Goal: Task Accomplishment & Management: Complete application form

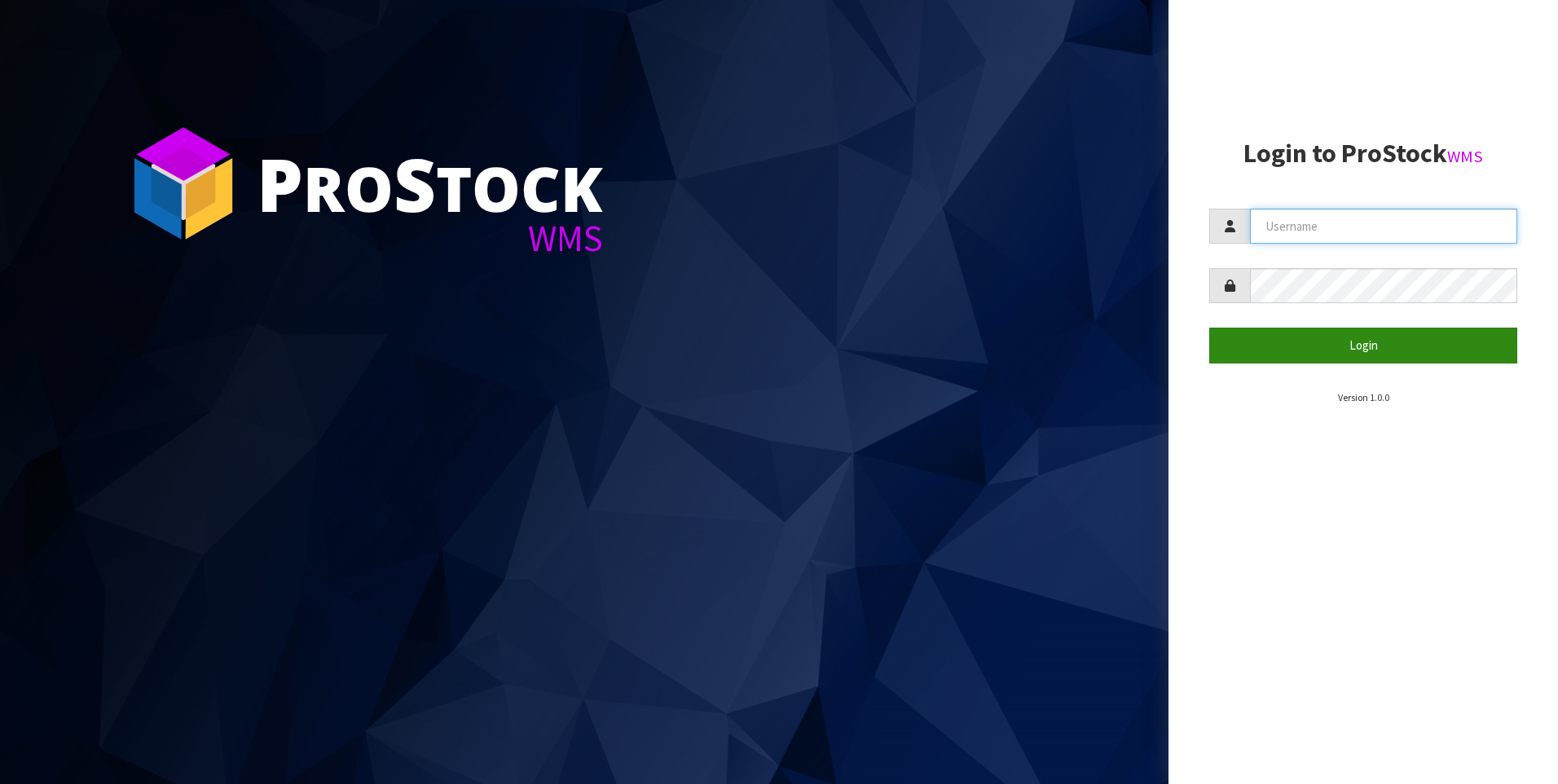
type input "[PERSON_NAME]"
click at [1326, 344] on button "Login" at bounding box center [1363, 345] width 308 height 35
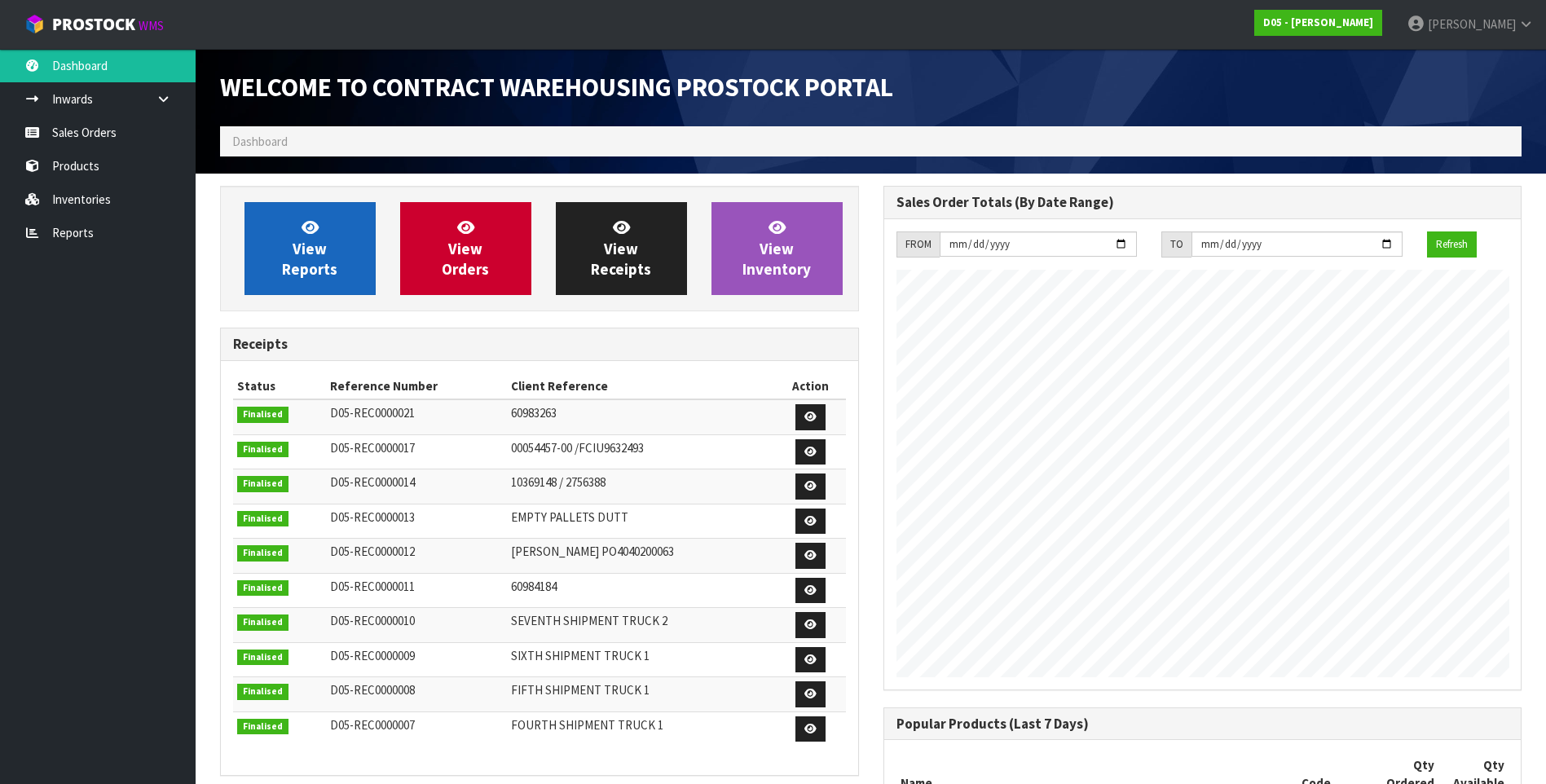
scroll to position [1096, 662]
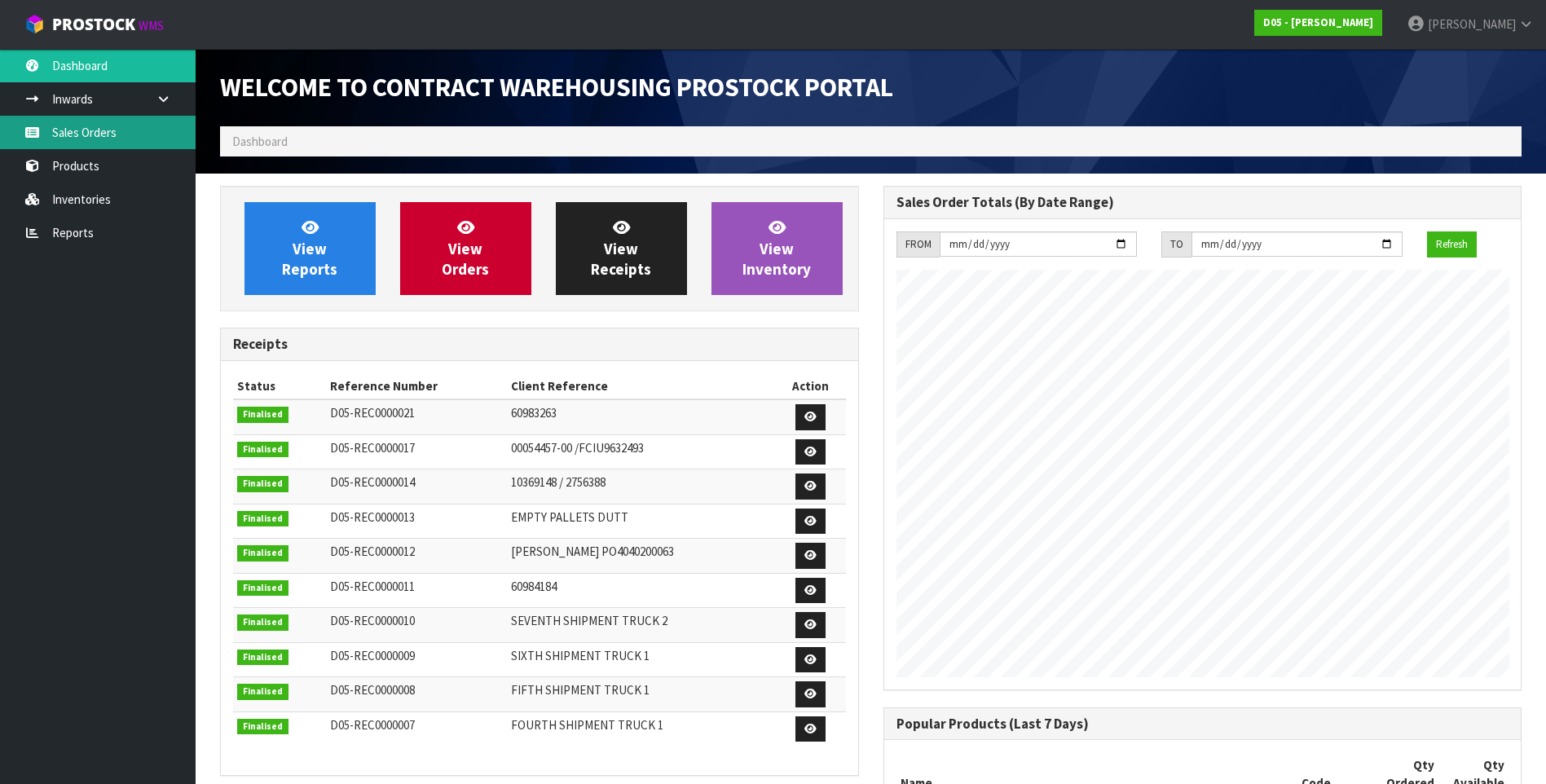
click at [117, 137] on link "Sales Orders" at bounding box center [98, 132] width 196 height 33
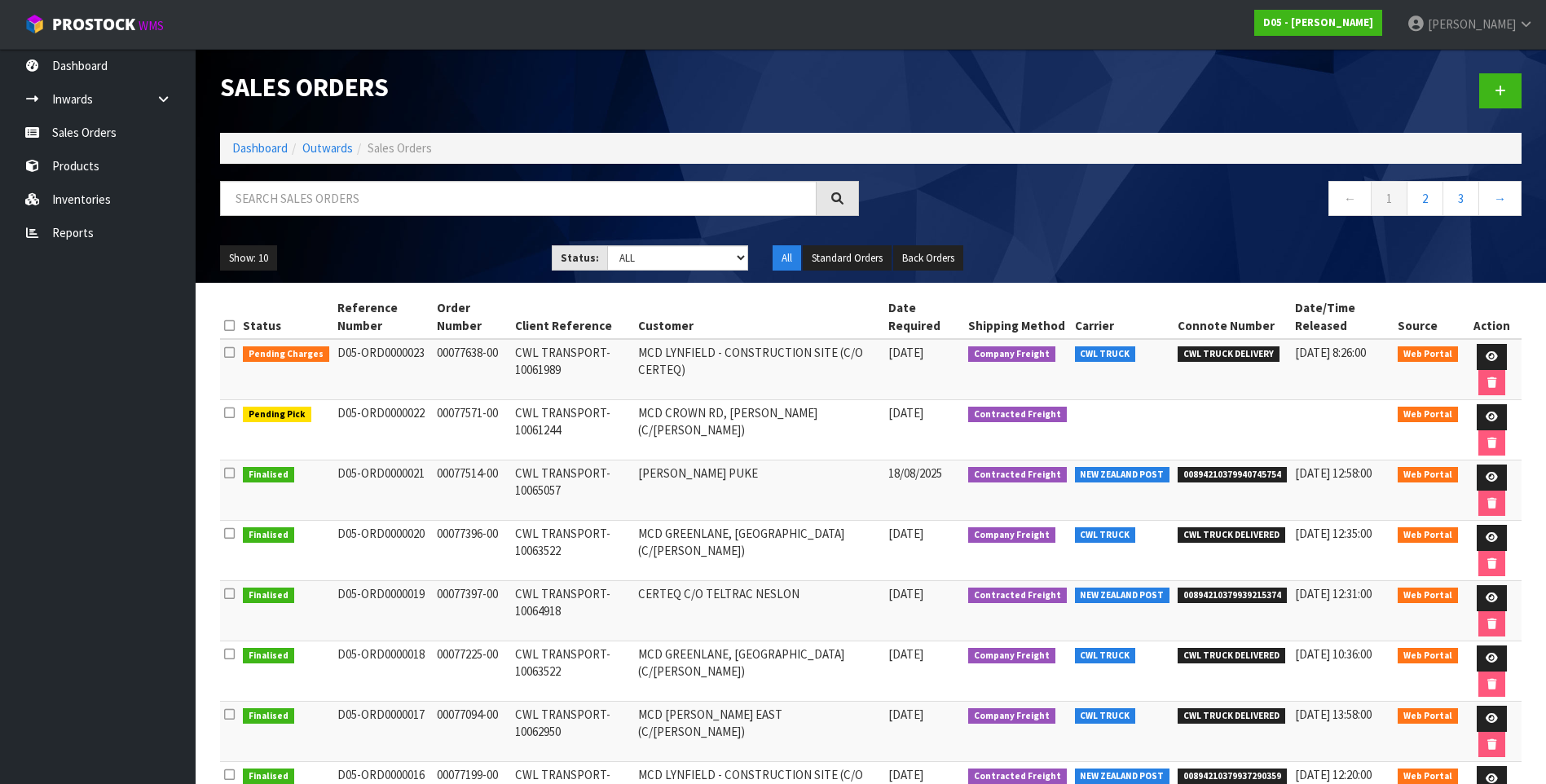
click at [608, 595] on td "CWL TRANSPORT-10064918" at bounding box center [572, 611] width 123 height 60
click at [1486, 597] on icon at bounding box center [1492, 597] width 12 height 10
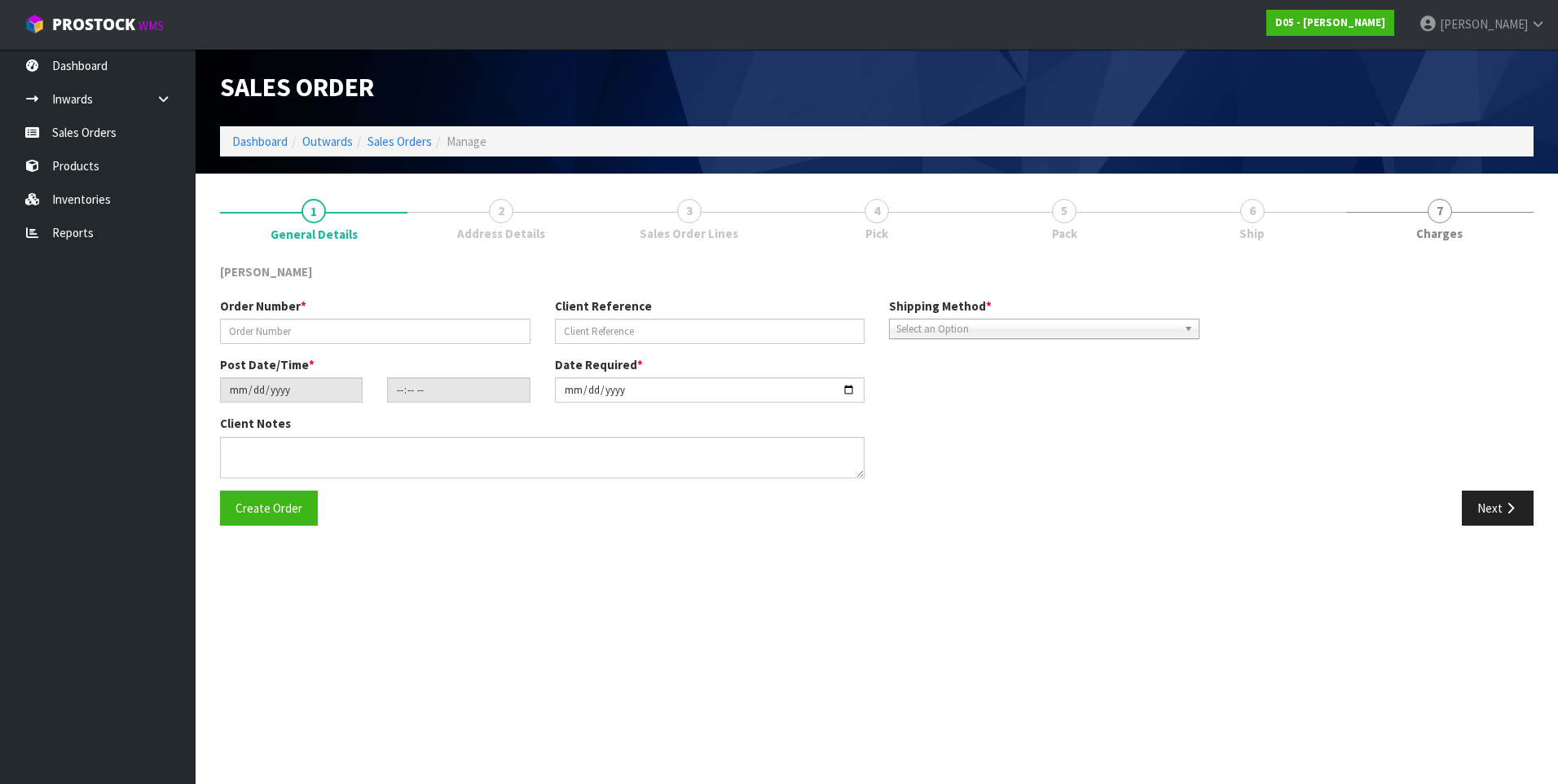
type input "00077397-00"
type input "CWL TRANSPORT-10064918"
type input "[DATE]"
type input "17:57:00.000"
type input "[DATE]"
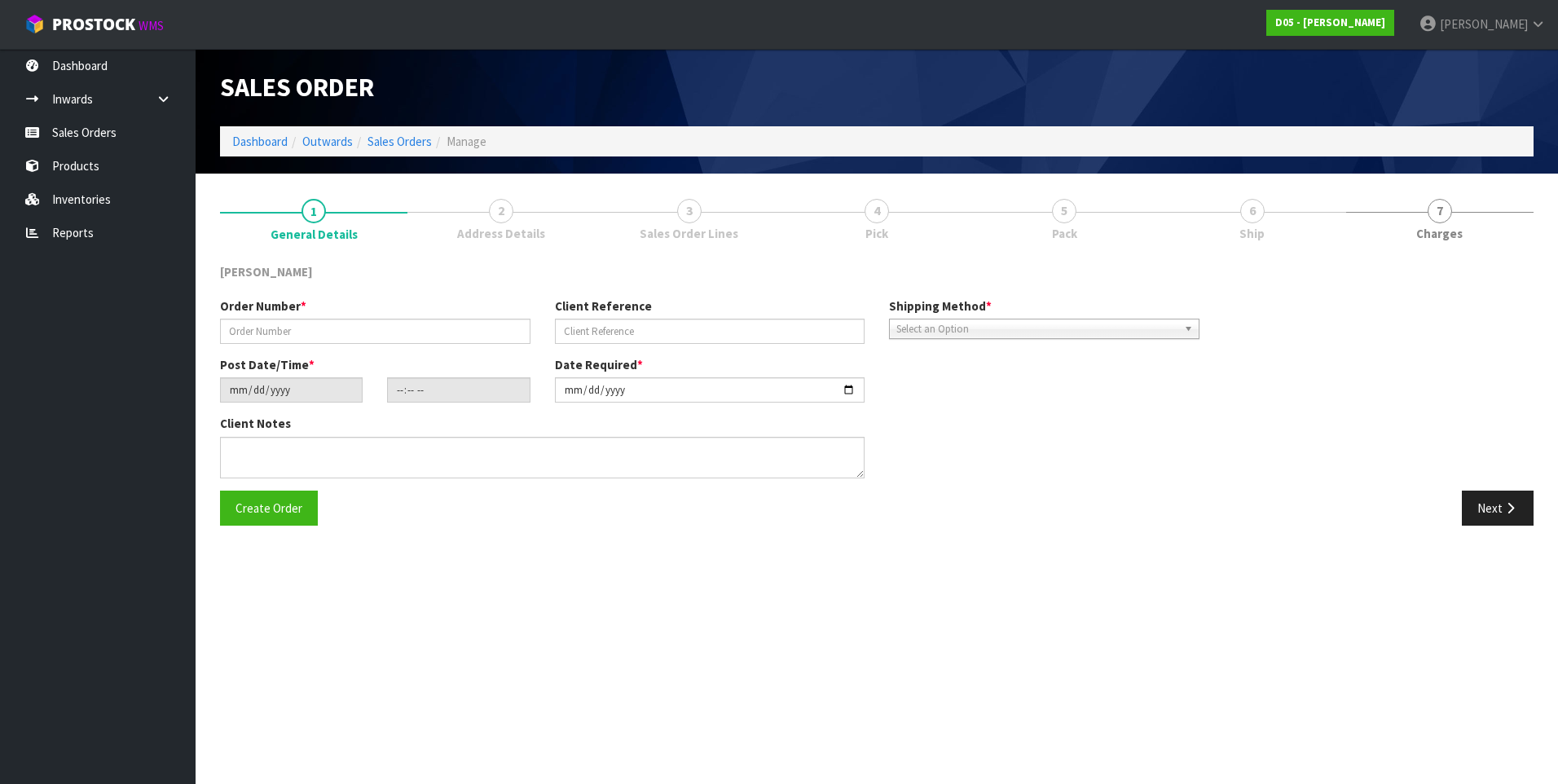
type textarea "PLEASE SHIP TO SITE ASAP"
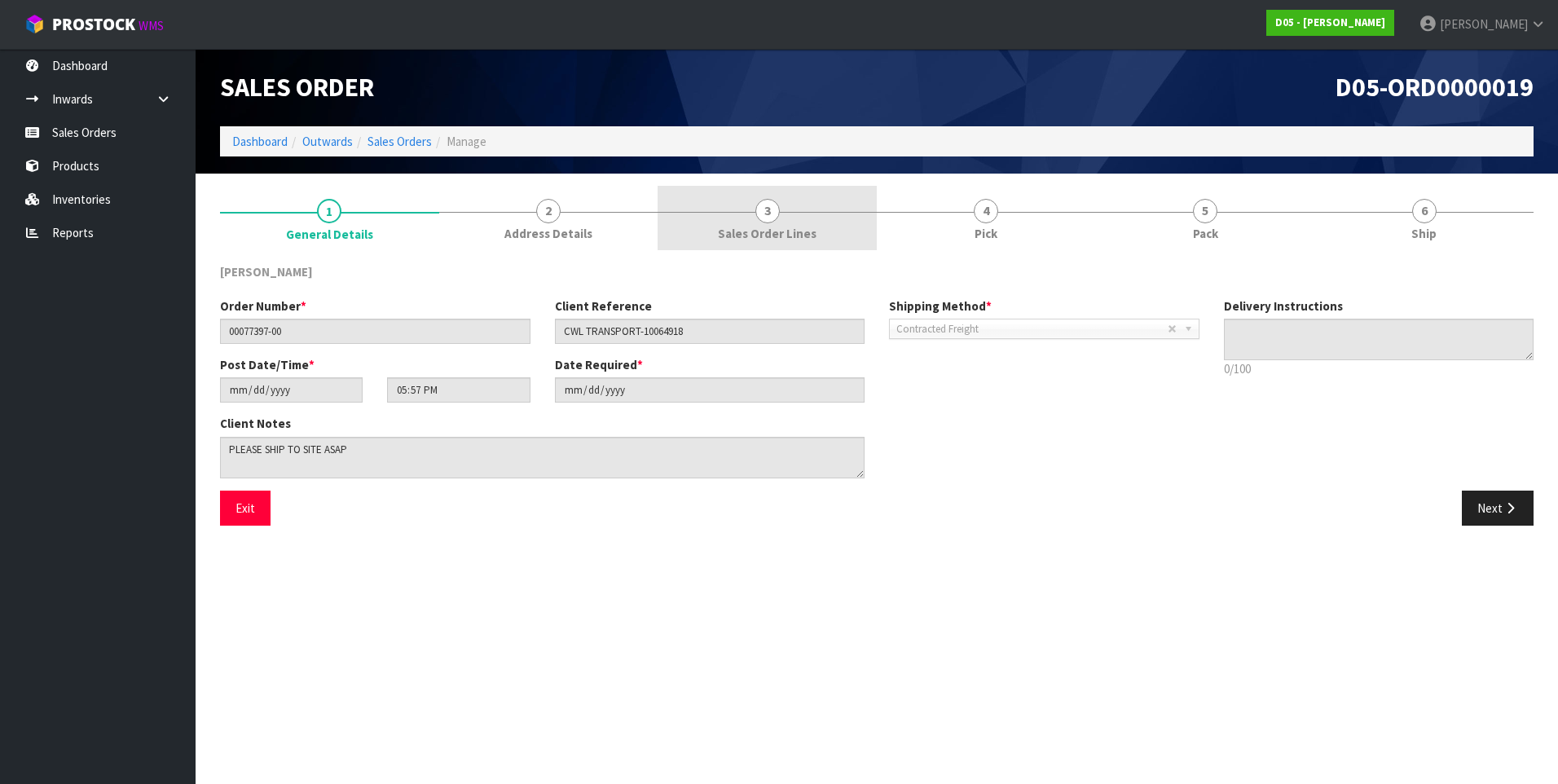
click at [777, 212] on span "3" at bounding box center [767, 211] width 25 height 25
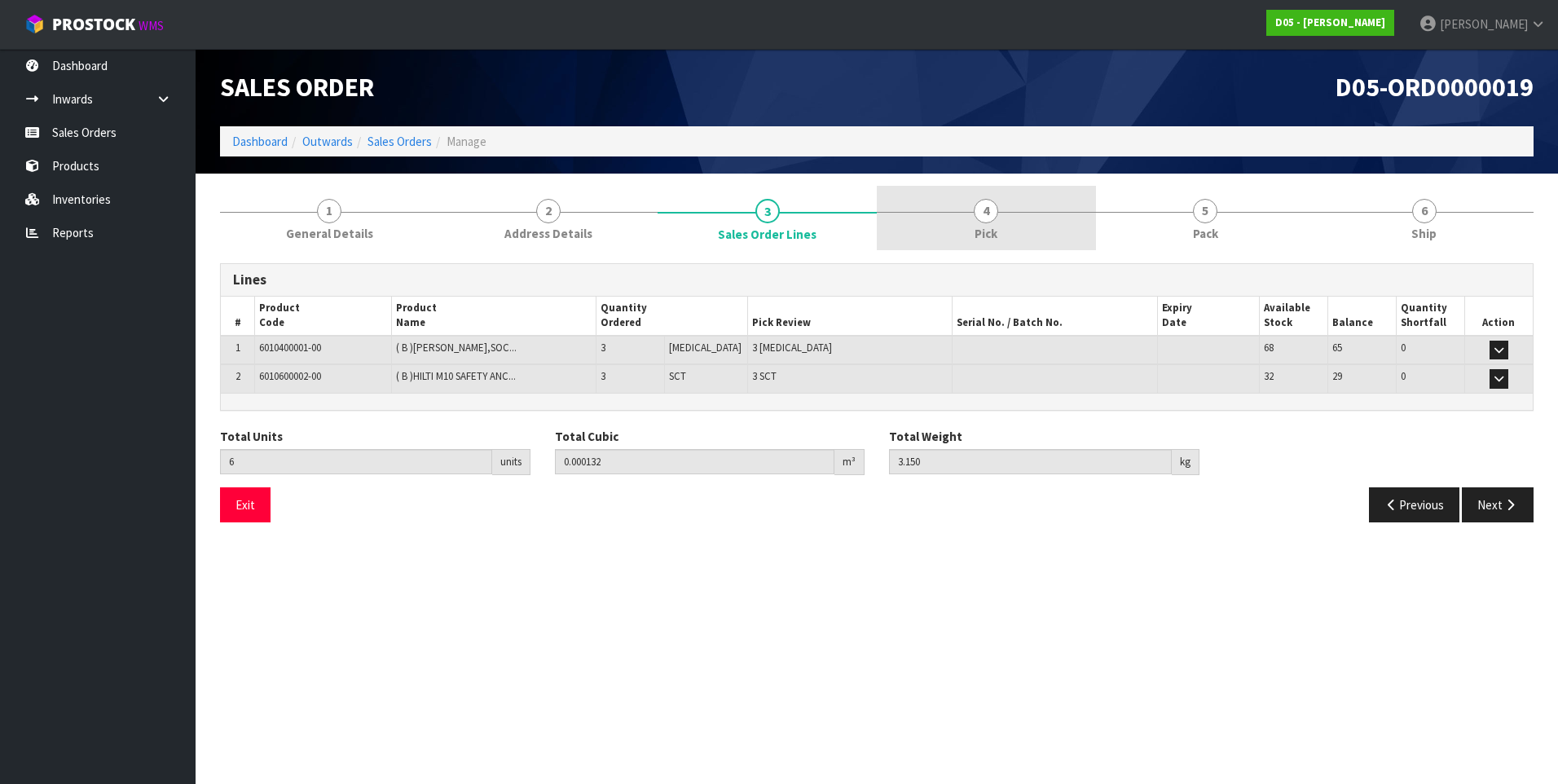
click at [977, 213] on span "4" at bounding box center [986, 211] width 25 height 25
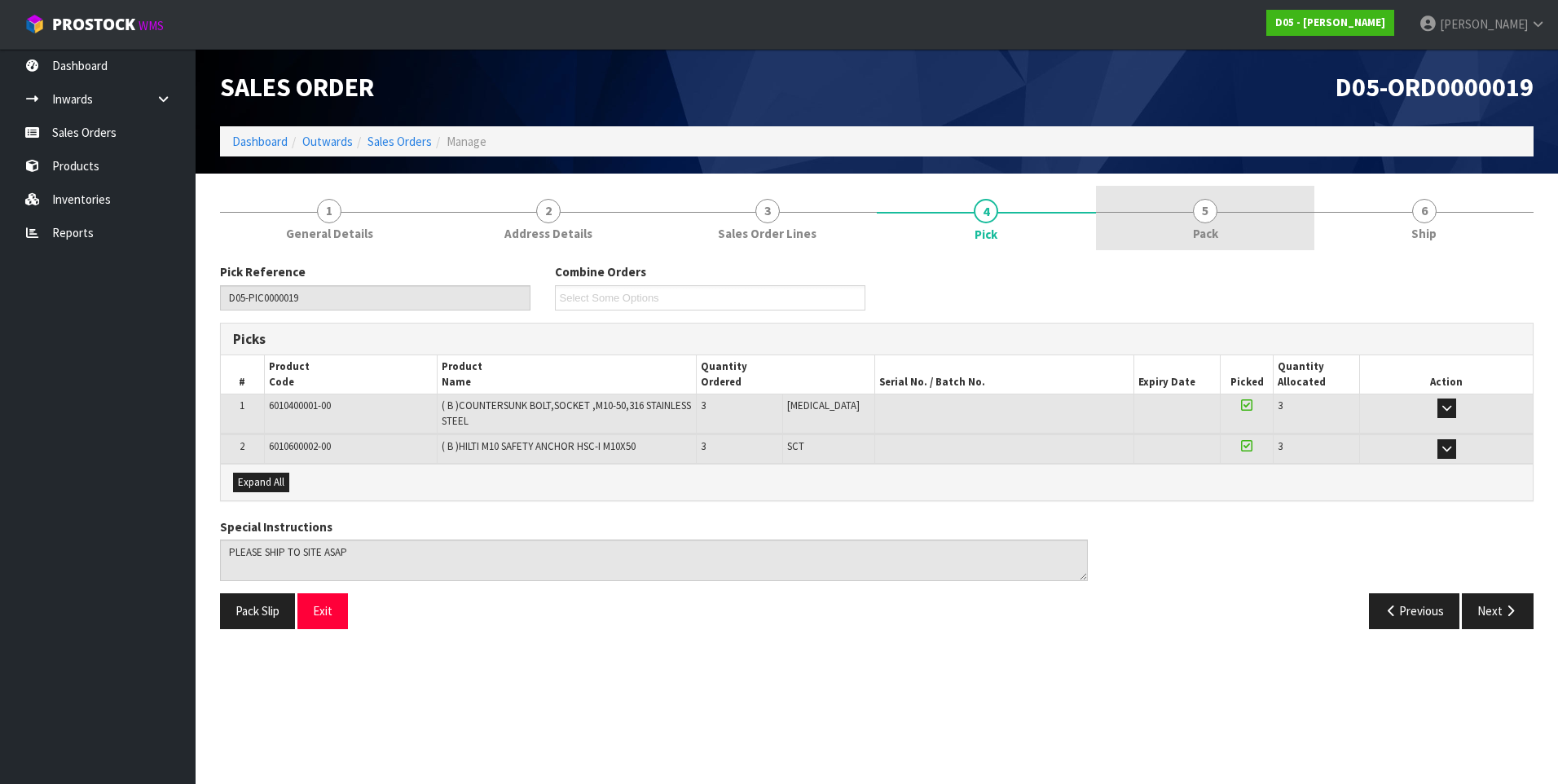
click at [1206, 210] on span "5" at bounding box center [1206, 211] width 25 height 25
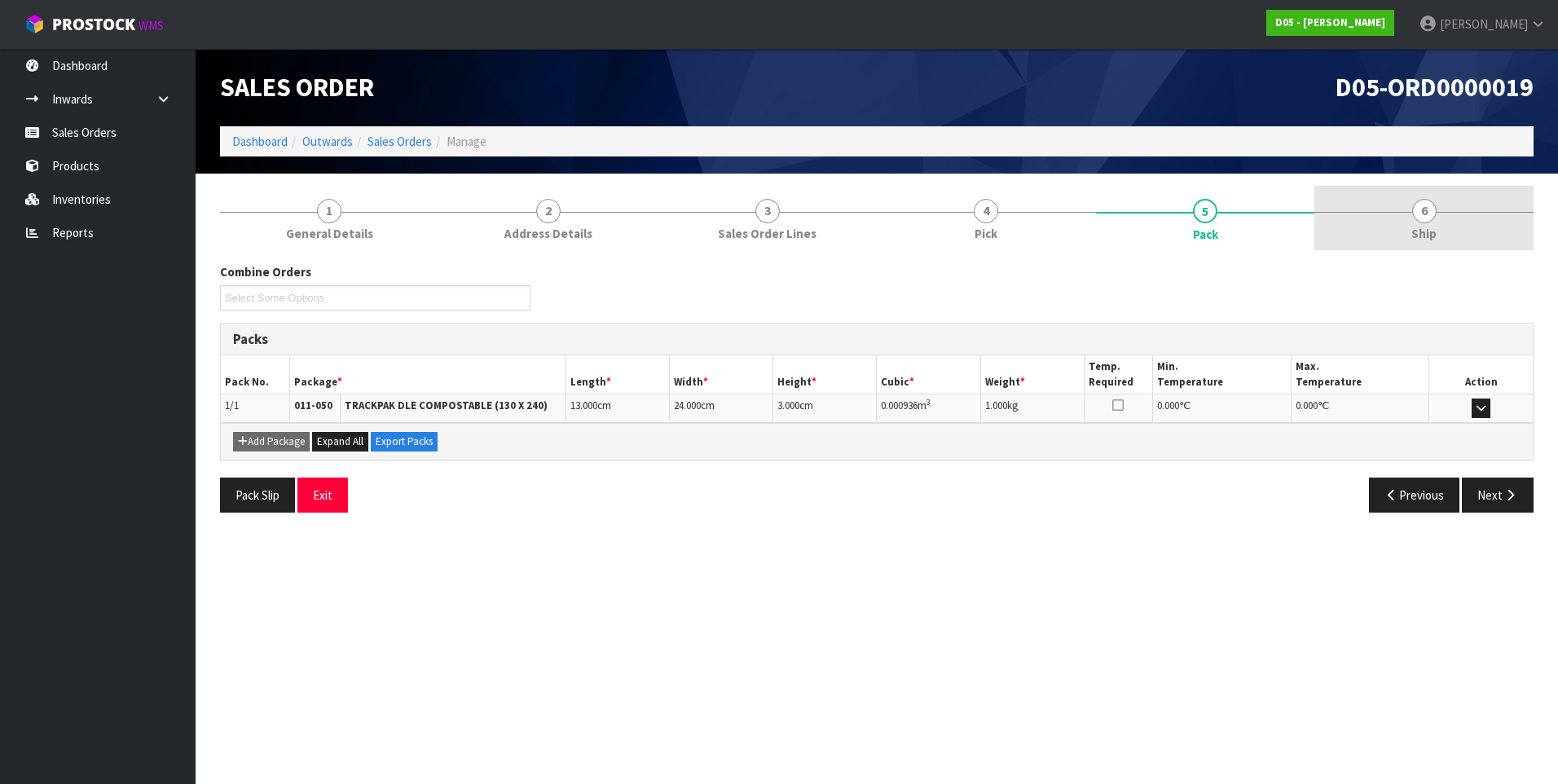
click at [1419, 215] on span "6" at bounding box center [1424, 211] width 25 height 25
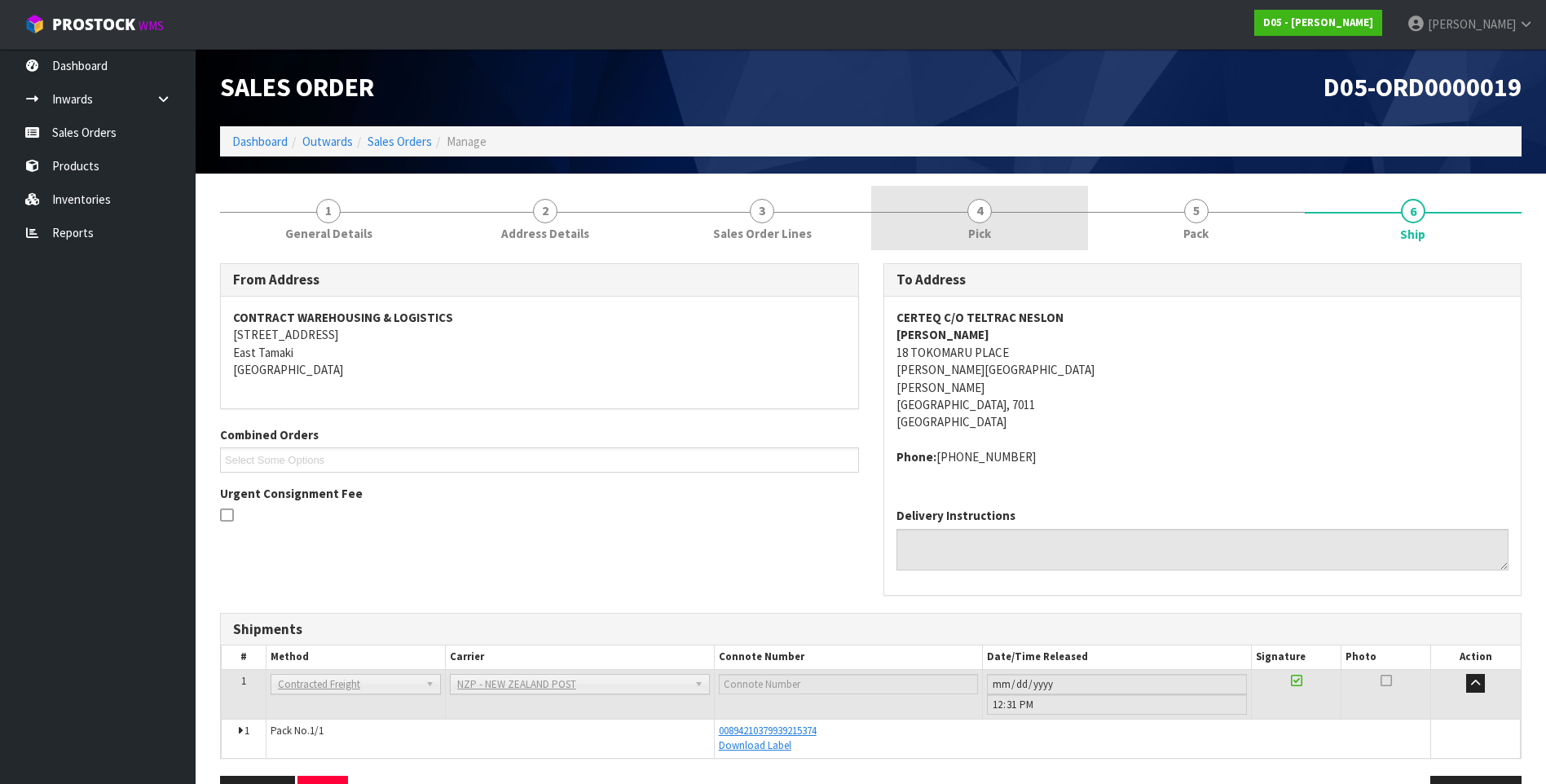
click at [975, 213] on span "4" at bounding box center [980, 211] width 25 height 25
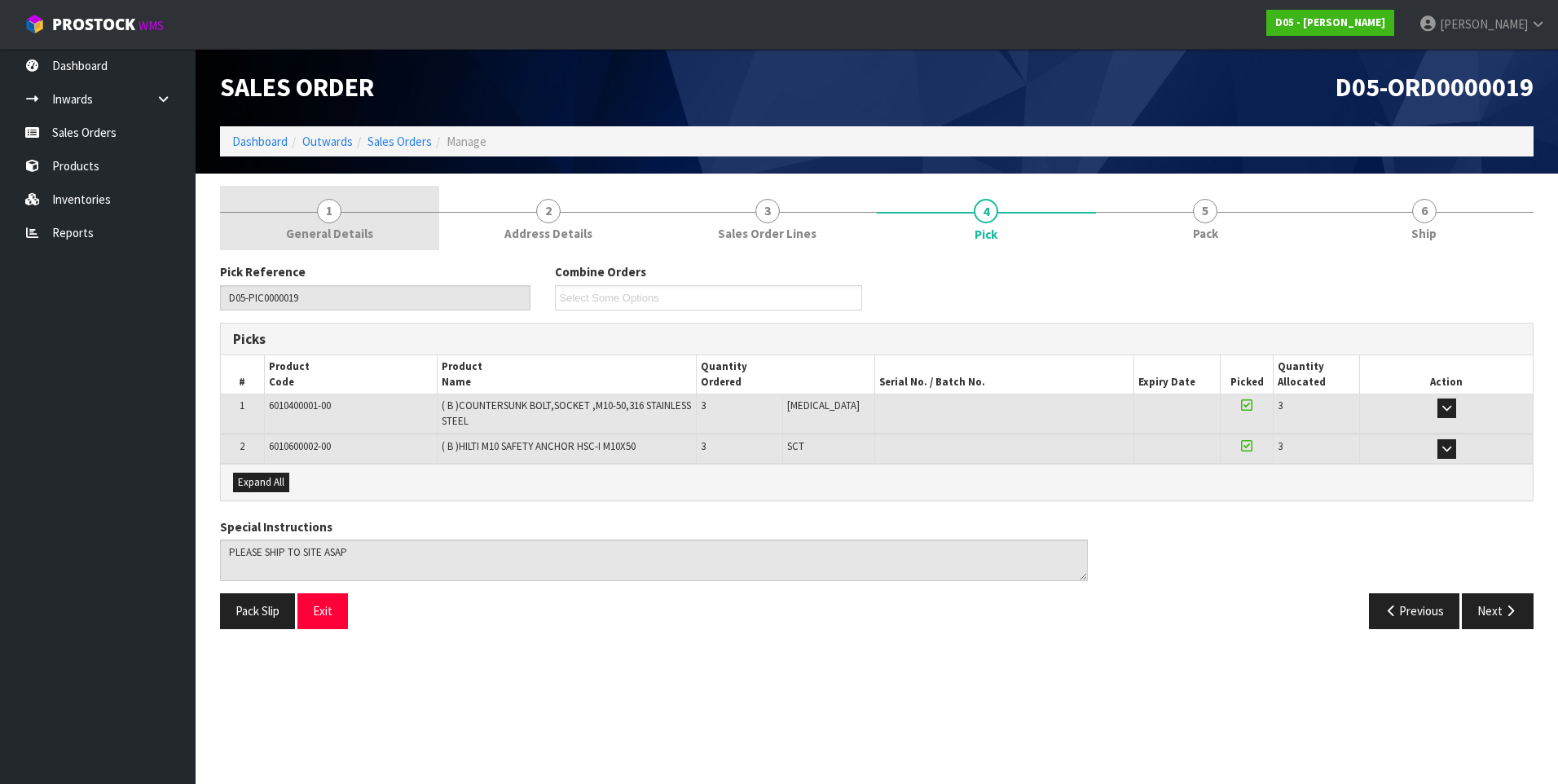
click at [330, 212] on span "1" at bounding box center [329, 211] width 25 height 25
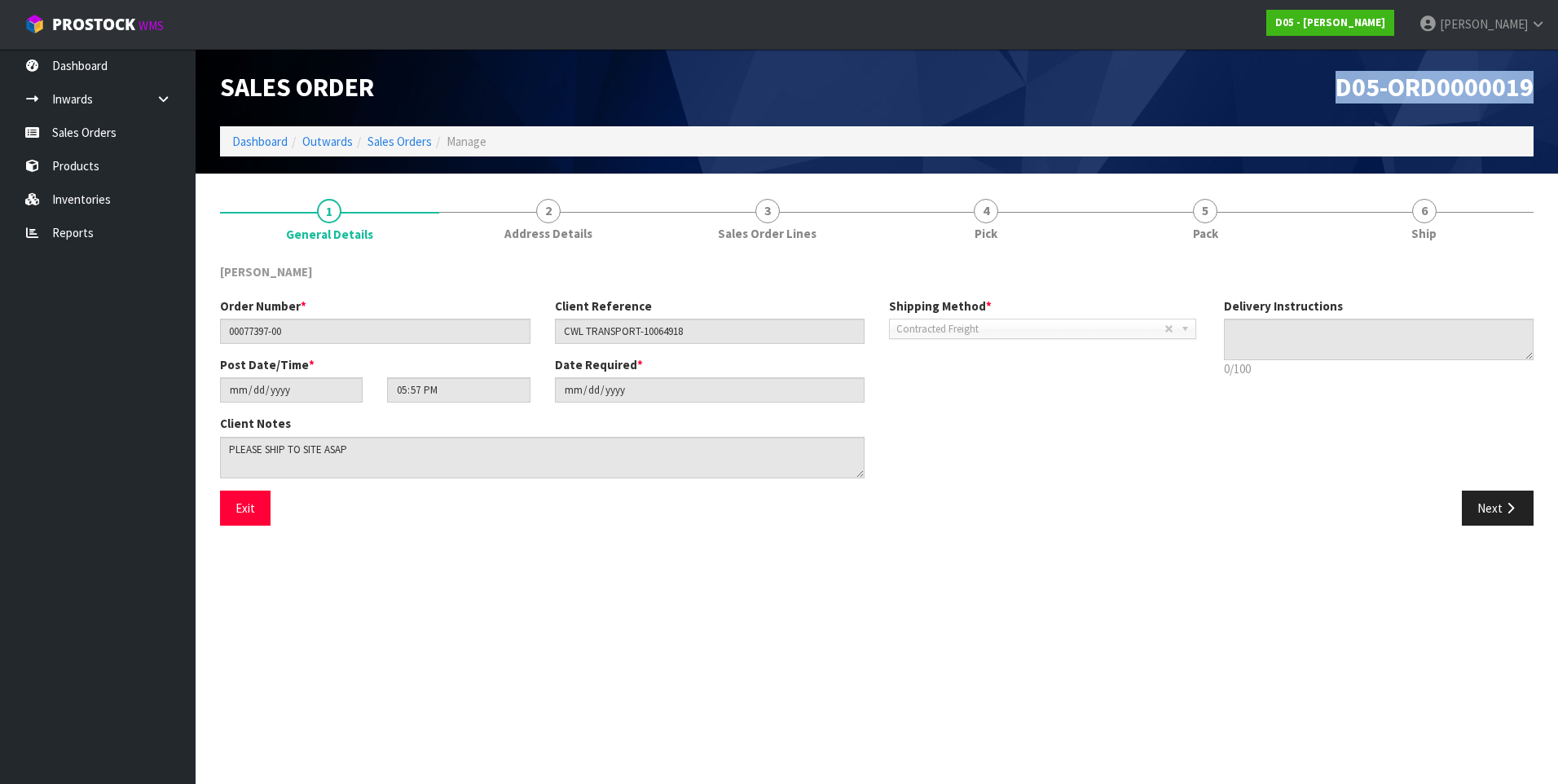
drag, startPoint x: 1536, startPoint y: 85, endPoint x: 1336, endPoint y: 95, distance: 200.2
click at [1336, 95] on div "D05-ORD0000019" at bounding box center [1211, 88] width 669 height 77
copy span "D05-ORD0000019"
click at [89, 134] on link "Sales Orders" at bounding box center [98, 132] width 196 height 33
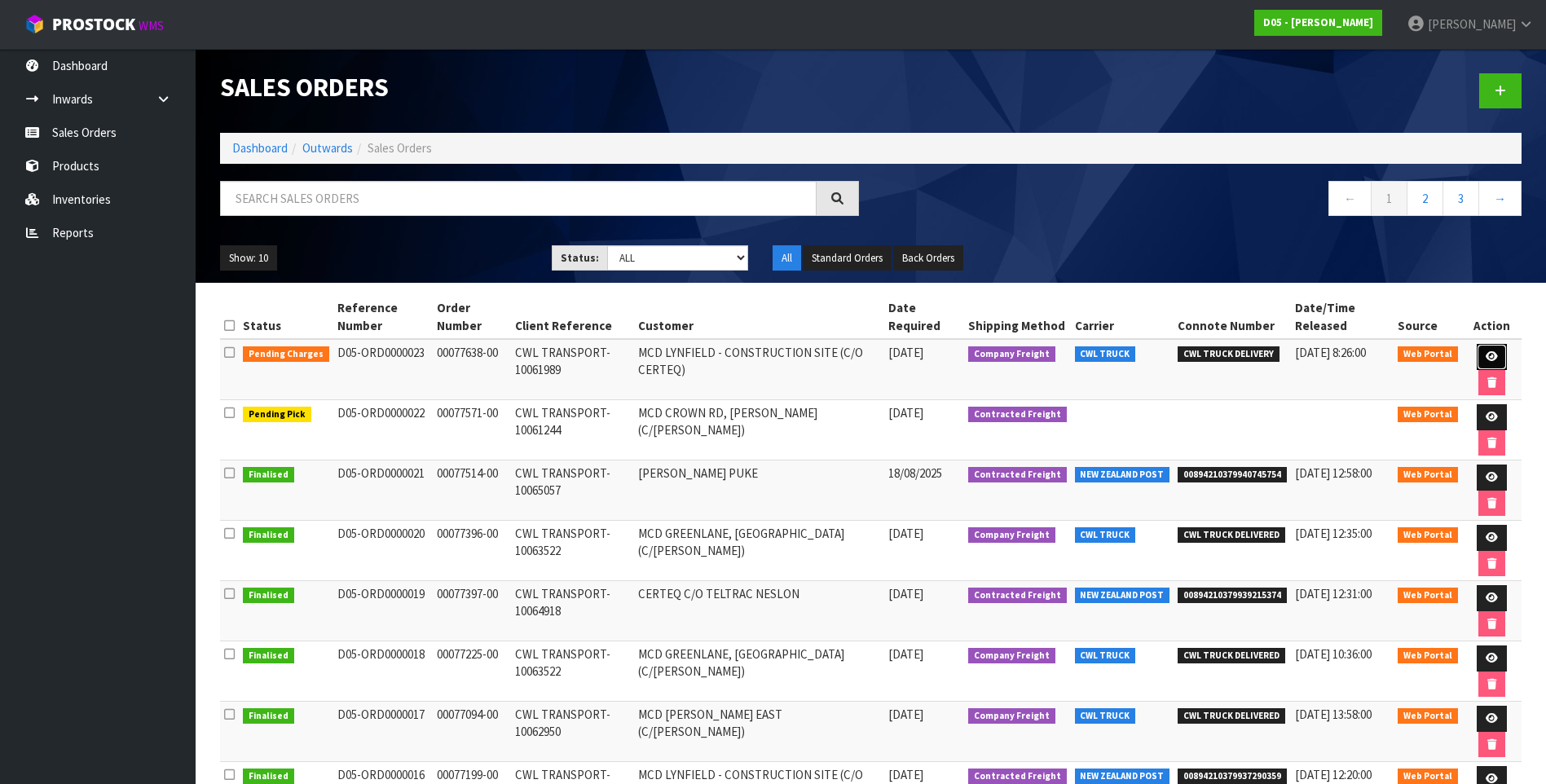
click at [1490, 353] on icon at bounding box center [1492, 356] width 12 height 10
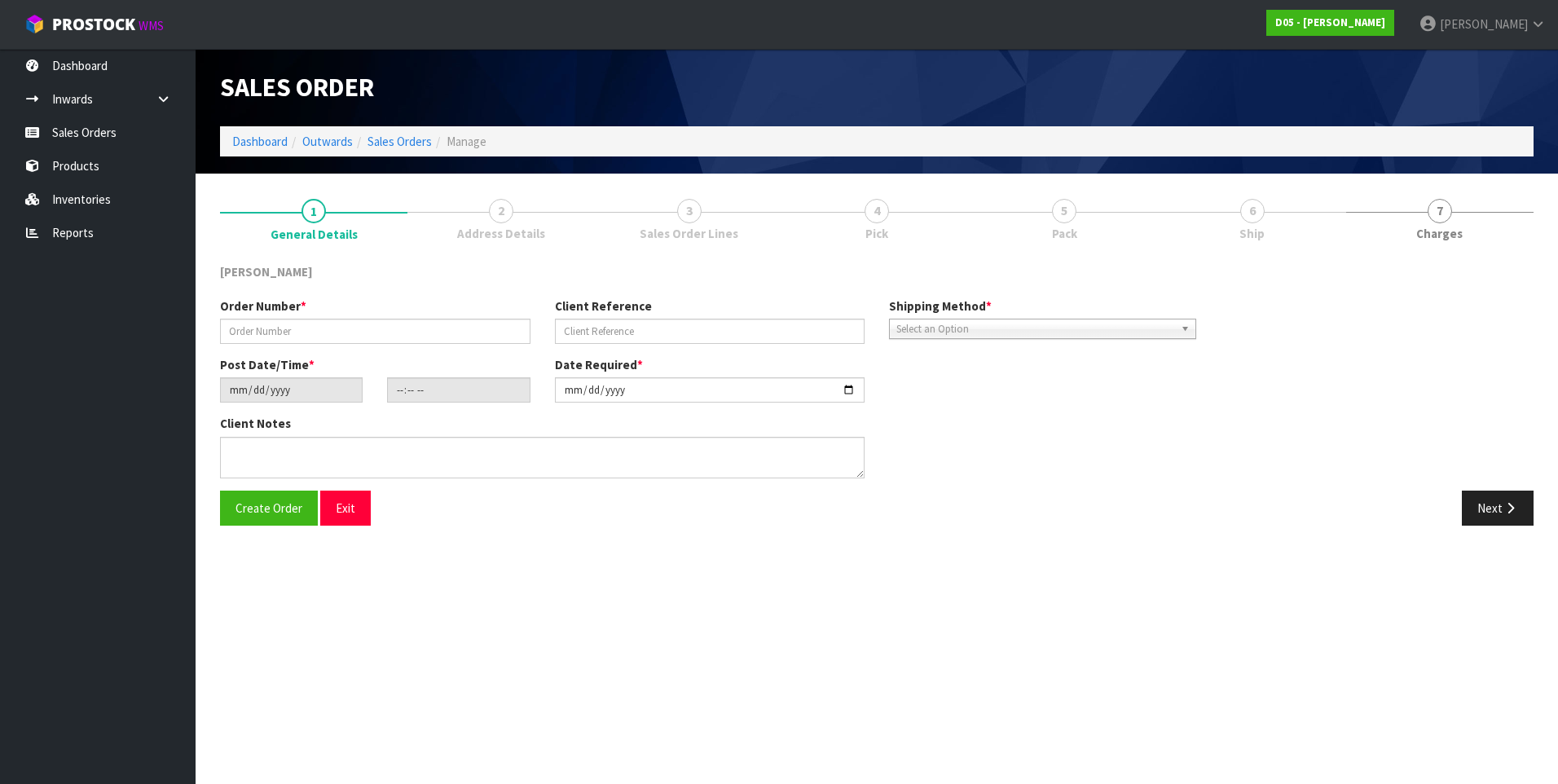
type input "00077638-00"
type input "CWL TRANSPORT-10061989"
type input "[DATE]"
type input "14:34:00.000"
type input "[DATE]"
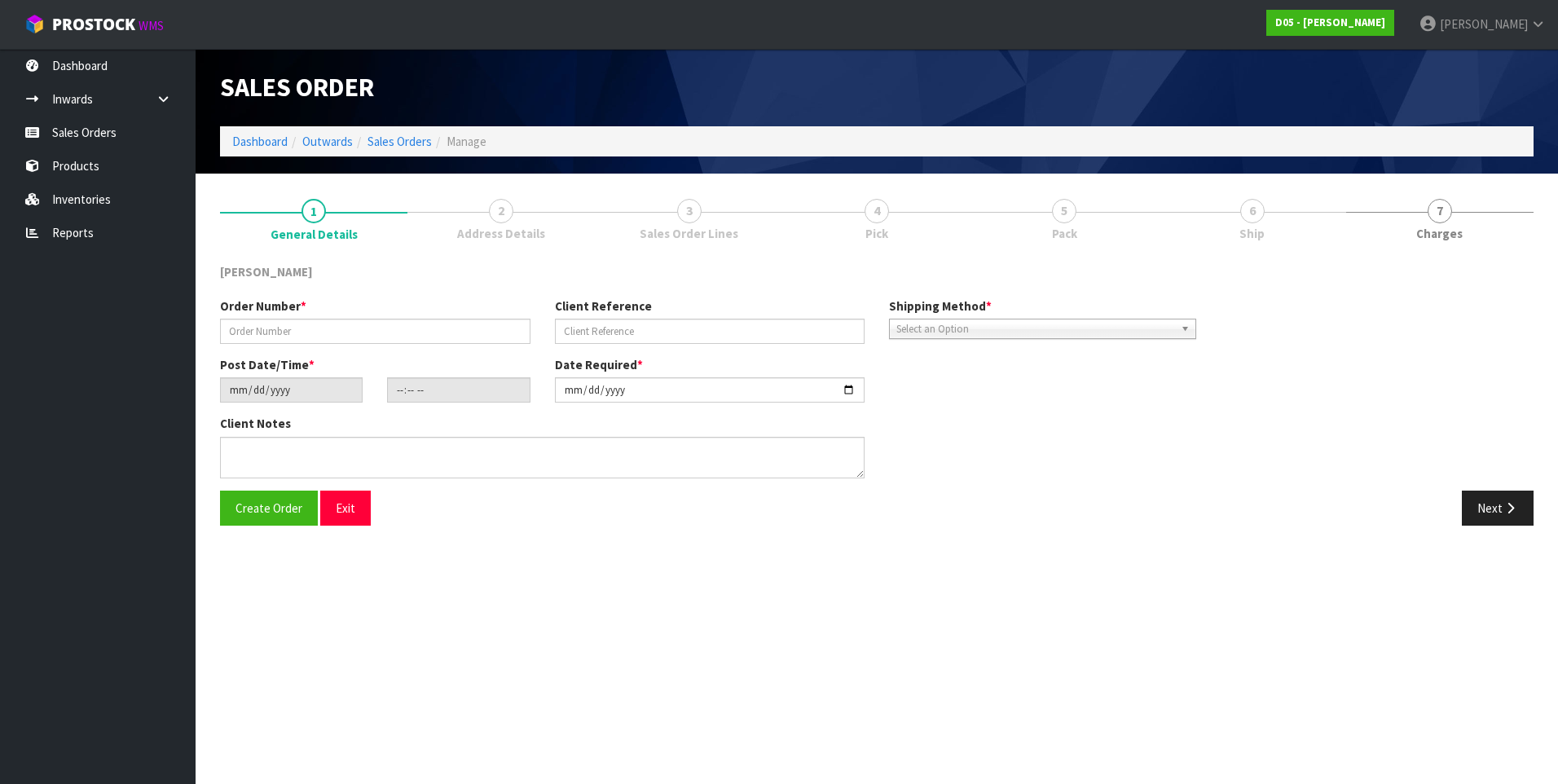
type textarea "PLEASE DELIVER [DATE] URGENT"
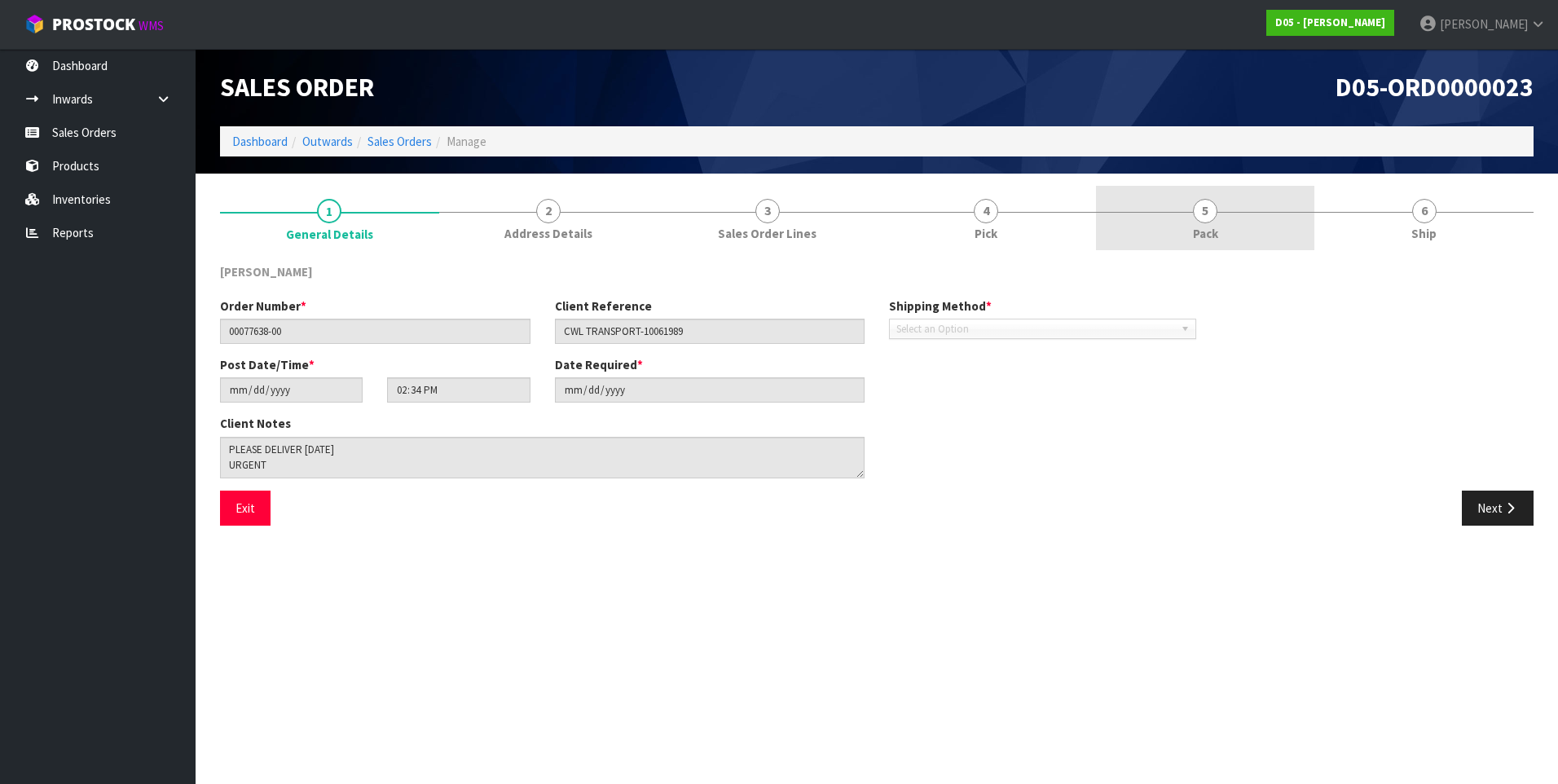
click at [1207, 218] on span "5" at bounding box center [1206, 211] width 25 height 25
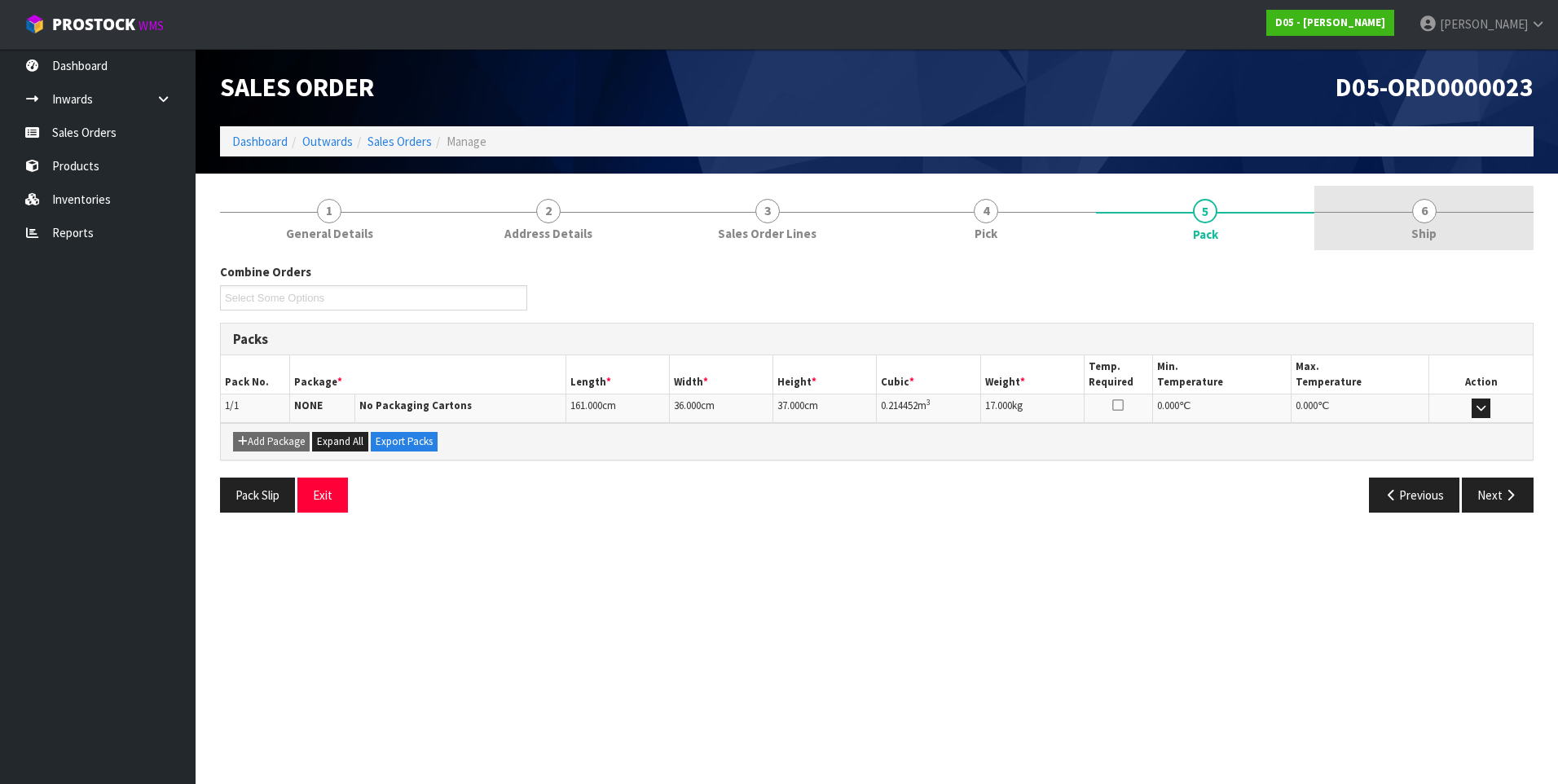
click at [1431, 218] on span "6" at bounding box center [1424, 211] width 25 height 25
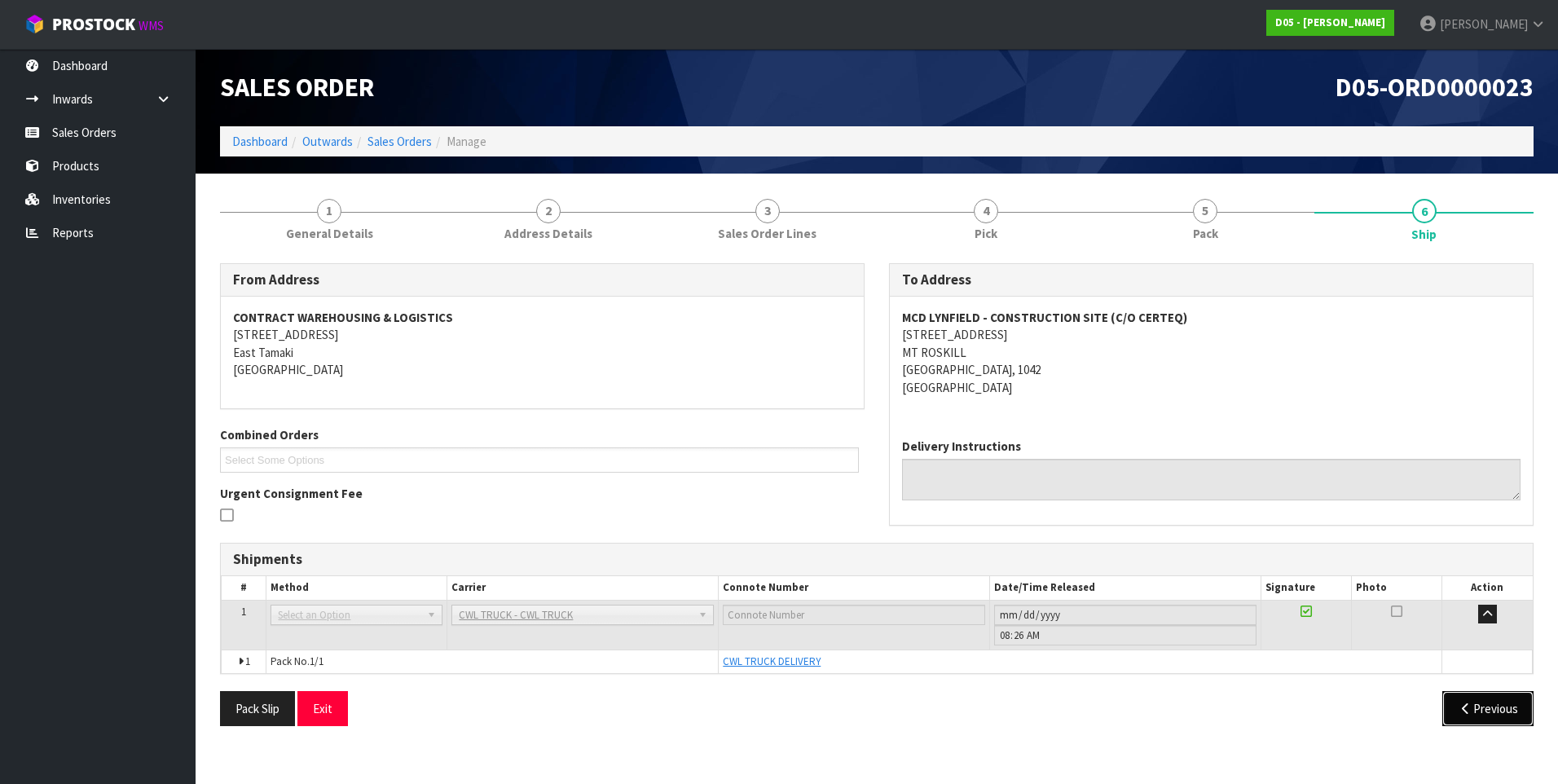
click at [1465, 706] on icon "button" at bounding box center [1466, 708] width 16 height 12
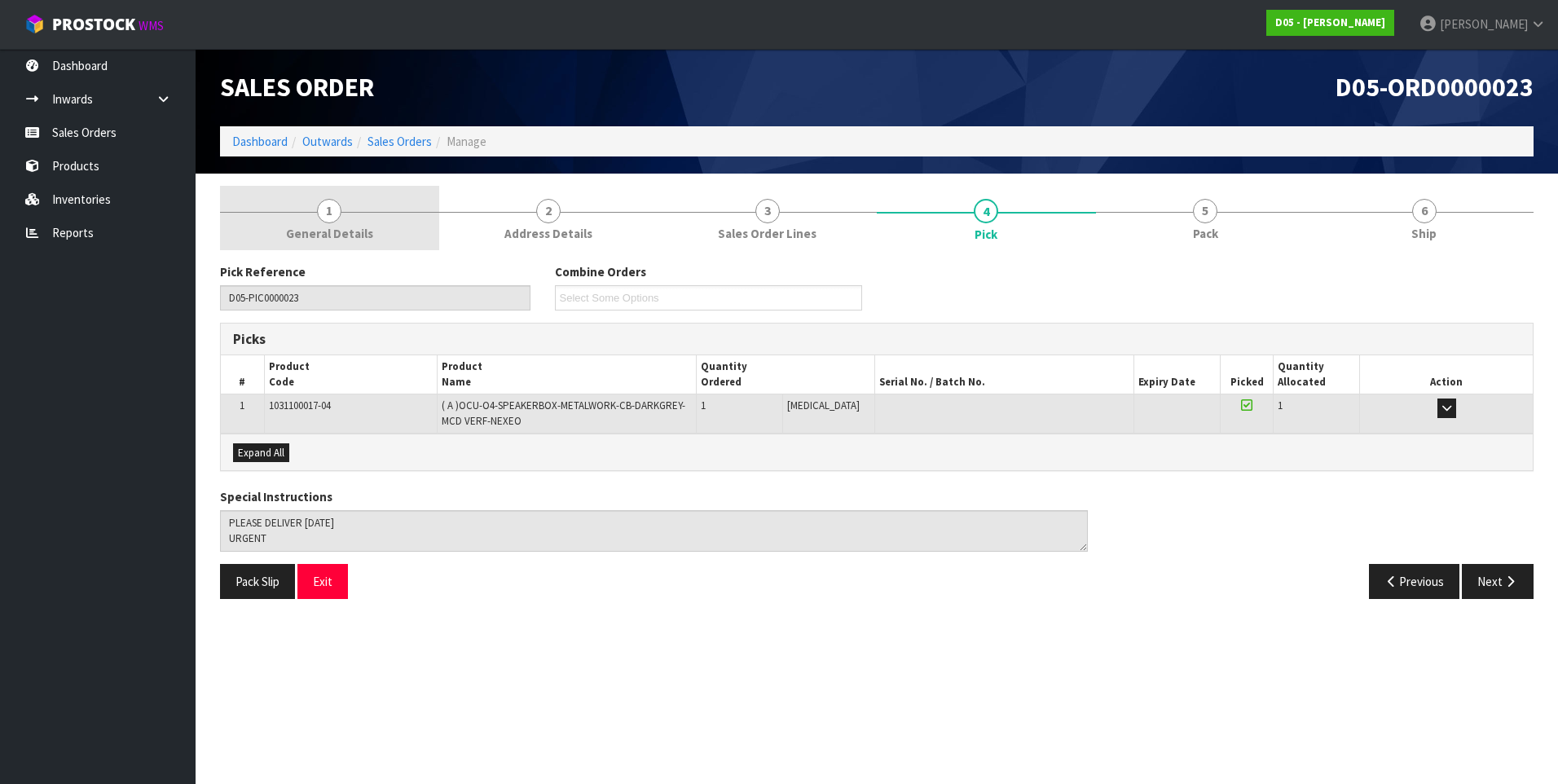
click at [321, 207] on span "1" at bounding box center [329, 211] width 25 height 25
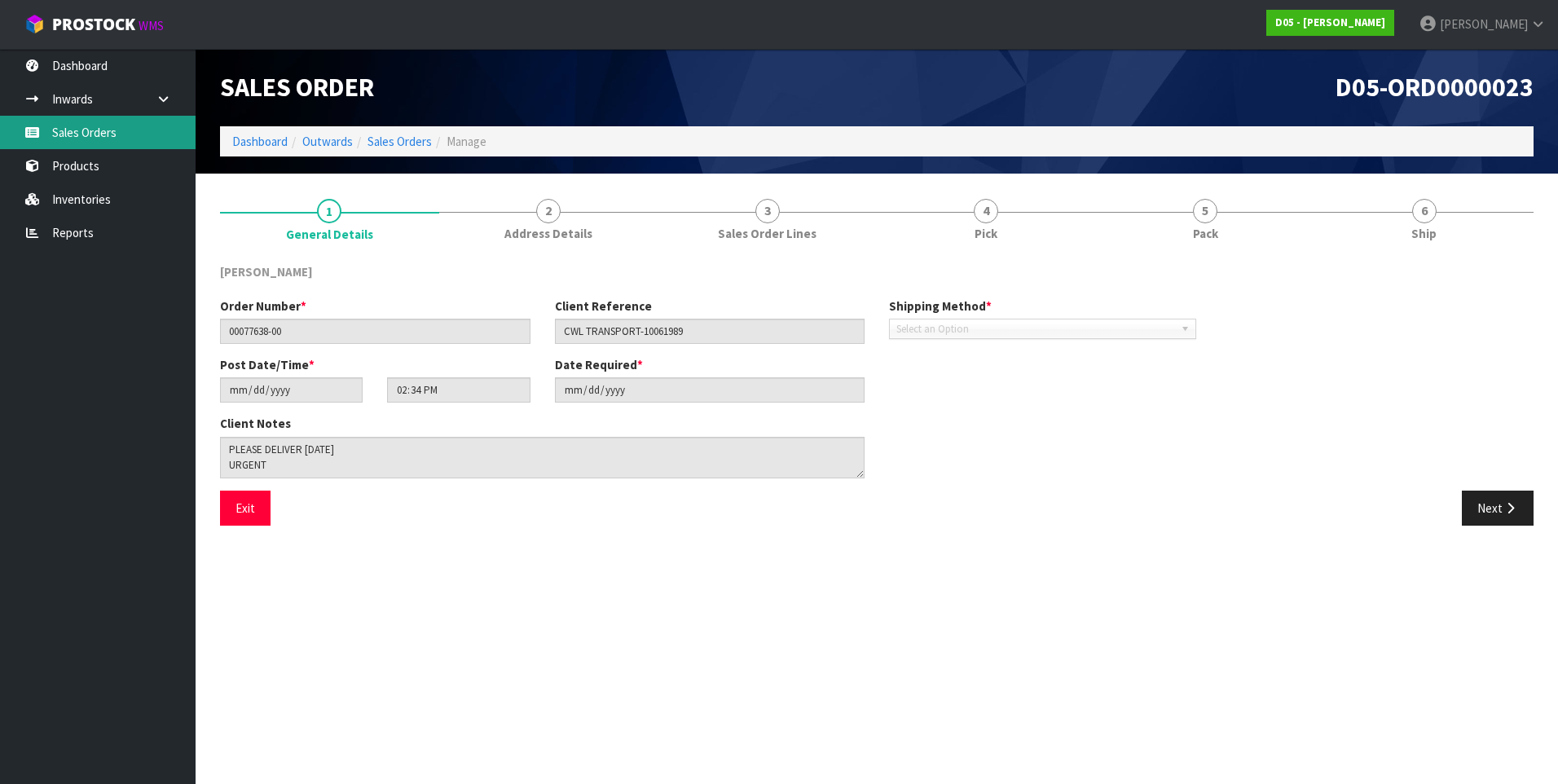
click at [75, 130] on link "Sales Orders" at bounding box center [98, 132] width 196 height 33
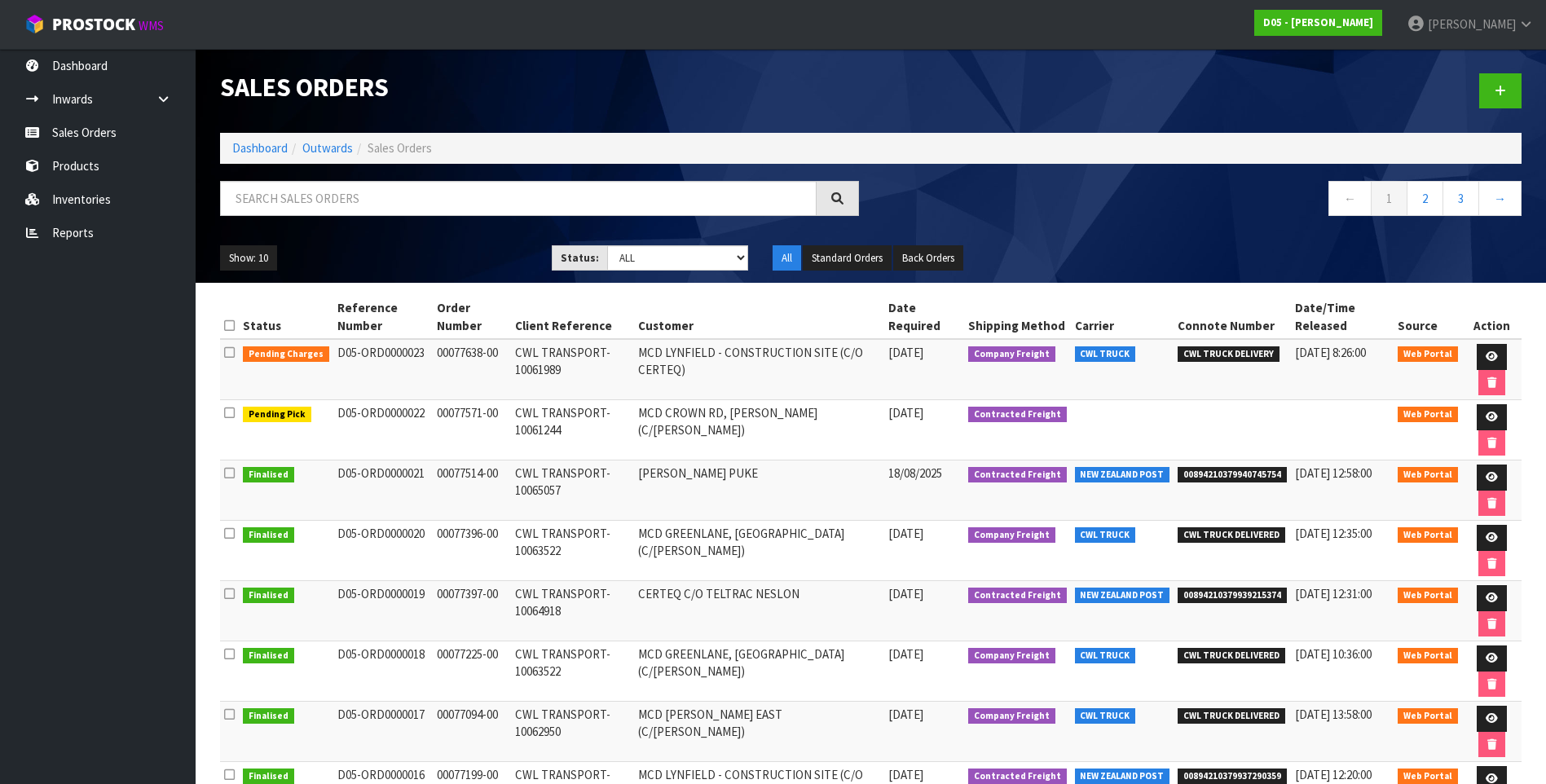
click at [584, 483] on td "CWL TRANSPORT-10065057" at bounding box center [572, 490] width 123 height 60
click at [1487, 475] on icon at bounding box center [1492, 477] width 12 height 10
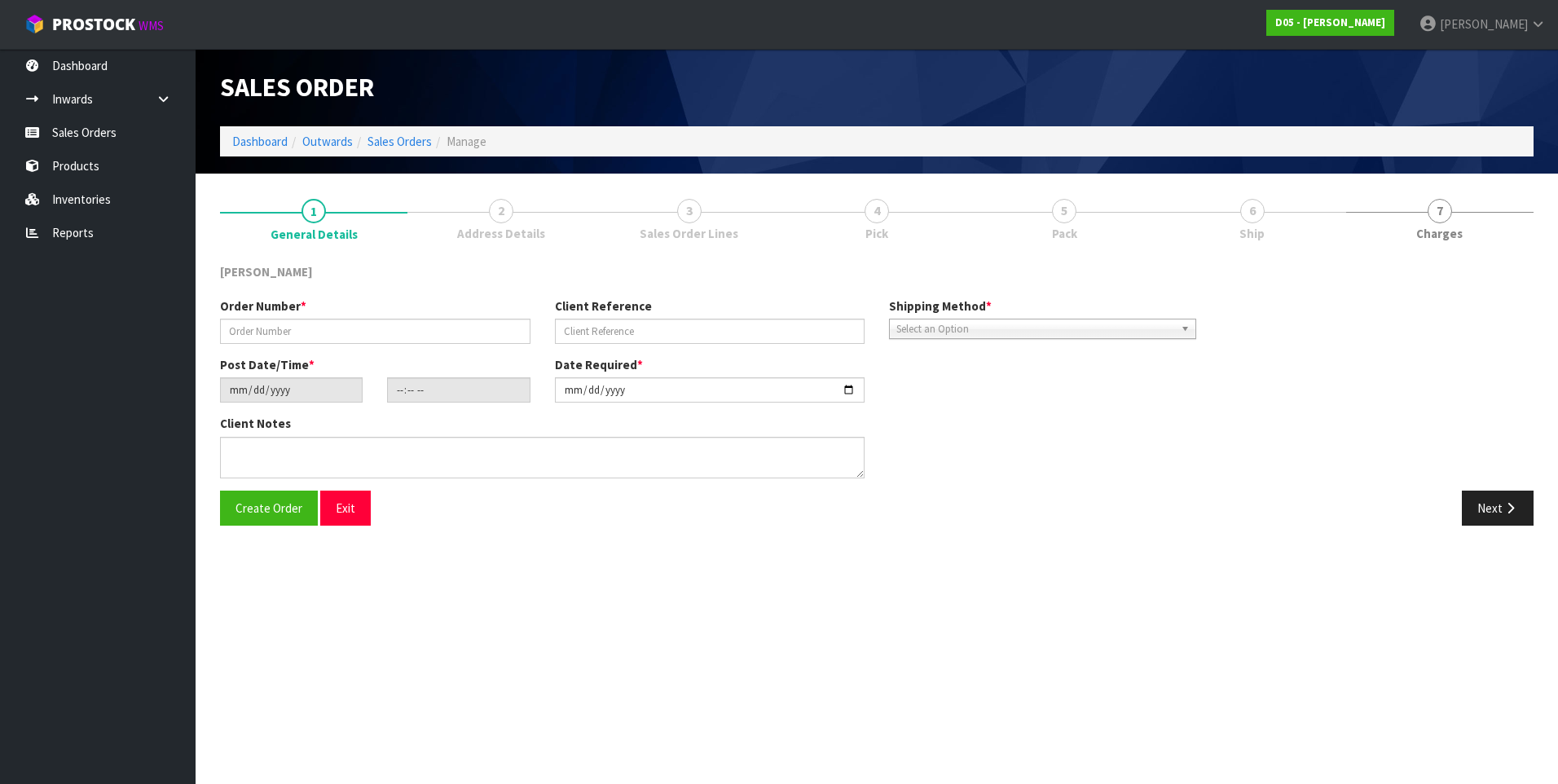
type input "00077514-00"
type input "CWL TRANSPORT-10065057"
type input "[DATE]"
type input "17:38:00.000"
type input "[DATE]"
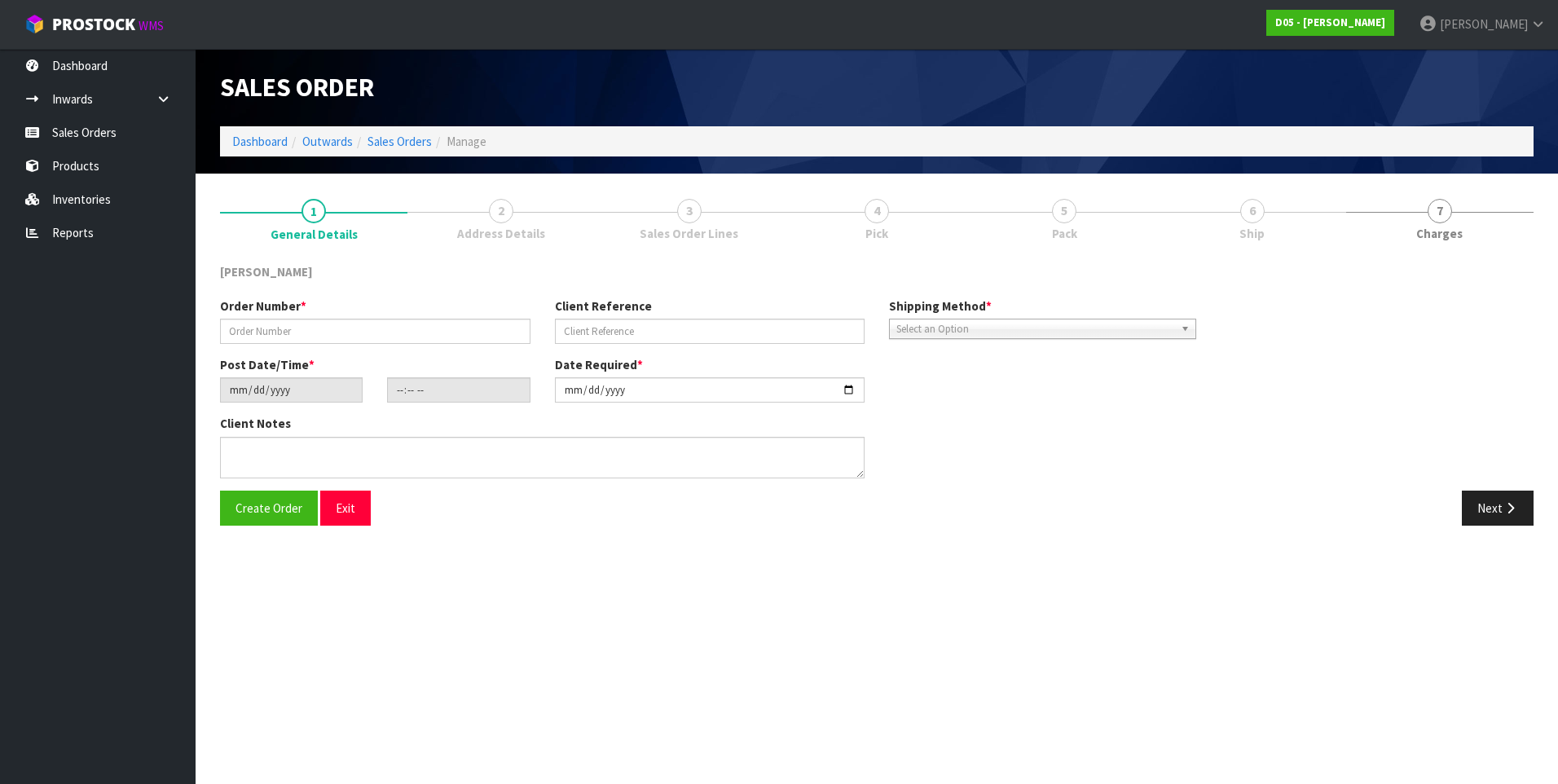
type textarea "PLEASE SHIP TO SITE"
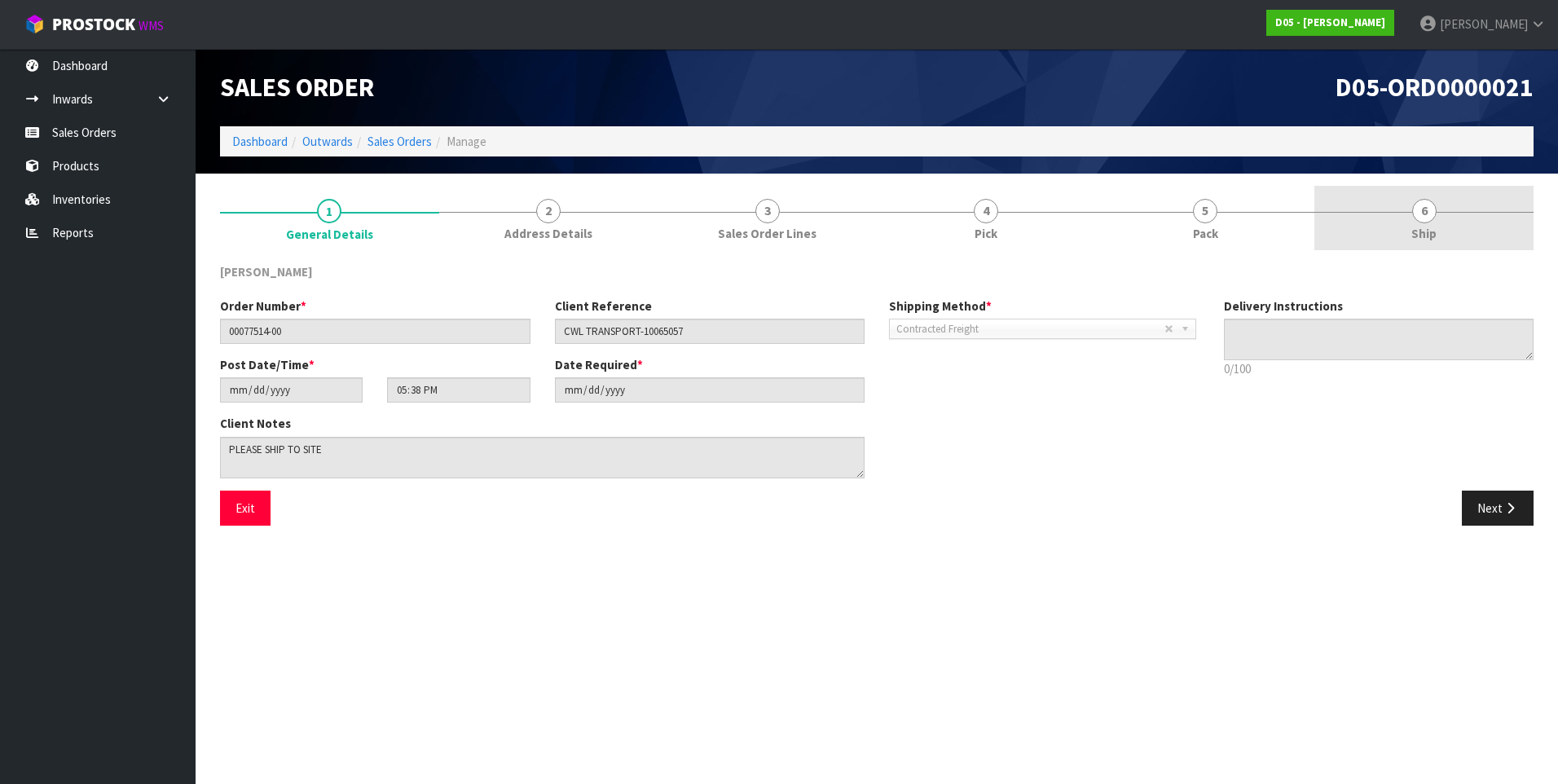
click at [1427, 213] on span "6" at bounding box center [1424, 211] width 25 height 25
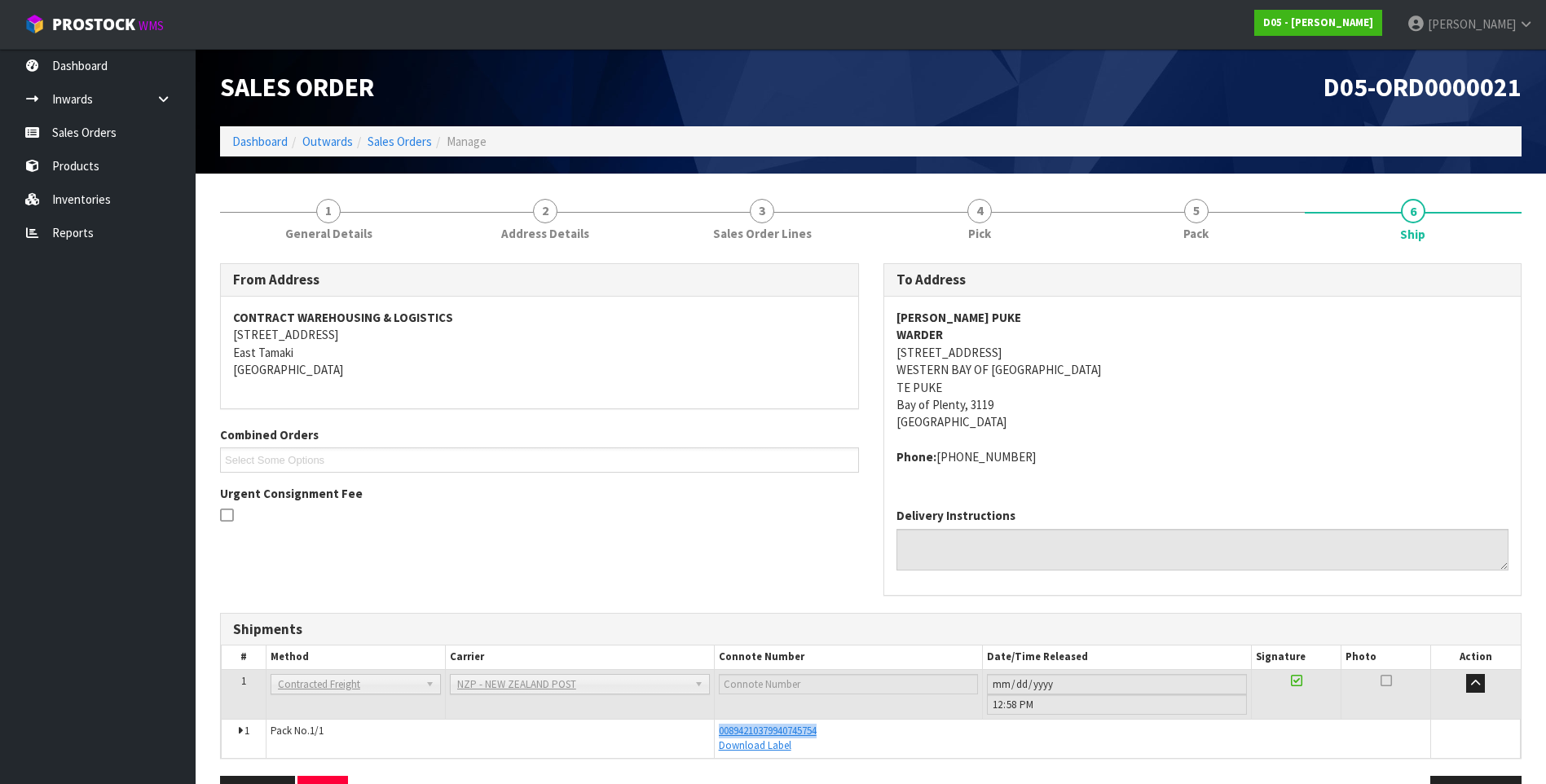
drag, startPoint x: 838, startPoint y: 731, endPoint x: 716, endPoint y: 731, distance: 122.0
click at [716, 731] on td "00894210379940745754 Download Label" at bounding box center [1072, 738] width 717 height 39
copy span "00894210379940745754"
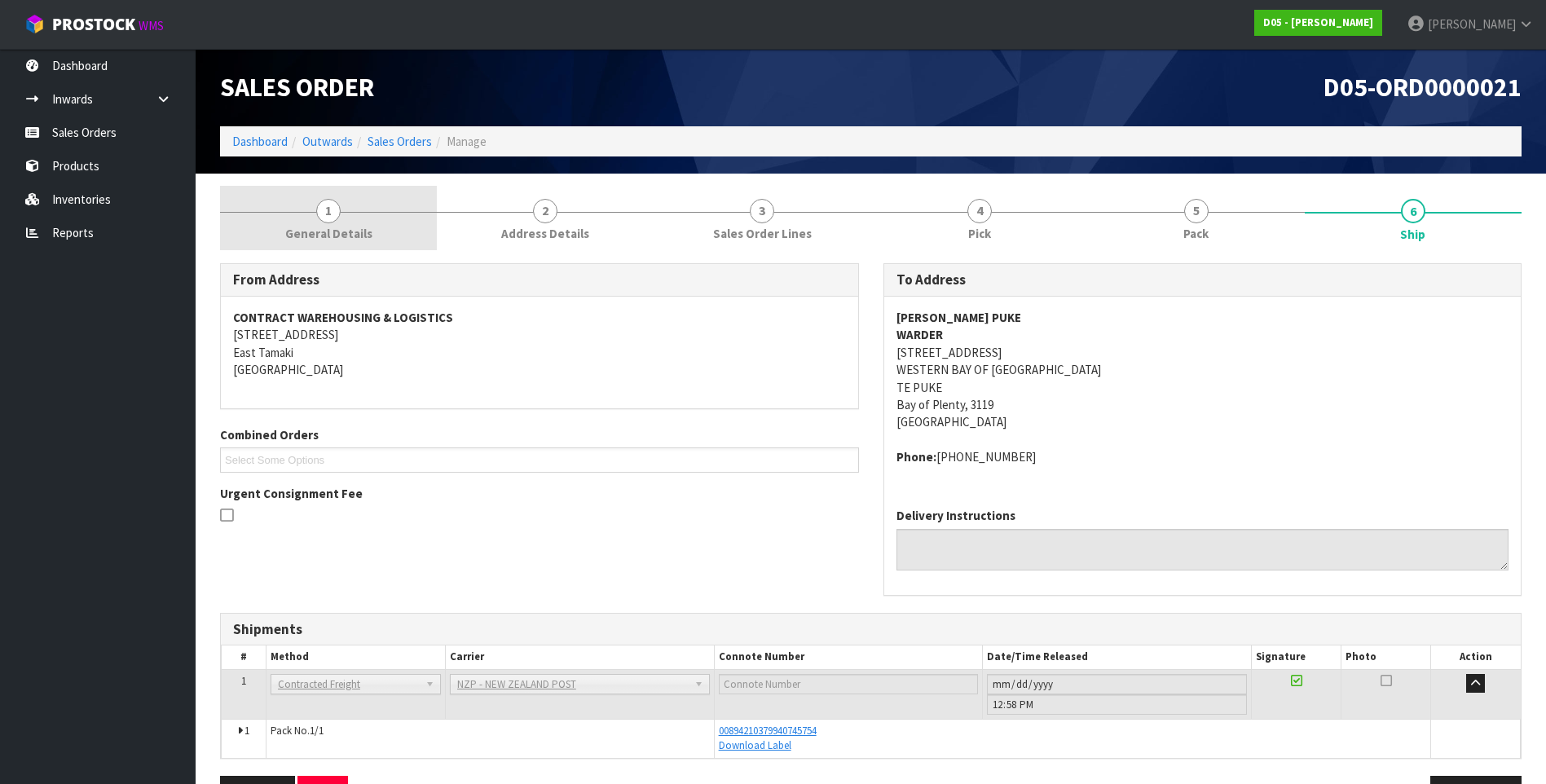
click at [331, 210] on span "1" at bounding box center [328, 211] width 25 height 25
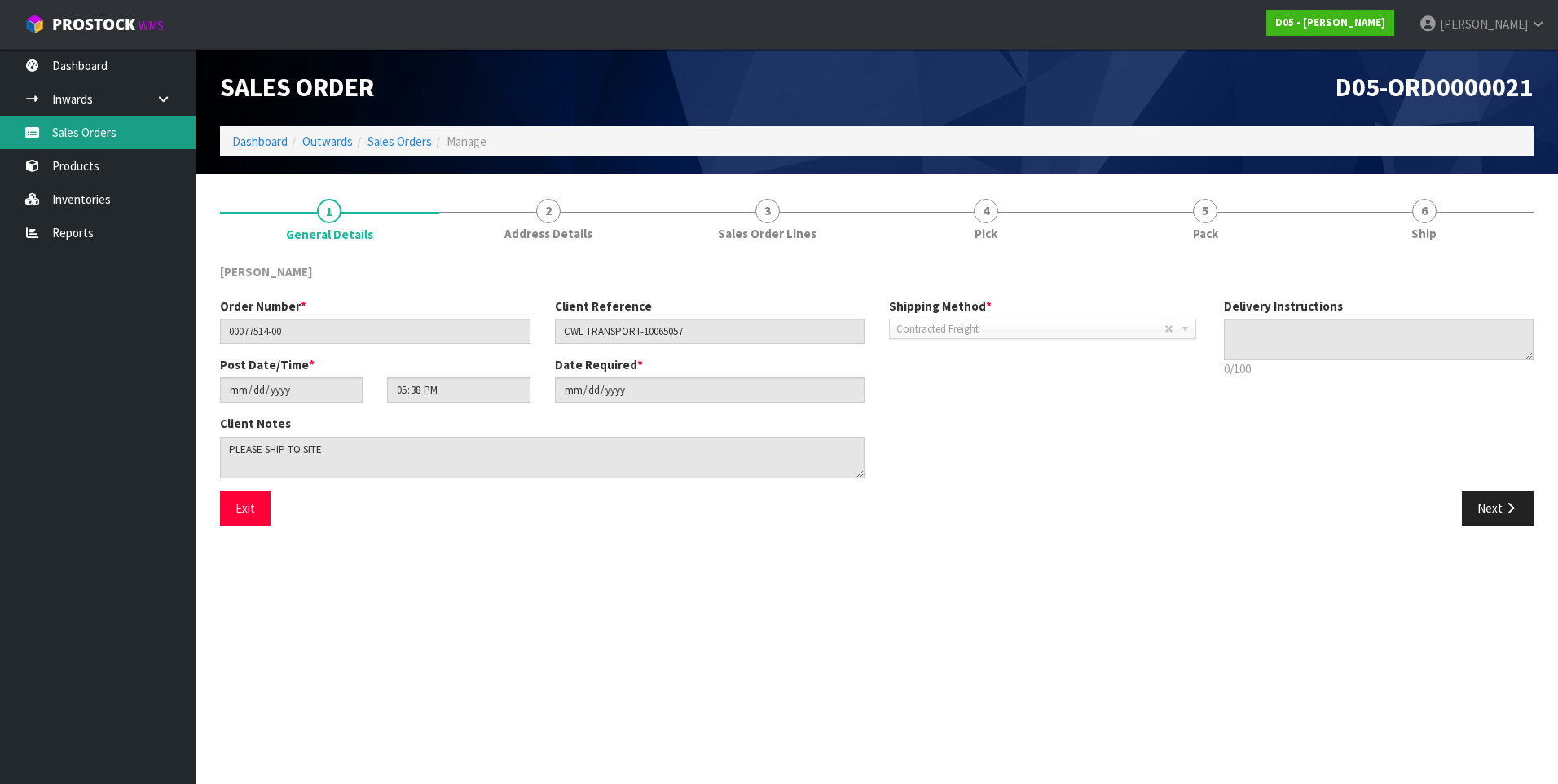
click at [95, 126] on link "Sales Orders" at bounding box center [98, 132] width 196 height 33
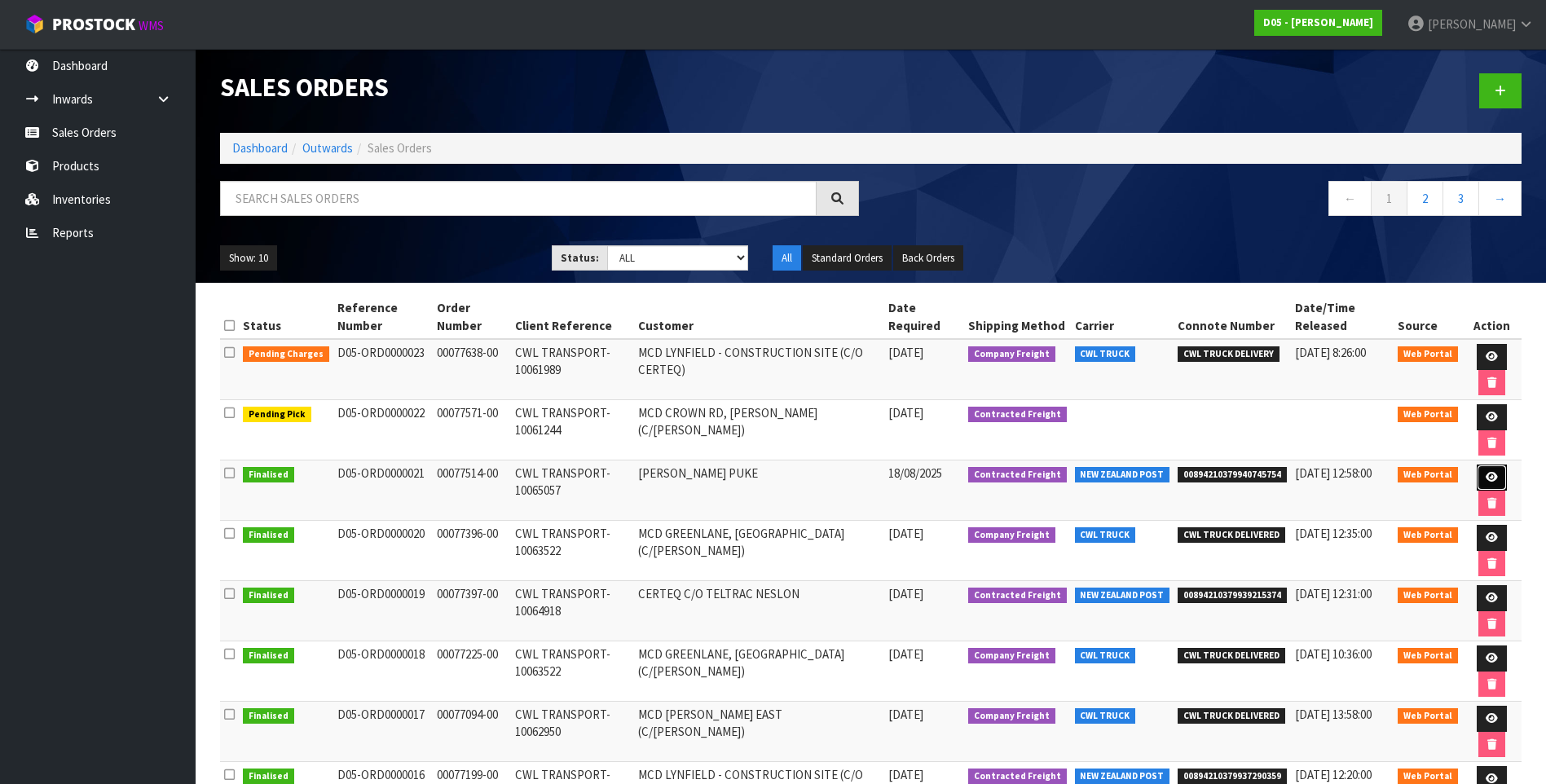
click at [1492, 477] on icon at bounding box center [1492, 477] width 12 height 10
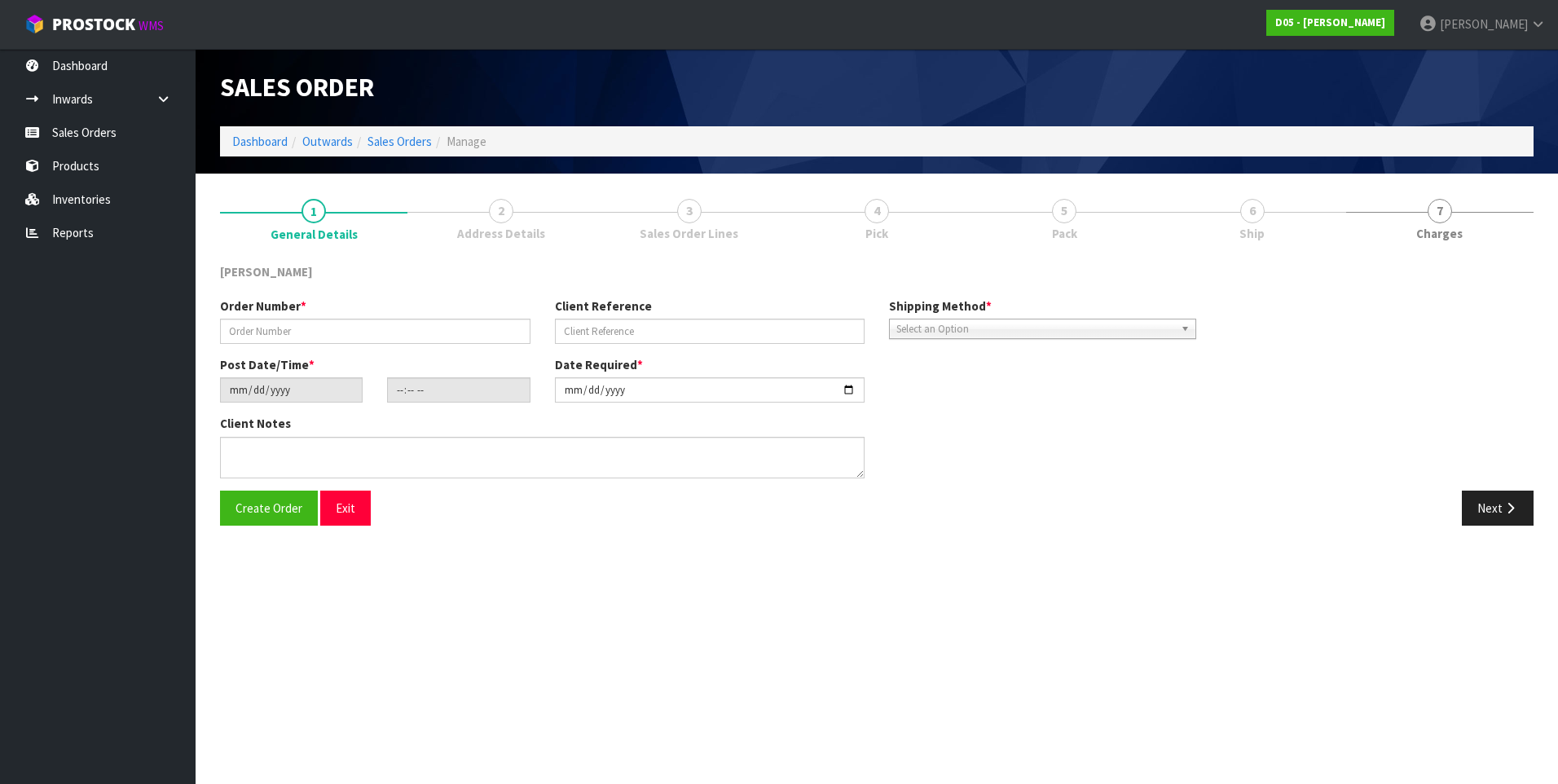
type input "00077514-00"
type input "CWL TRANSPORT-10065057"
type input "[DATE]"
type input "17:38:00.000"
type input "[DATE]"
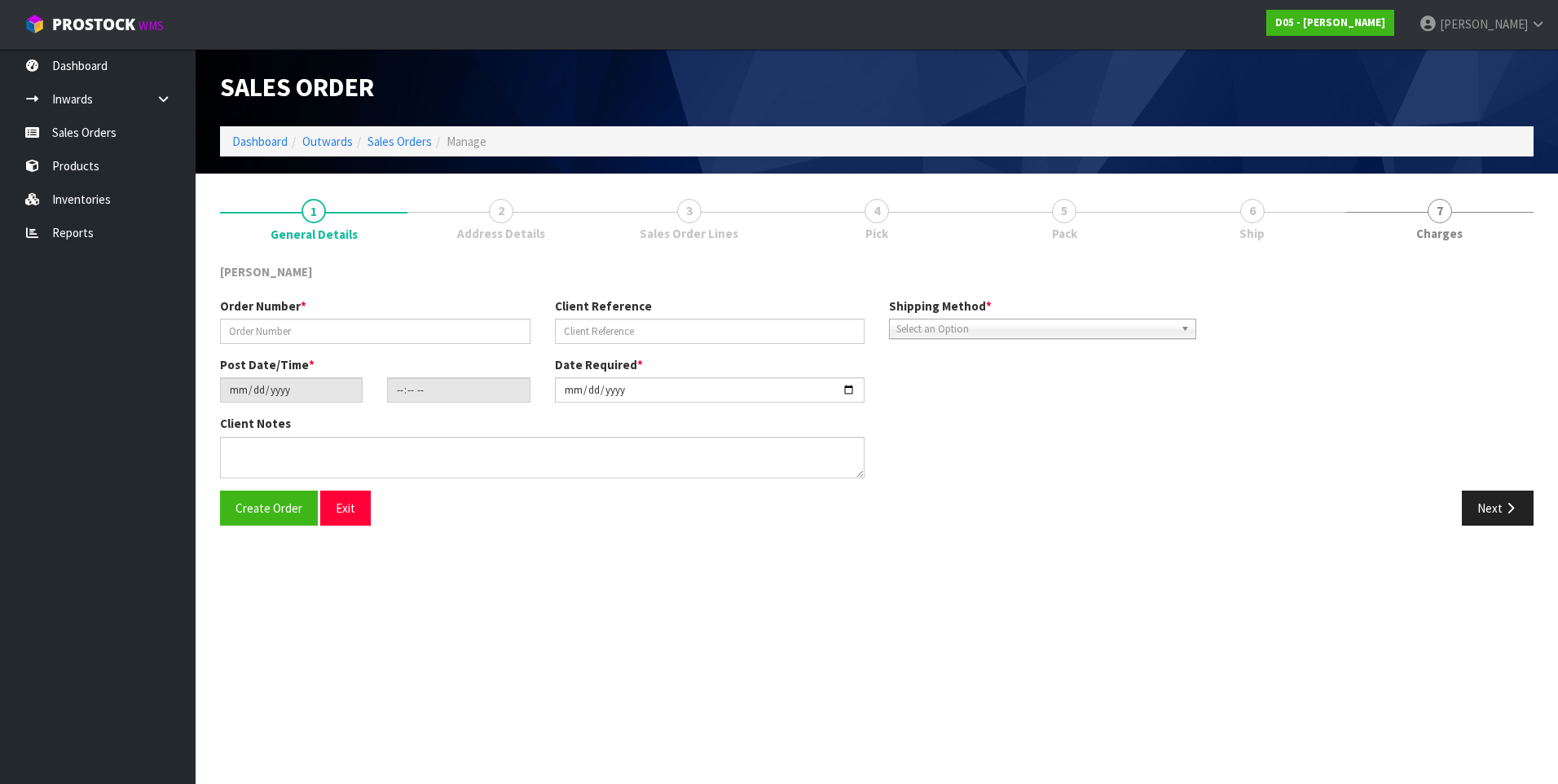
type textarea "PLEASE SHIP TO SITE"
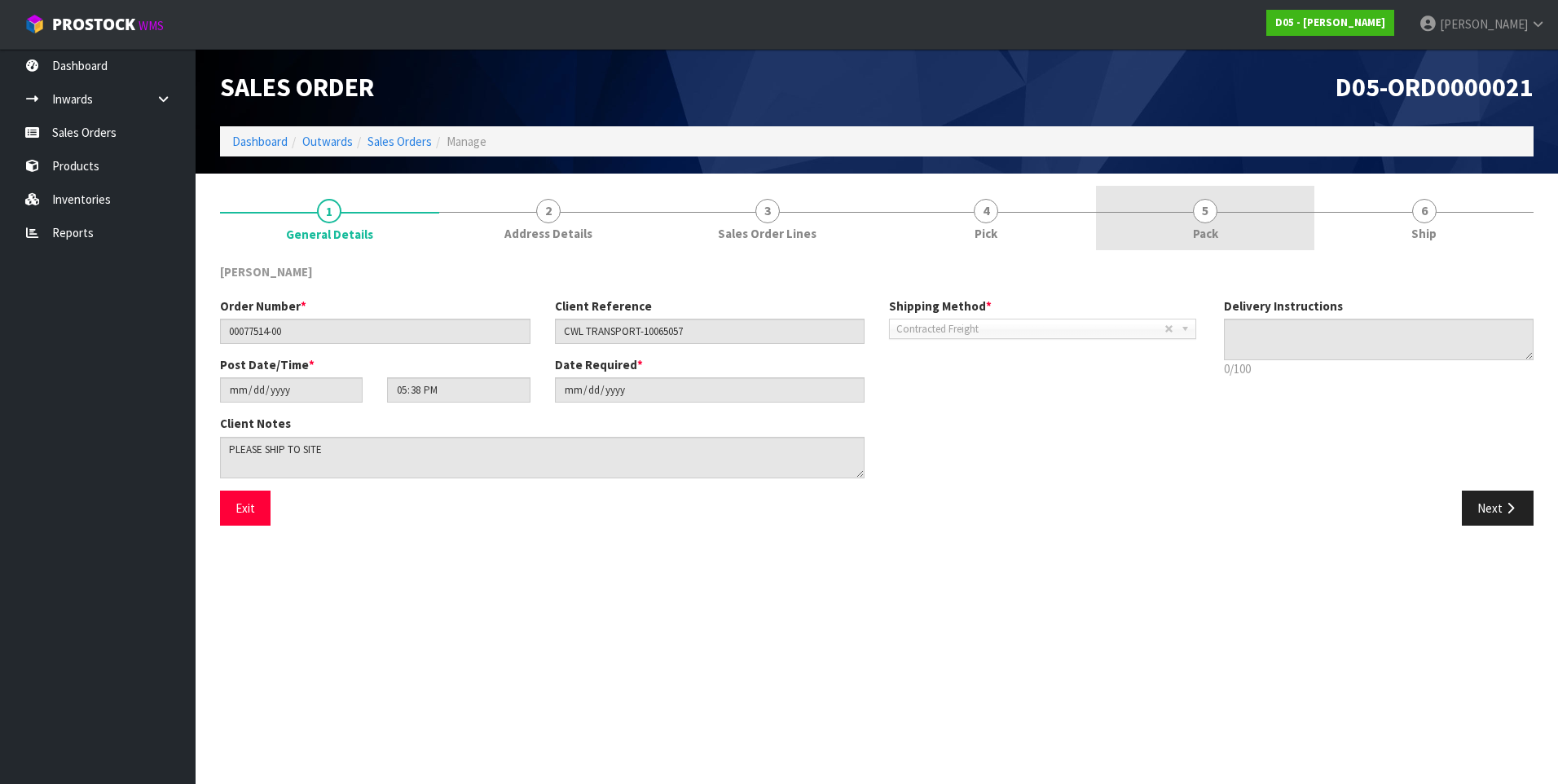
click at [1203, 220] on span "5" at bounding box center [1206, 211] width 25 height 25
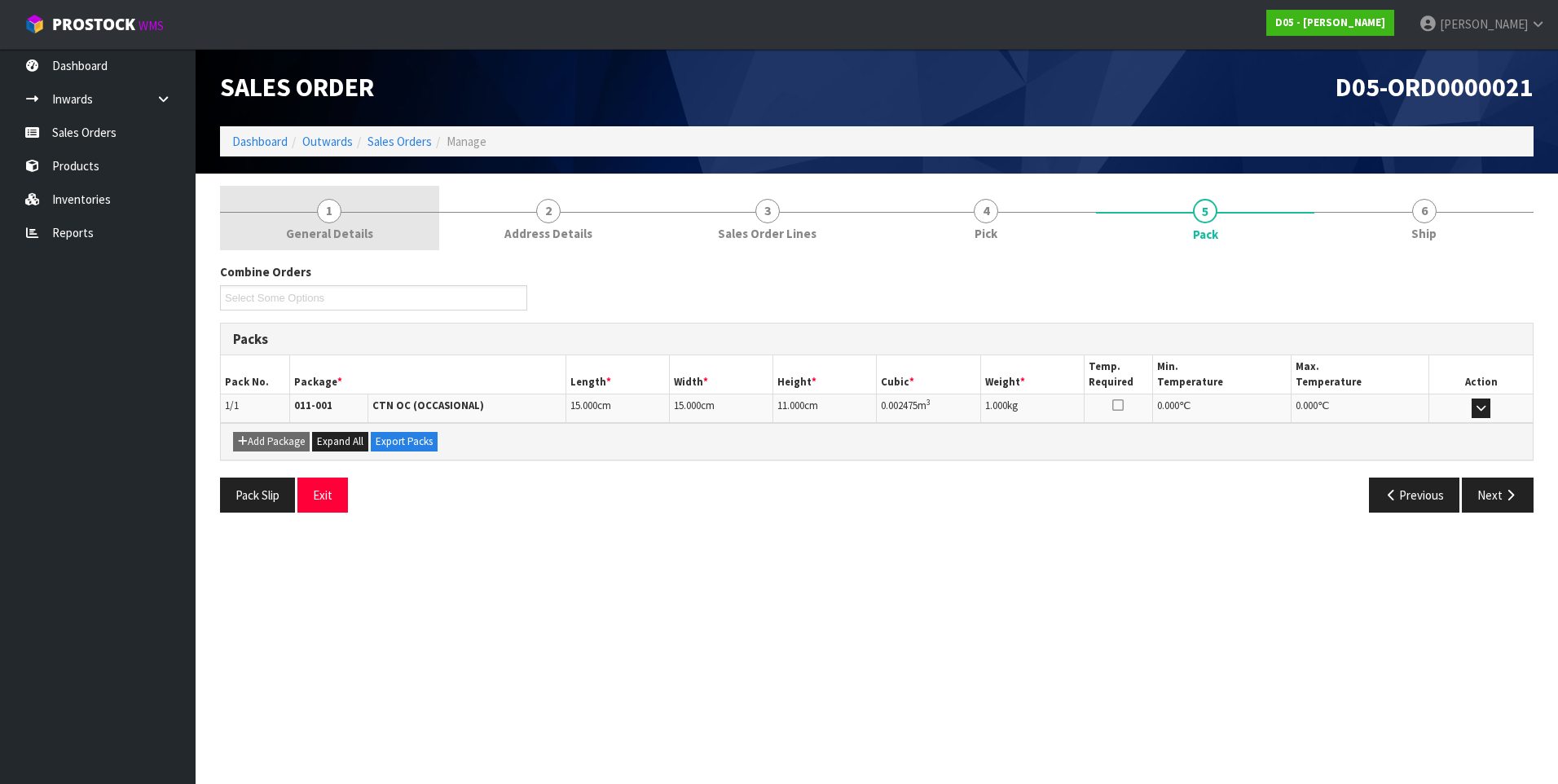
click at [332, 208] on span "1" at bounding box center [329, 211] width 25 height 25
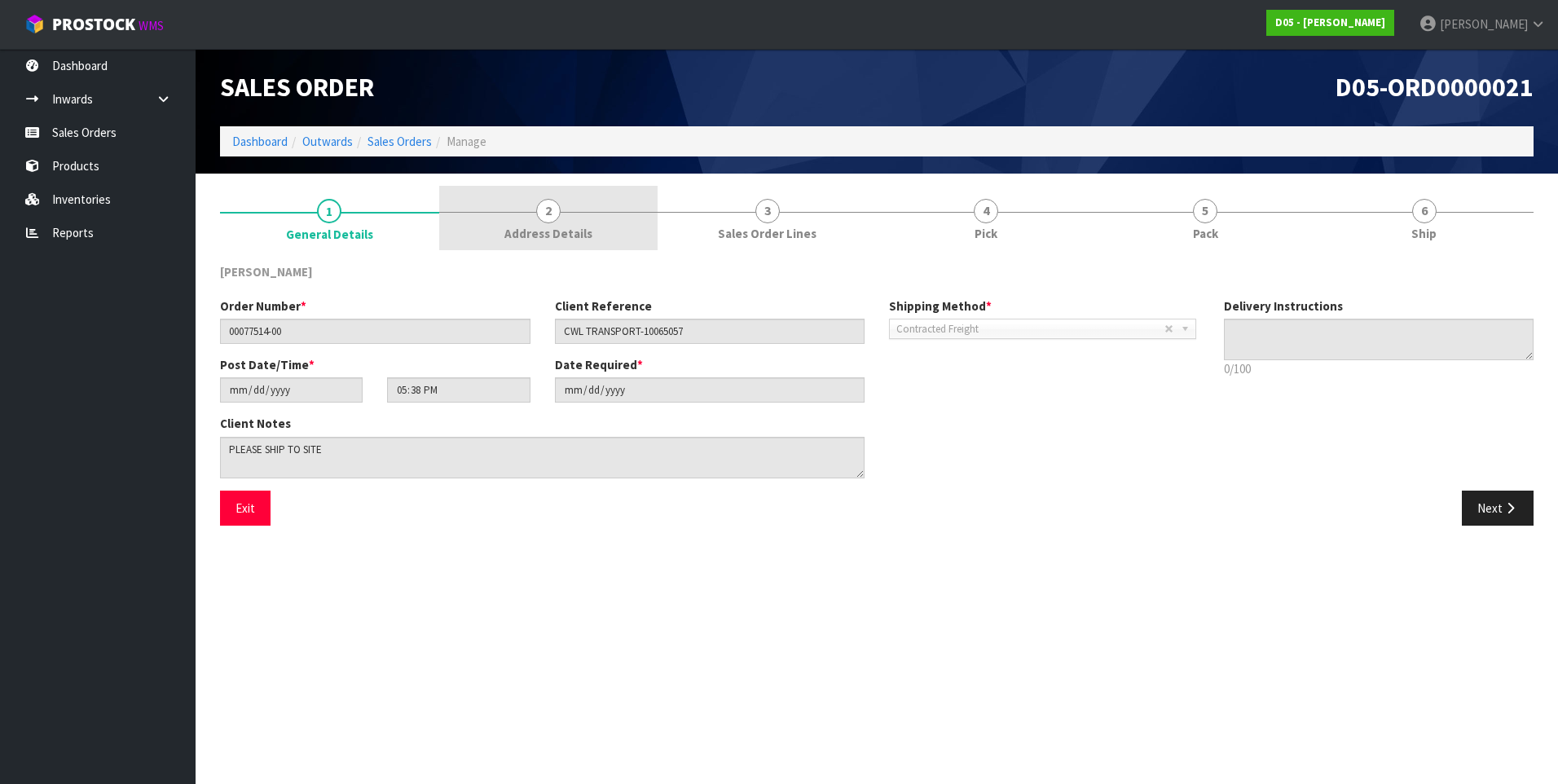
click at [541, 218] on span "2" at bounding box center [548, 211] width 25 height 25
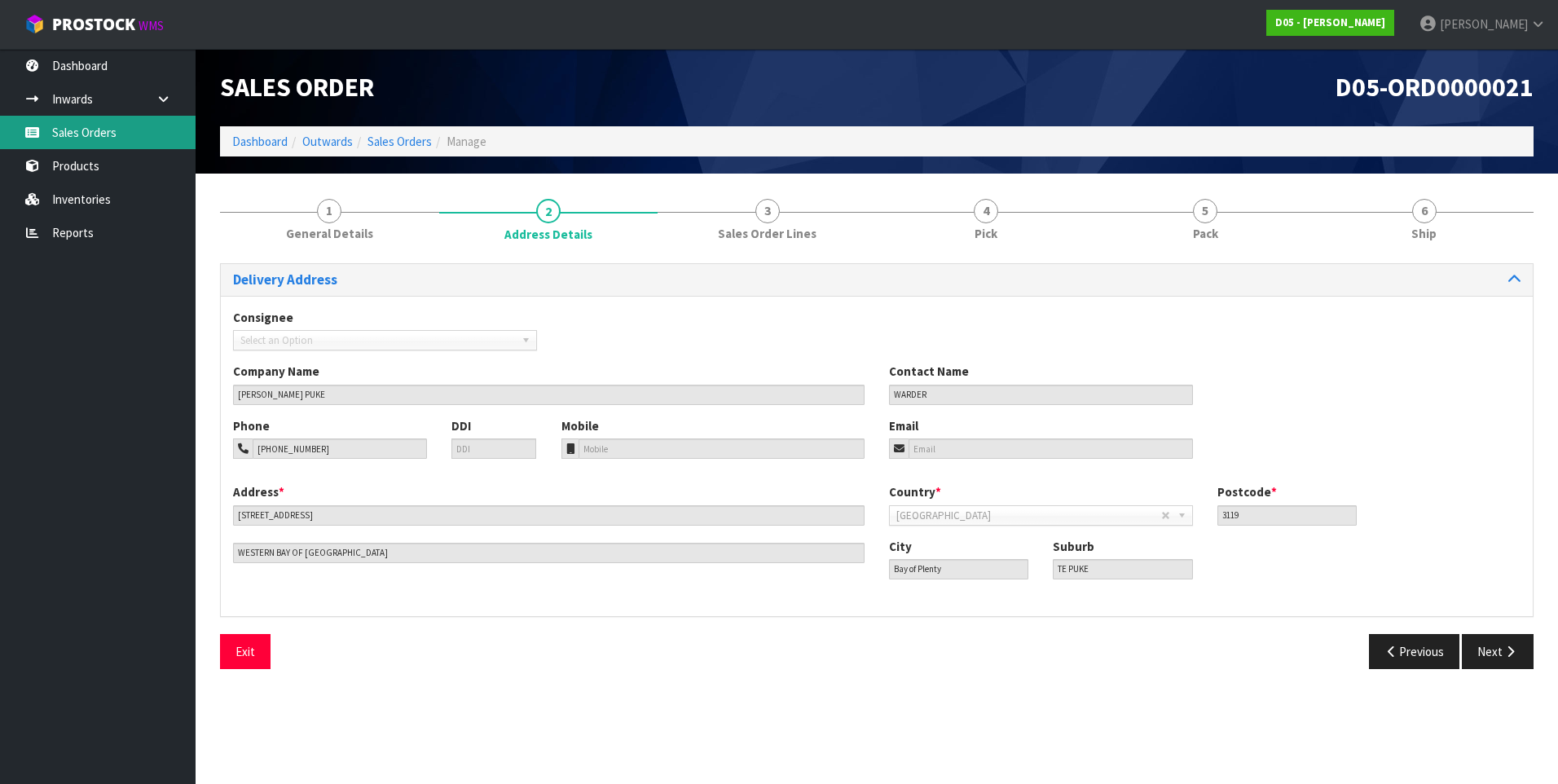
click at [88, 133] on link "Sales Orders" at bounding box center [98, 132] width 196 height 33
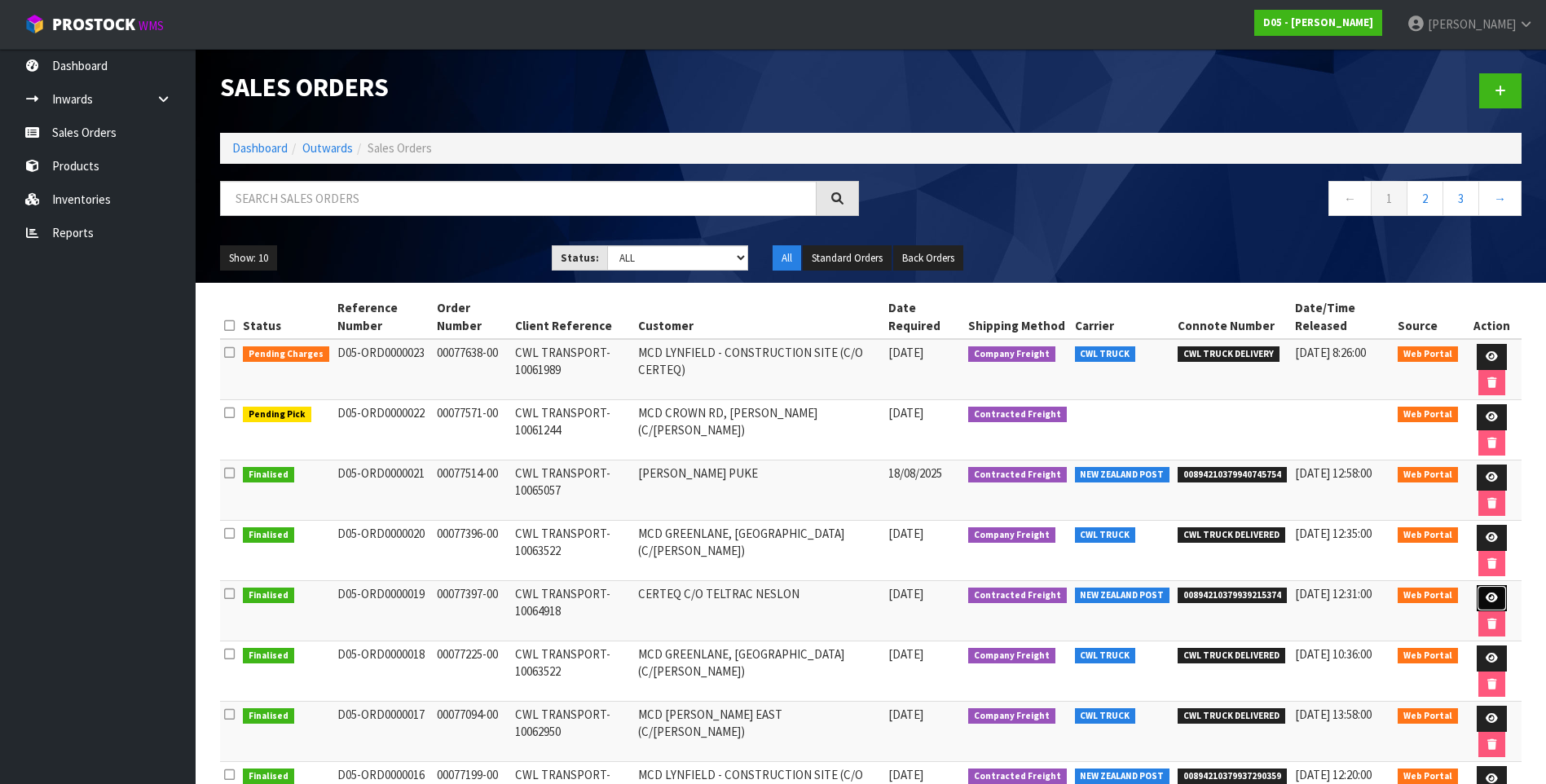
click at [1492, 591] on link at bounding box center [1492, 598] width 30 height 26
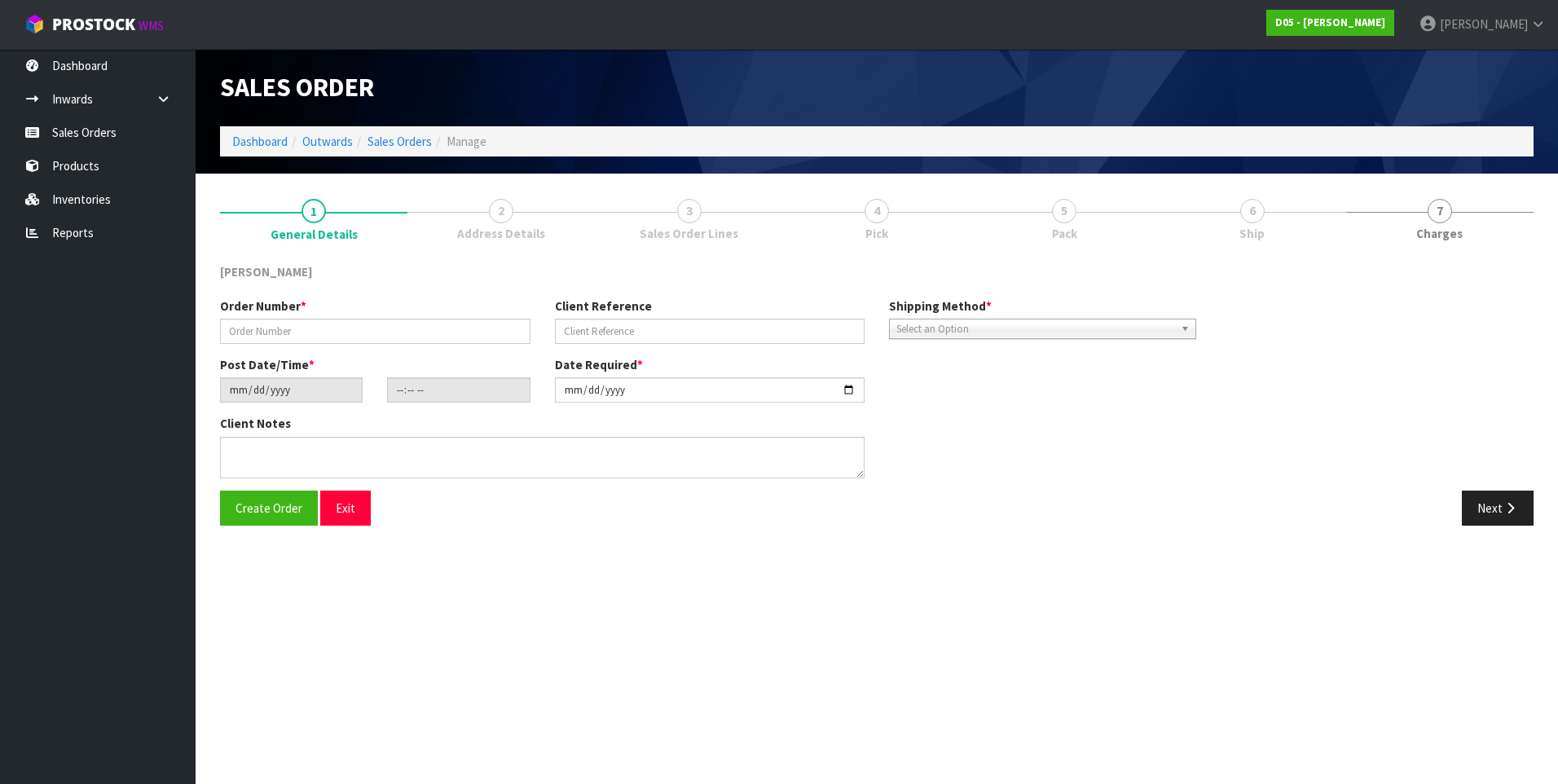
type input "00077397-00"
type input "CWL TRANSPORT-10064918"
type input "[DATE]"
type input "17:57:00.000"
type input "[DATE]"
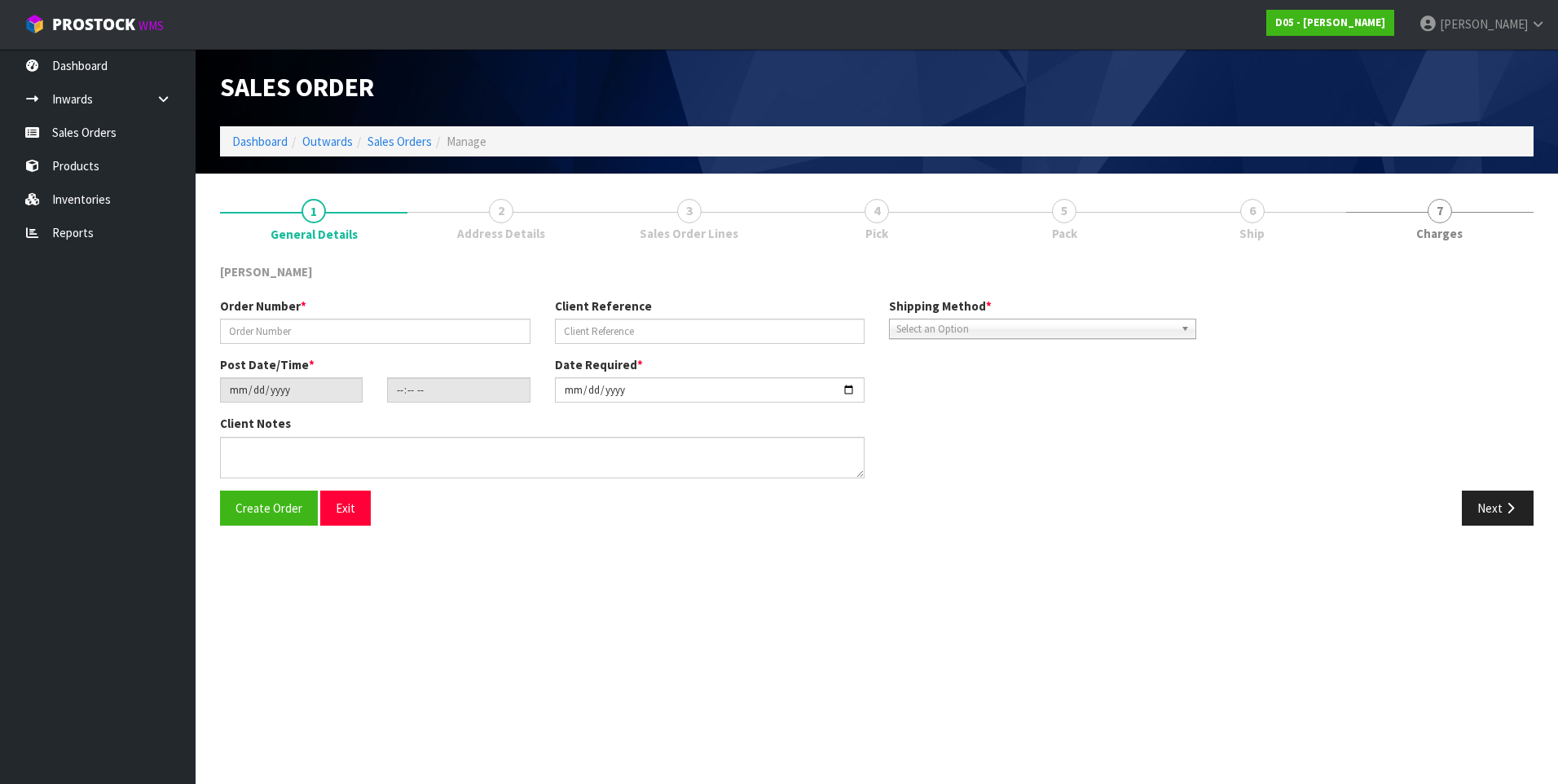
type textarea "PLEASE SHIP TO SITE ASAP"
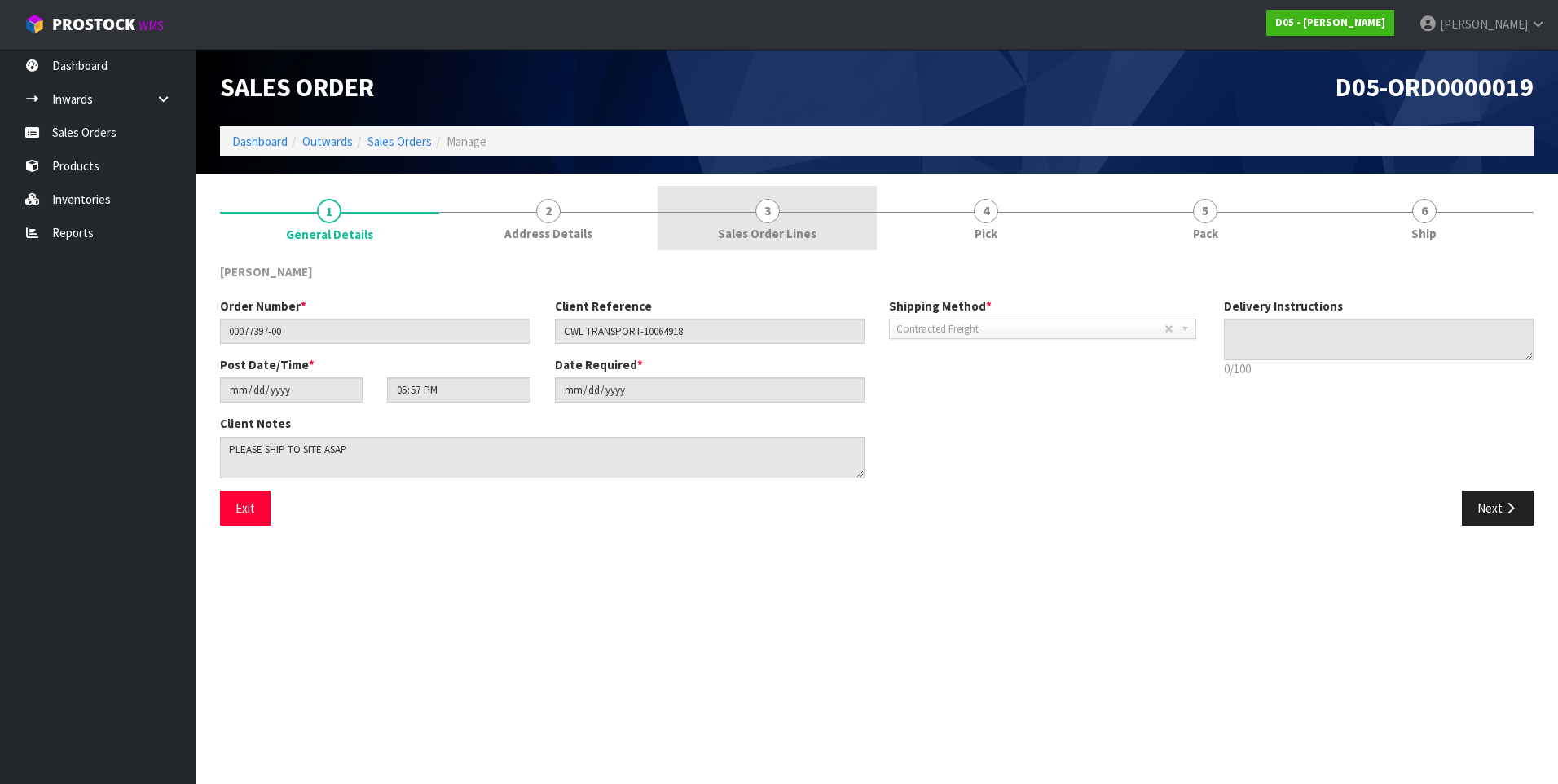
click at [767, 216] on span "3" at bounding box center [767, 211] width 25 height 25
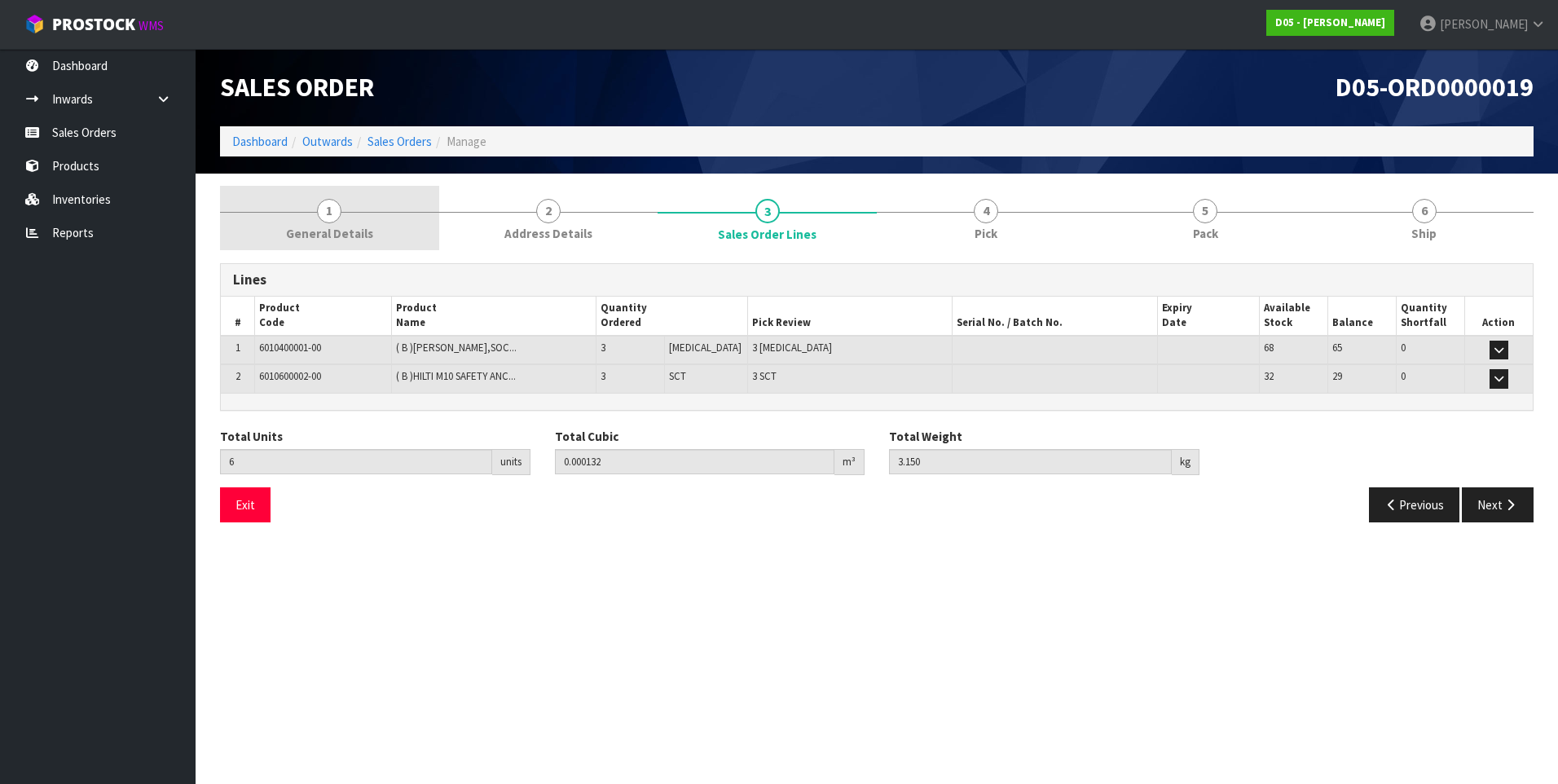
click at [335, 210] on span "1" at bounding box center [329, 211] width 25 height 25
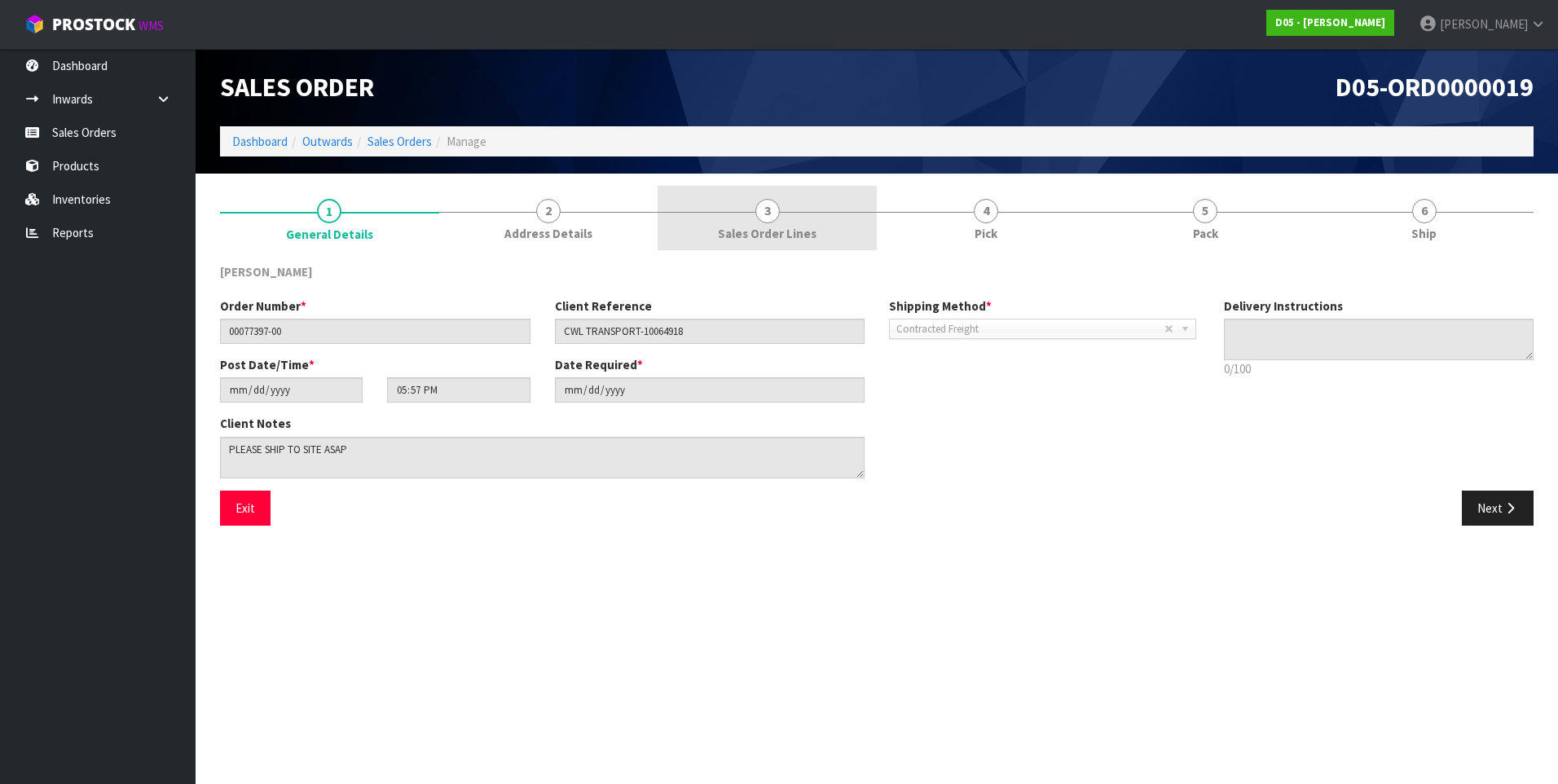
click at [767, 215] on span "3" at bounding box center [767, 211] width 25 height 25
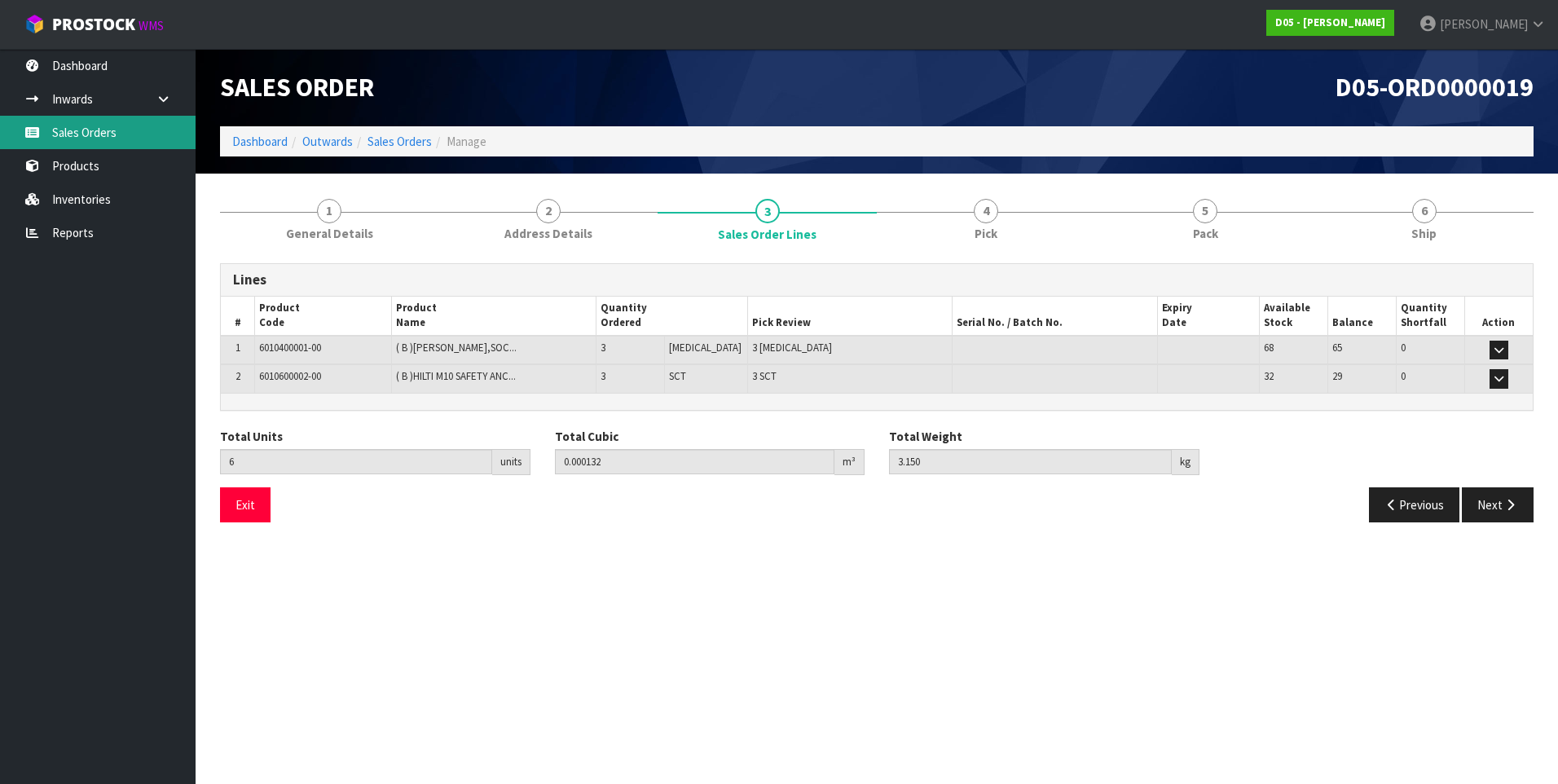
click at [89, 133] on link "Sales Orders" at bounding box center [98, 132] width 196 height 33
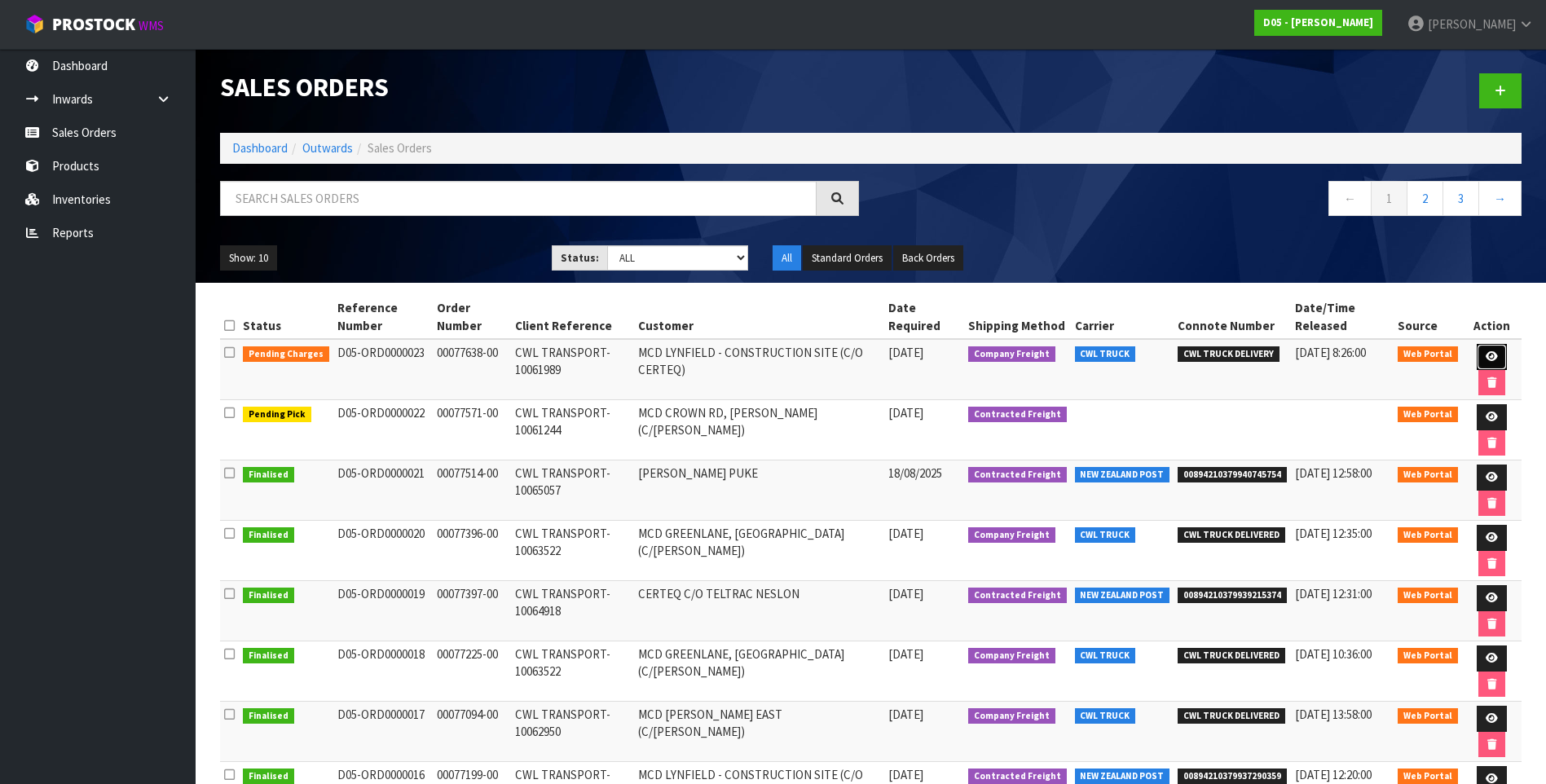
click at [1488, 355] on icon at bounding box center [1492, 356] width 12 height 10
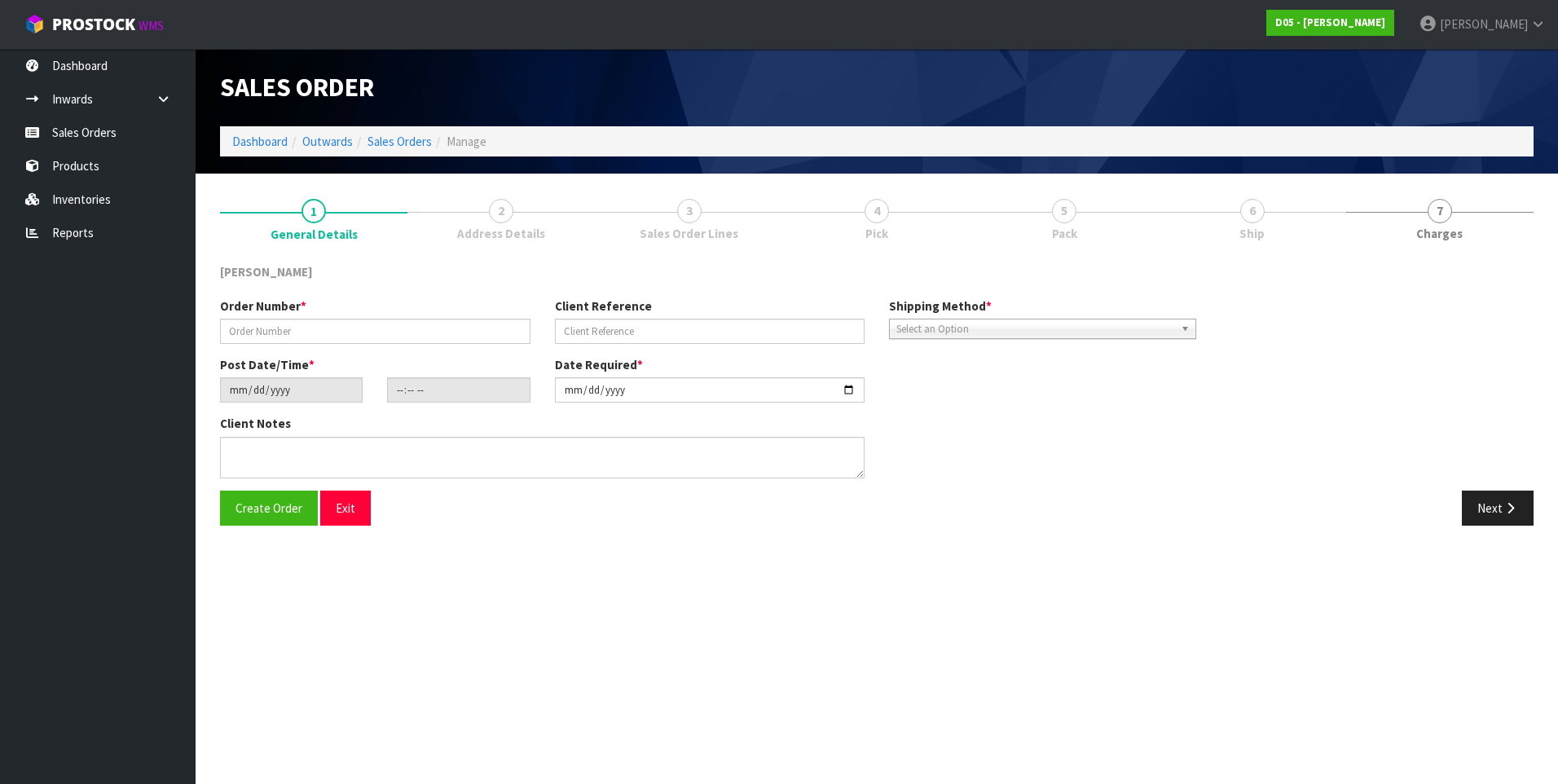
type input "00077638-00"
type input "CWL TRANSPORT-10061989"
type input "[DATE]"
type input "14:34:00.000"
type input "[DATE]"
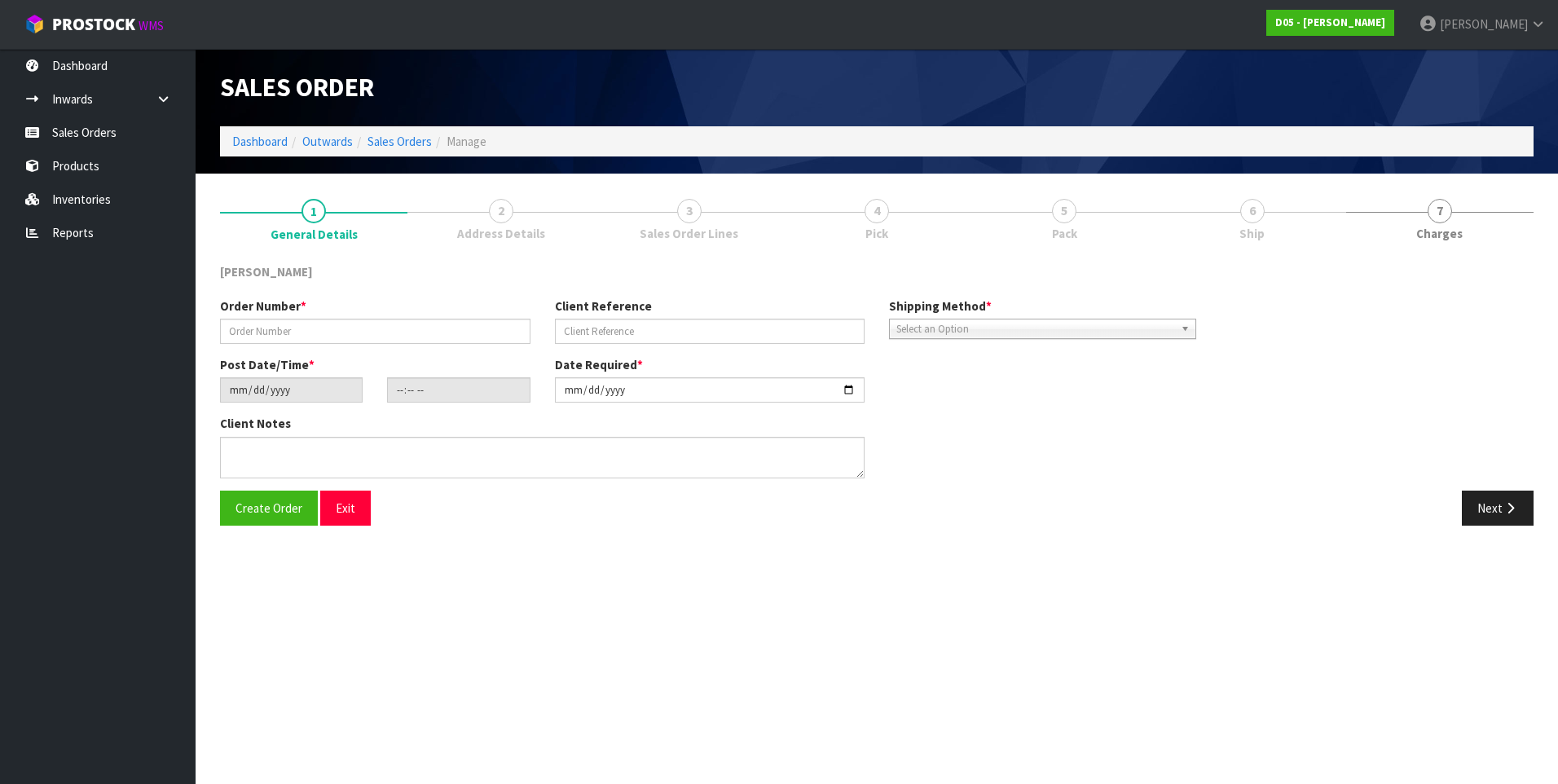
type textarea "PLEASE DELIVER [DATE] URGENT"
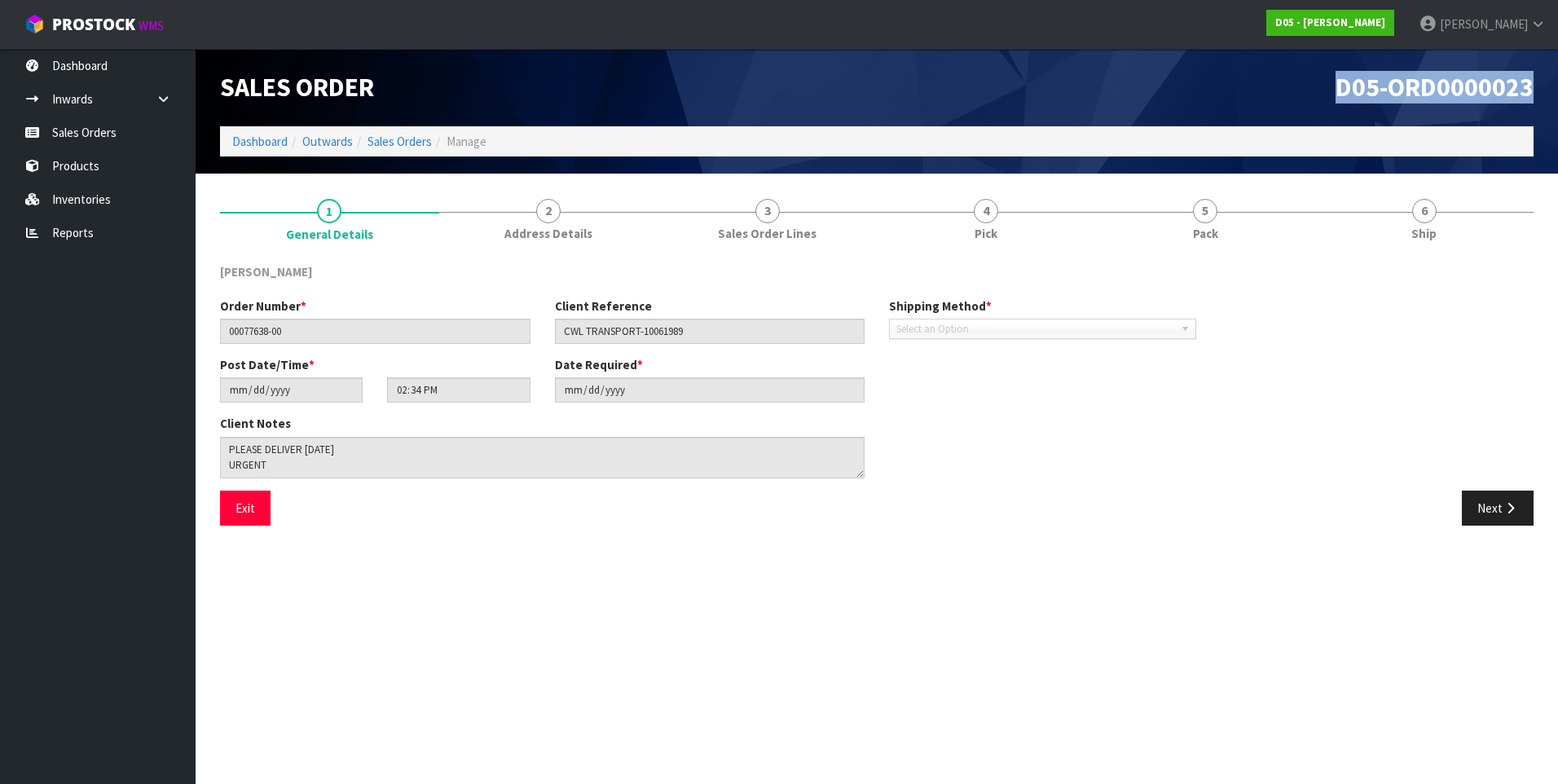
drag, startPoint x: 1538, startPoint y: 87, endPoint x: 1340, endPoint y: 92, distance: 198.1
click at [1340, 92] on div "D05-ORD0000023" at bounding box center [1211, 88] width 669 height 77
copy span "D05-ORD0000023"
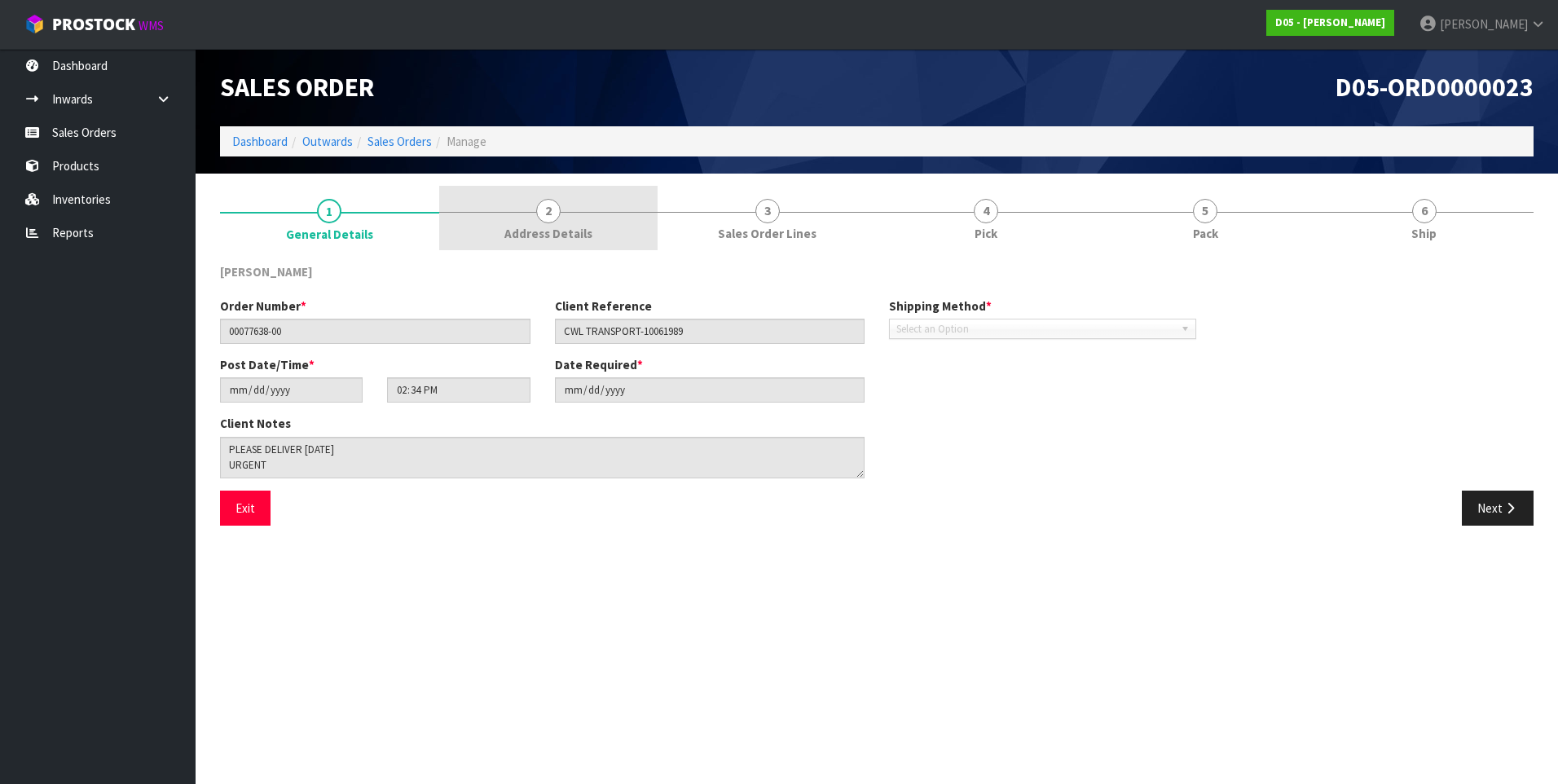
click at [549, 213] on span "2" at bounding box center [548, 211] width 25 height 25
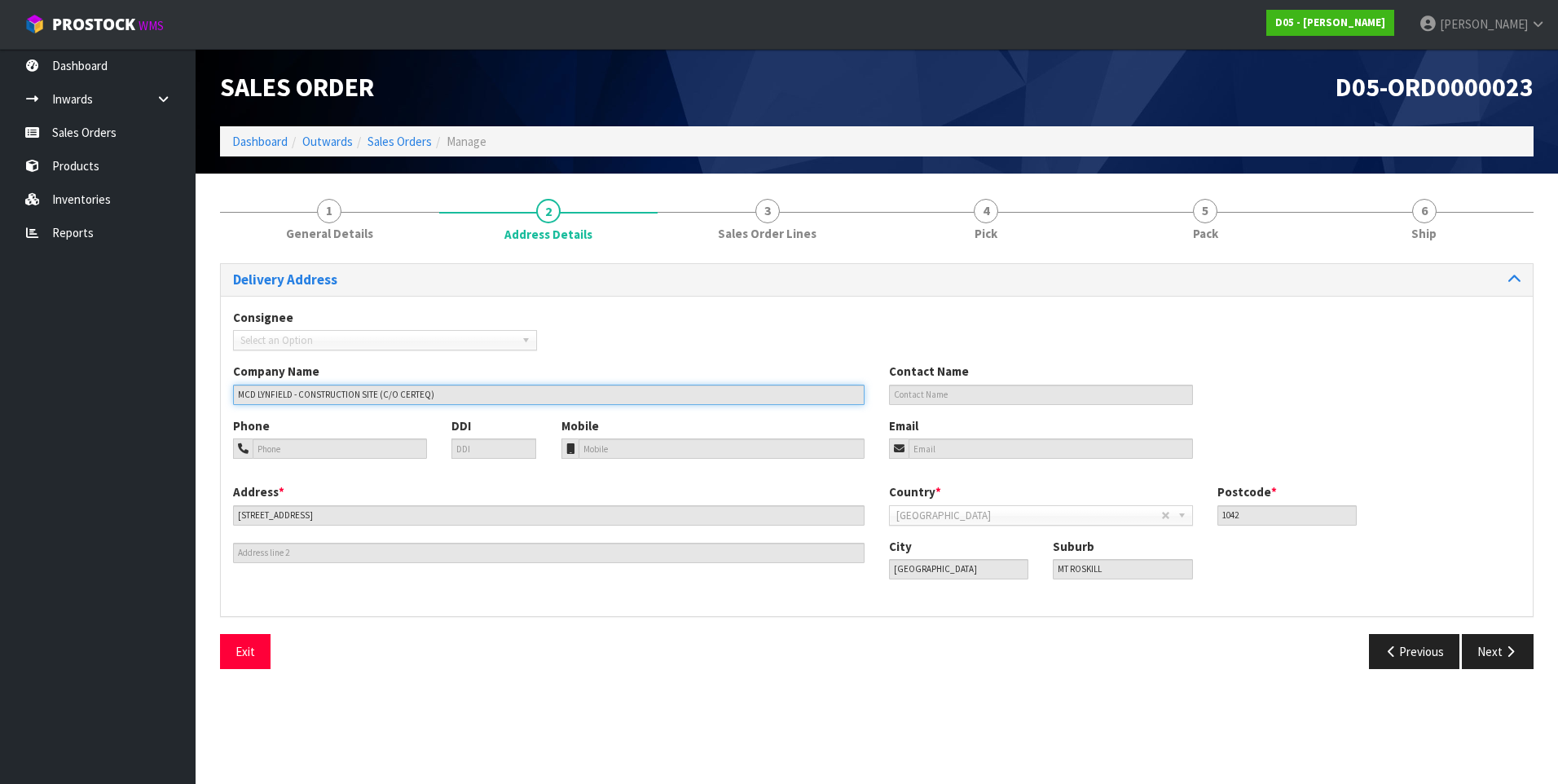
drag, startPoint x: 446, startPoint y: 398, endPoint x: 234, endPoint y: 393, distance: 212.1
click at [234, 393] on input "MCD LYNFIELD - CONSTRUCTION SITE (C/O CERTEQ)" at bounding box center [549, 395] width 632 height 20
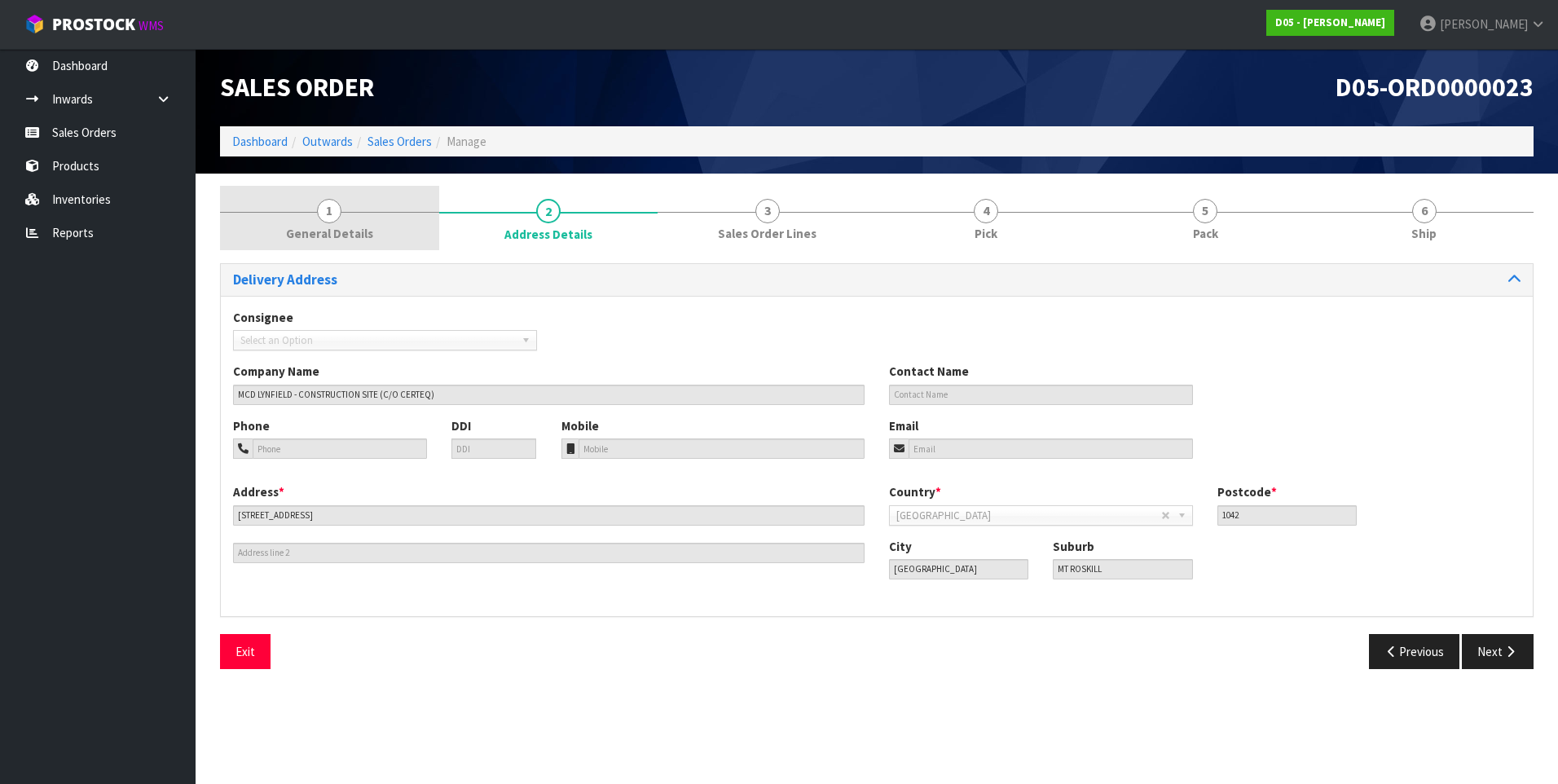
click at [323, 211] on span "1" at bounding box center [329, 211] width 25 height 25
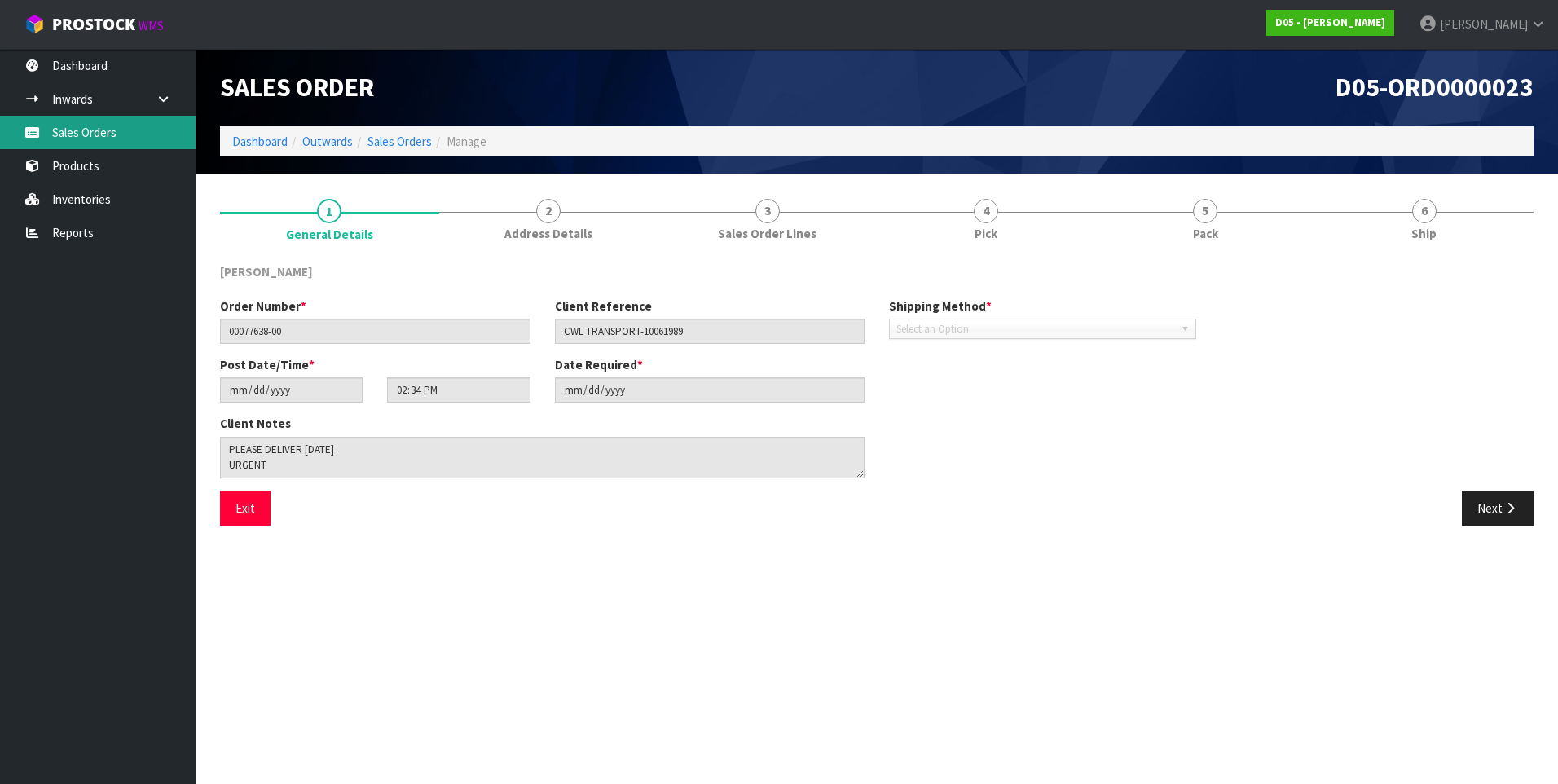
click at [105, 137] on link "Sales Orders" at bounding box center [98, 132] width 196 height 33
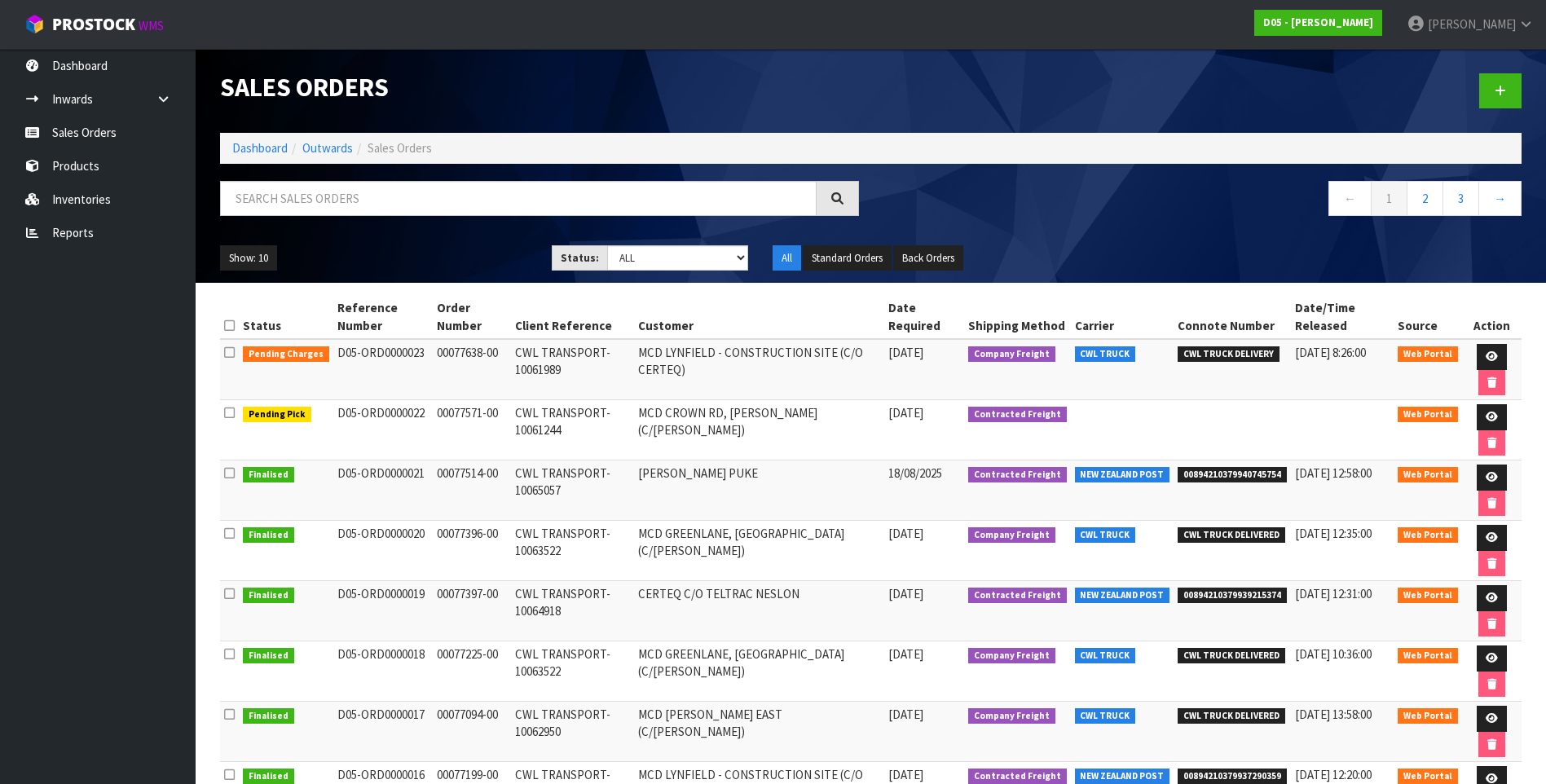
click at [796, 374] on td "MCD LYNFIELD - CONSTRUCTION SITE (C/O CERTEQ)" at bounding box center [758, 370] width 250 height 61
click at [1490, 350] on link at bounding box center [1492, 357] width 30 height 26
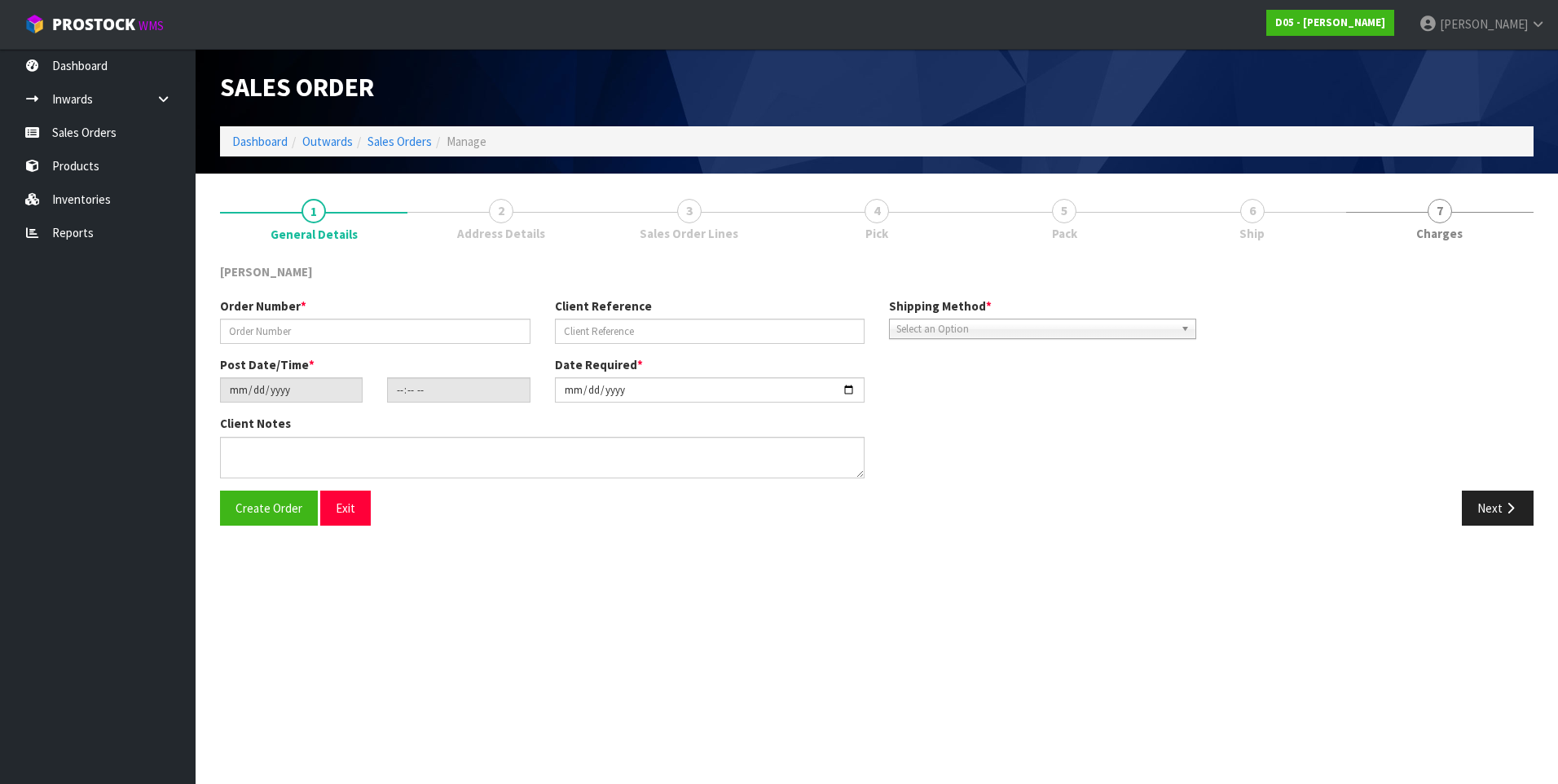
type input "00077638-00"
type input "CWL TRANSPORT-10061989"
type input "[DATE]"
type input "14:34:00.000"
type input "[DATE]"
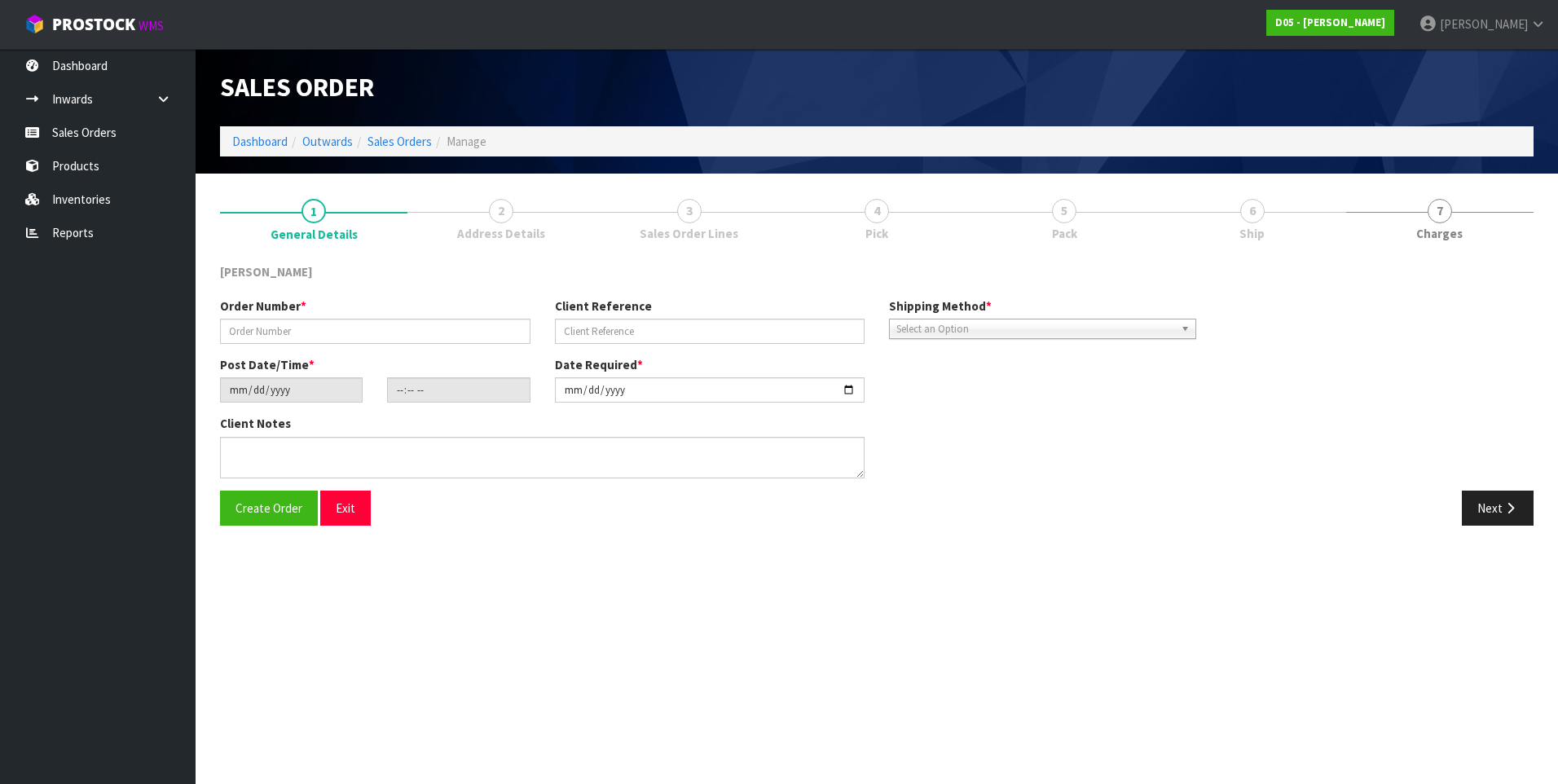
type textarea "PLEASE DELIVER [DATE] URGENT"
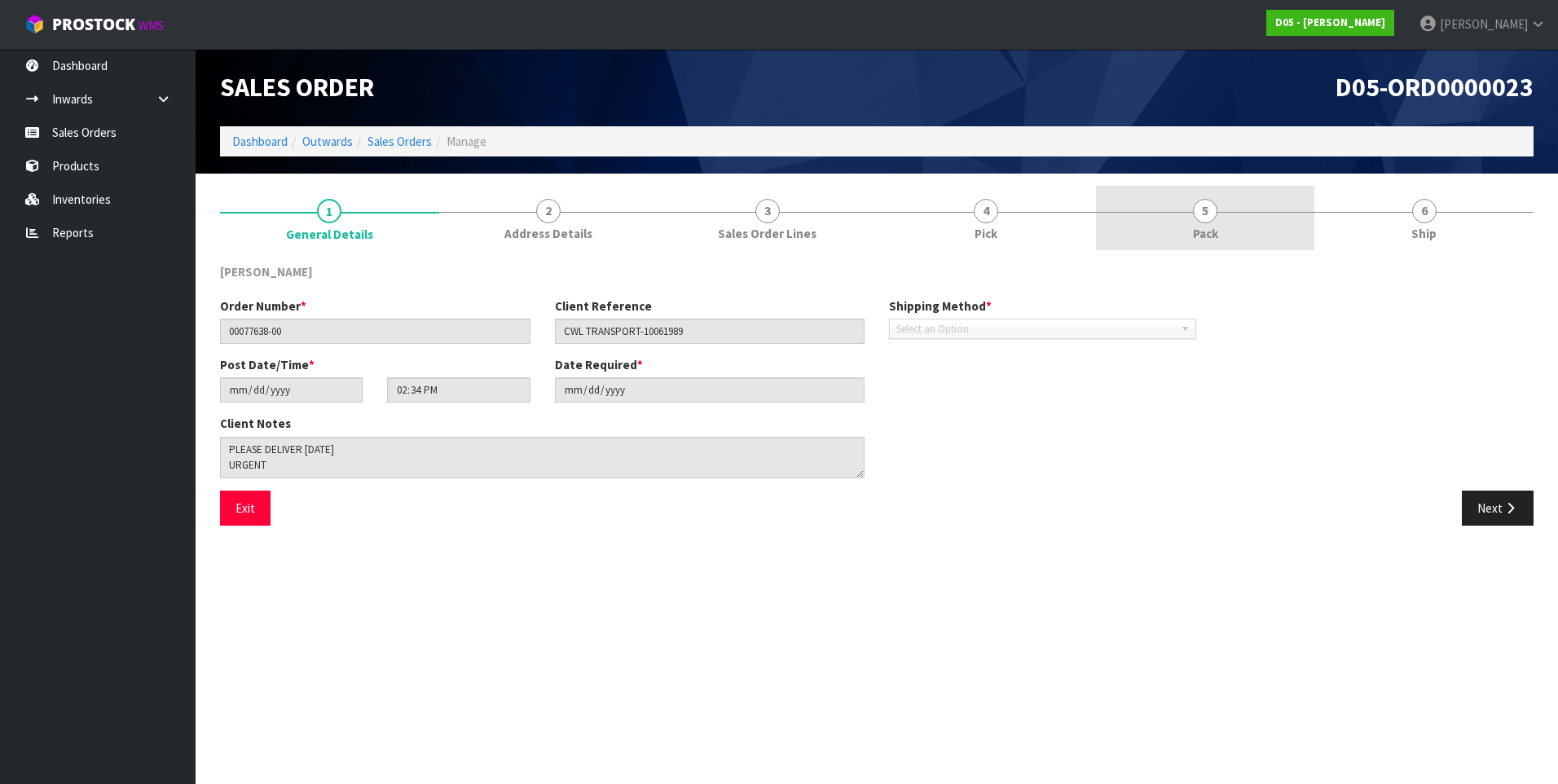
click at [1205, 213] on span "5" at bounding box center [1206, 211] width 25 height 25
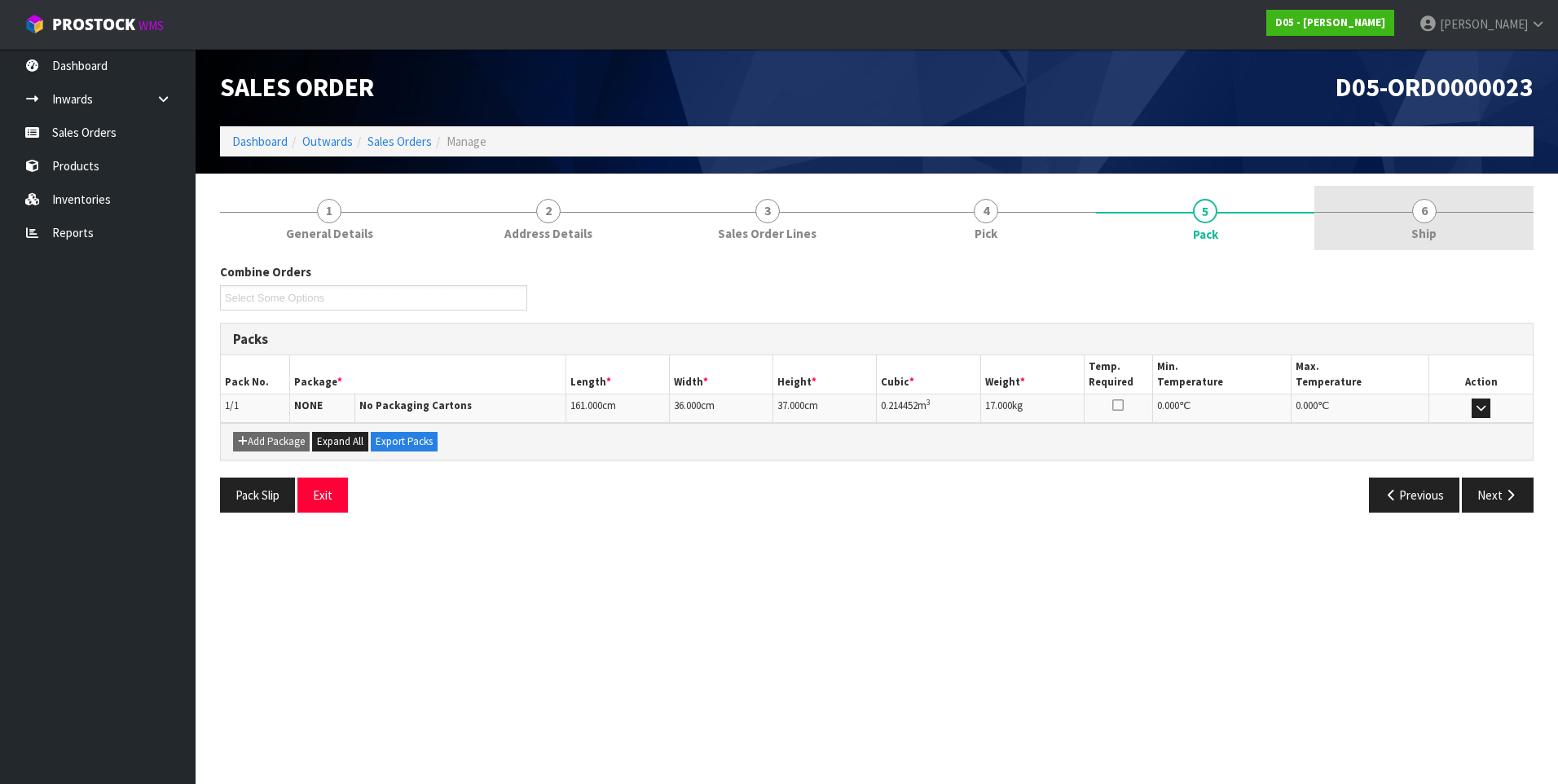
click at [1417, 215] on span "6" at bounding box center [1424, 211] width 25 height 25
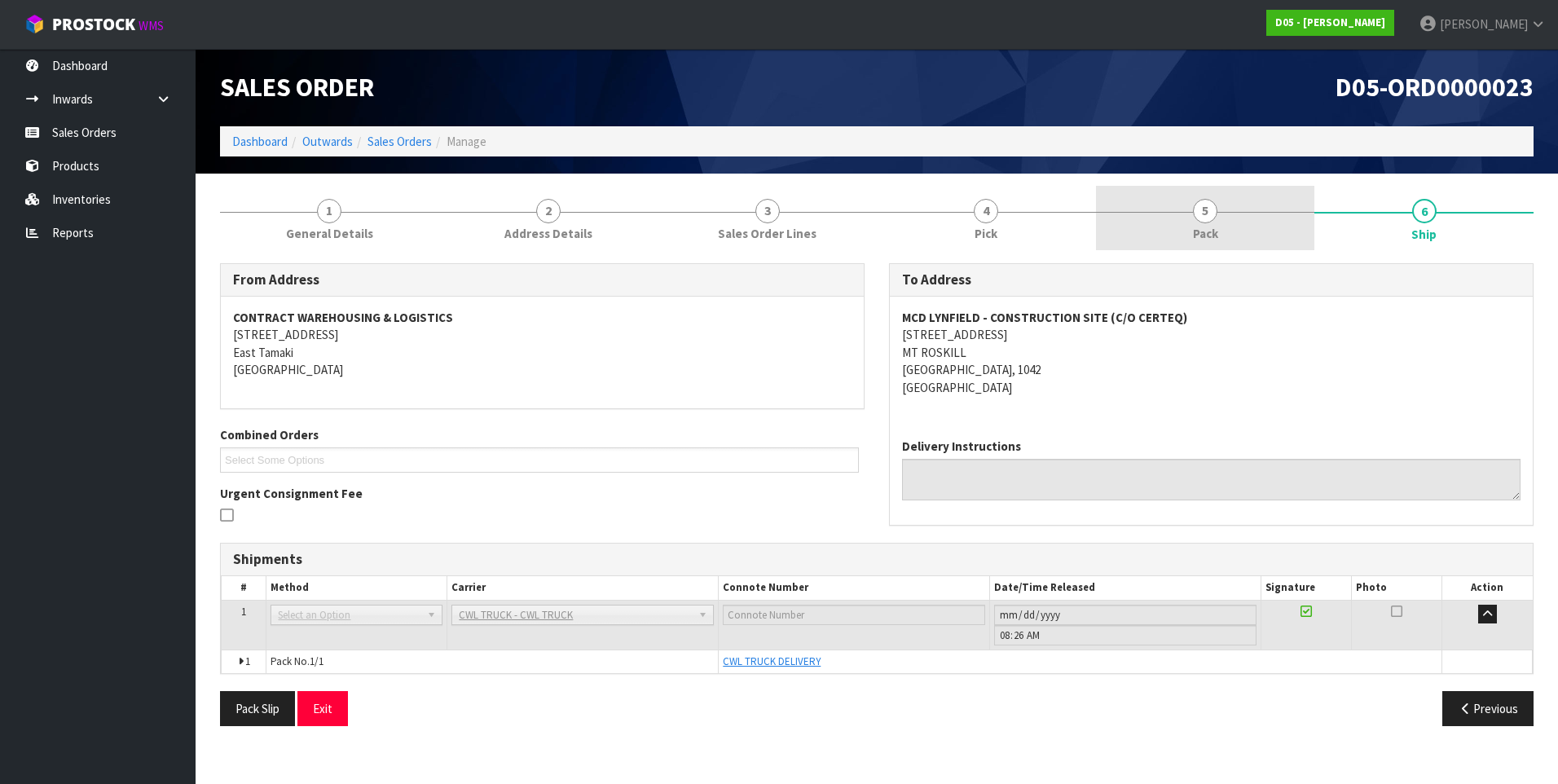
click at [1210, 213] on span "5" at bounding box center [1206, 211] width 25 height 25
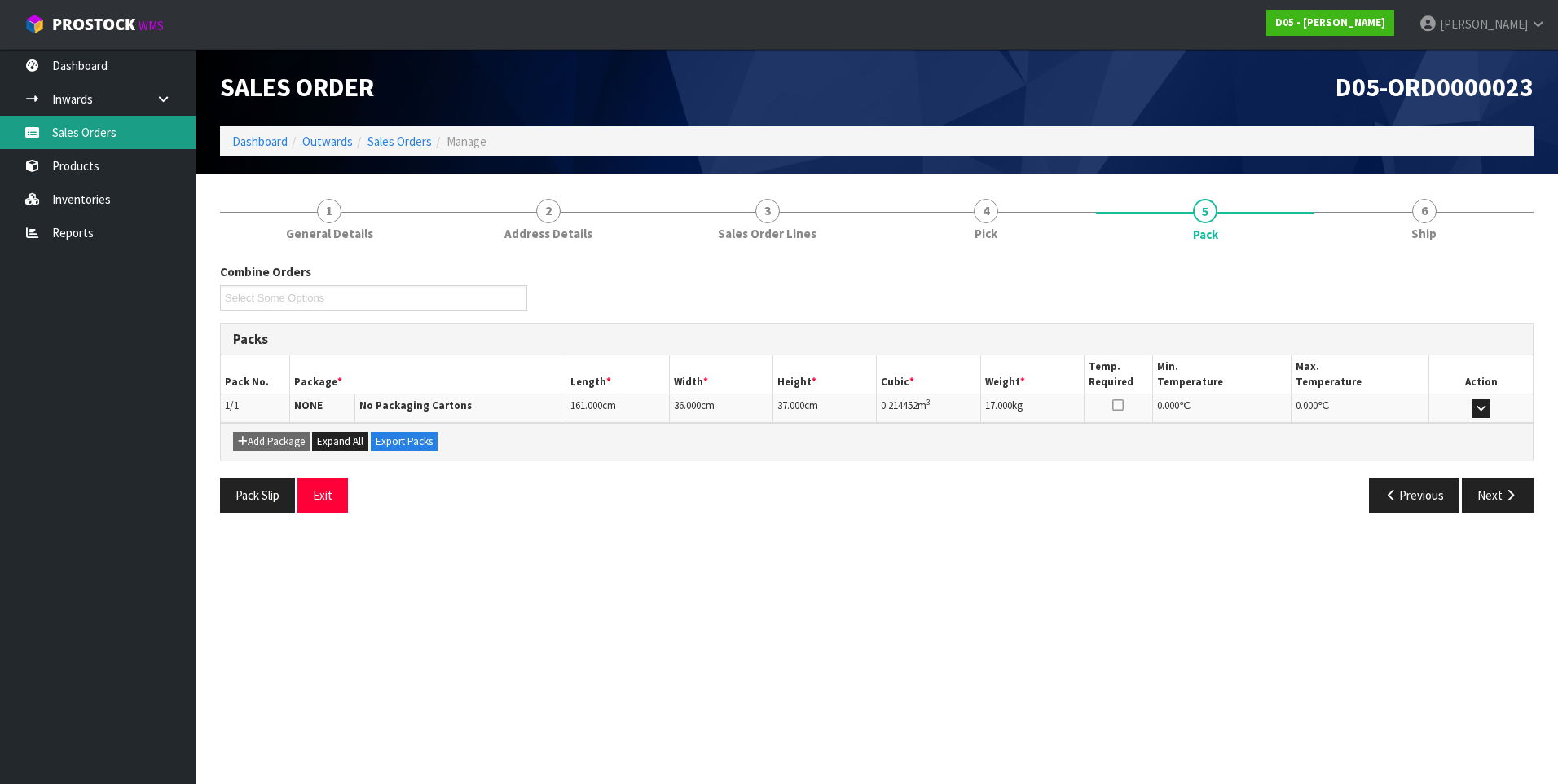
click at [98, 137] on link "Sales Orders" at bounding box center [98, 132] width 196 height 33
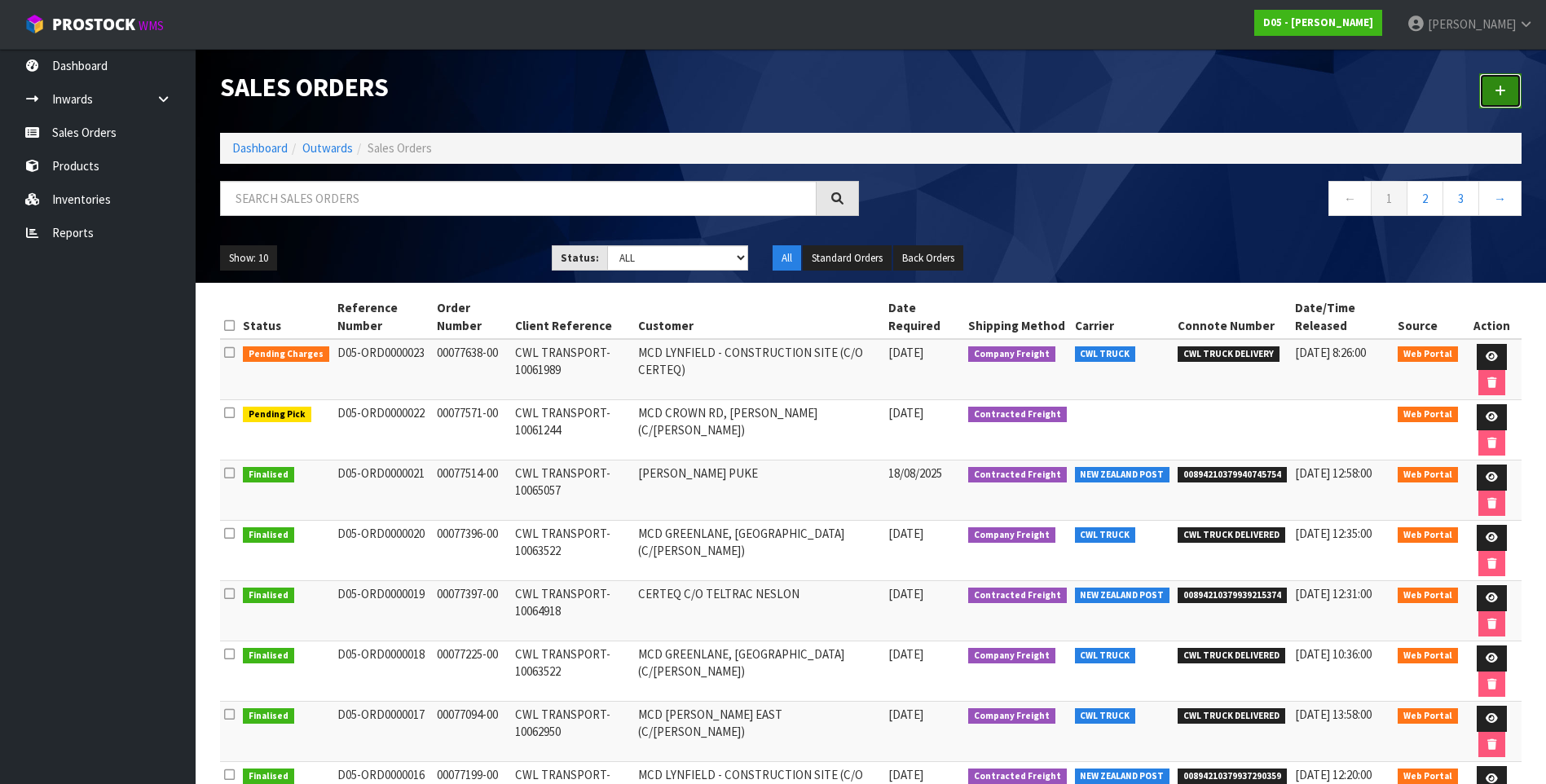
click at [1506, 86] on link at bounding box center [1501, 91] width 42 height 35
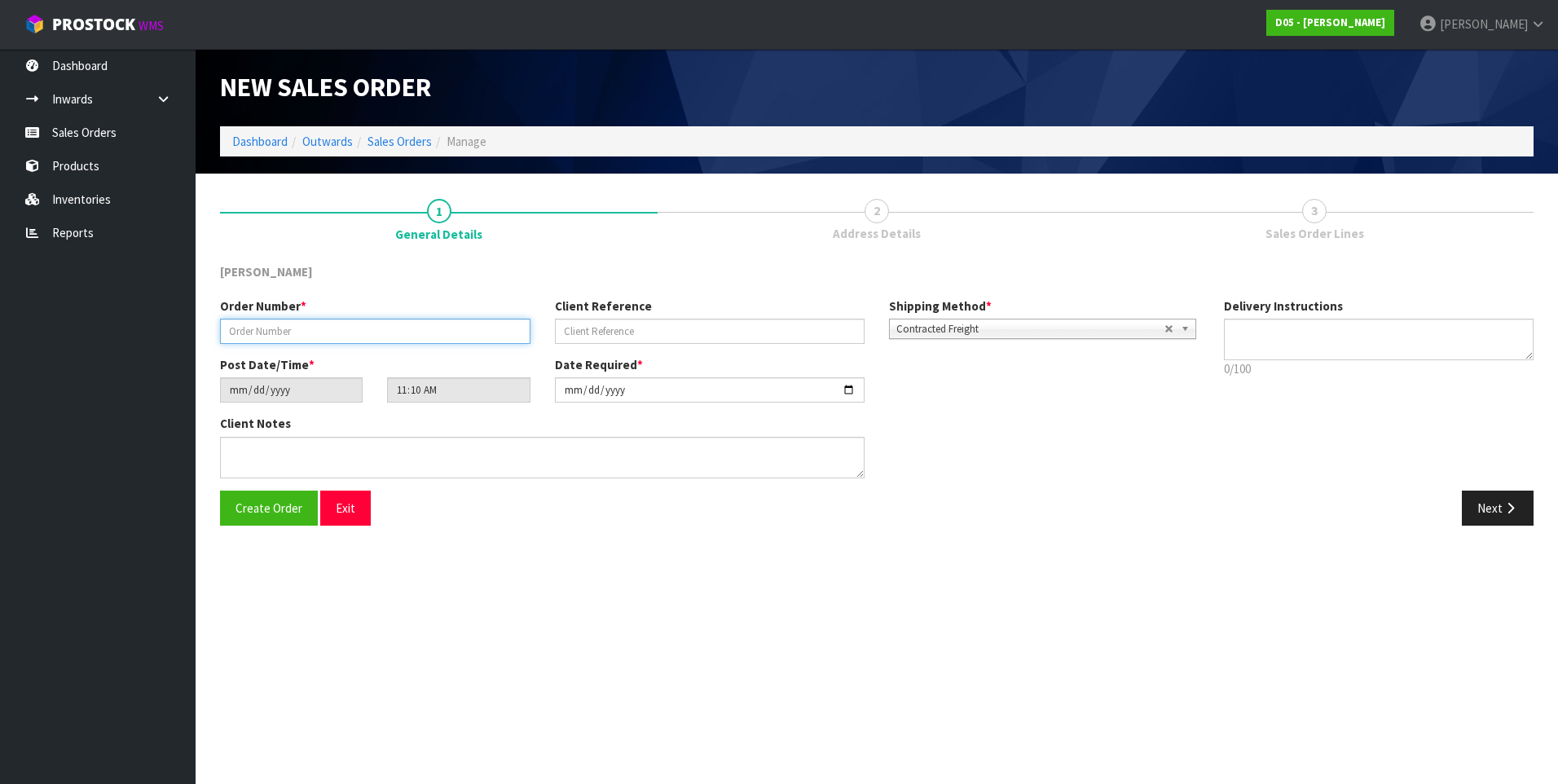
click at [279, 331] on input "text" at bounding box center [375, 330] width 311 height 25
paste input "00077631-00"
type input "00077631-00"
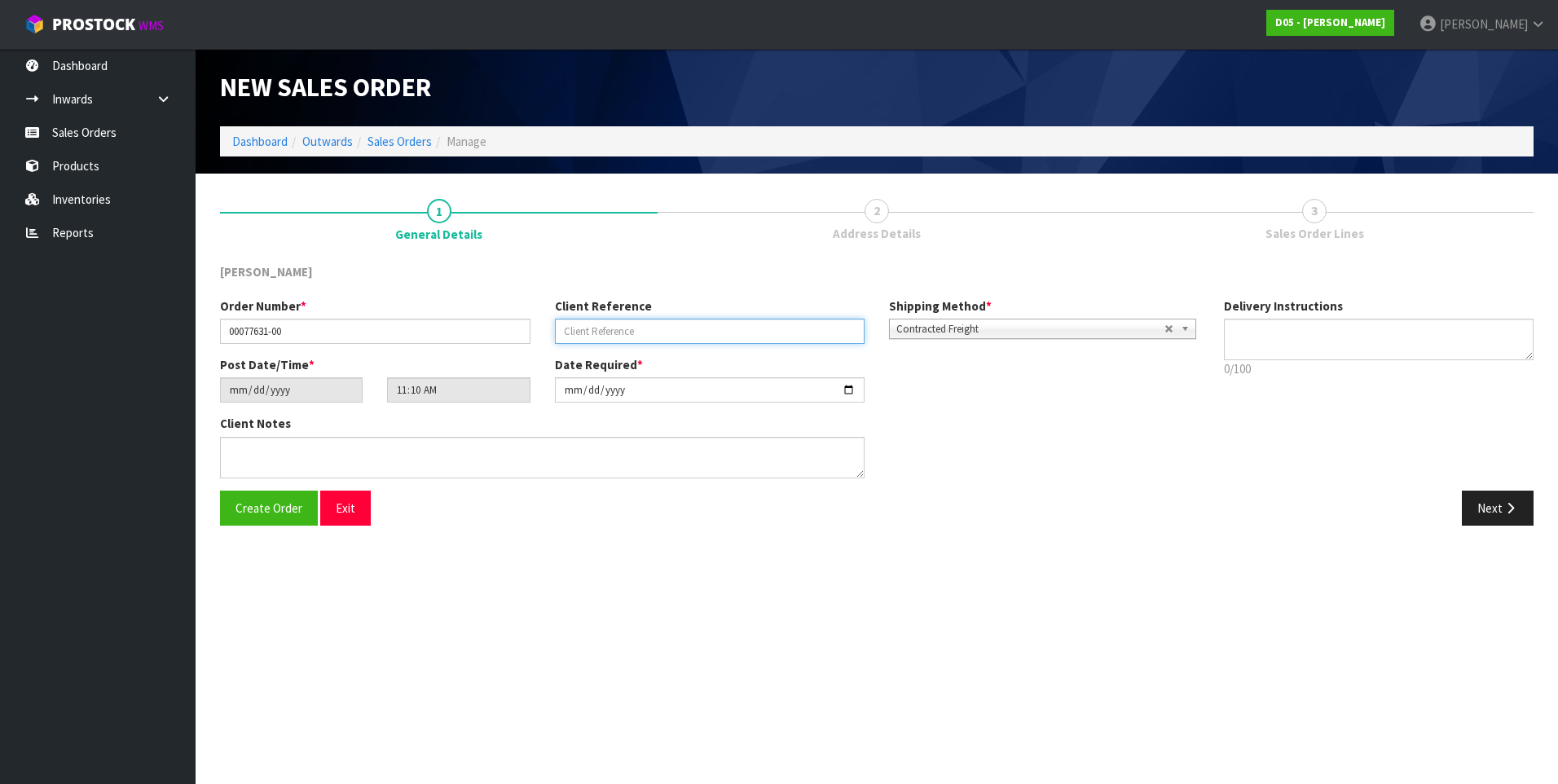
click at [576, 338] on input "text" at bounding box center [710, 330] width 311 height 25
paste input "CWL TRANSPORT-10062603"
type input "CWL TRANSPORT-10062603"
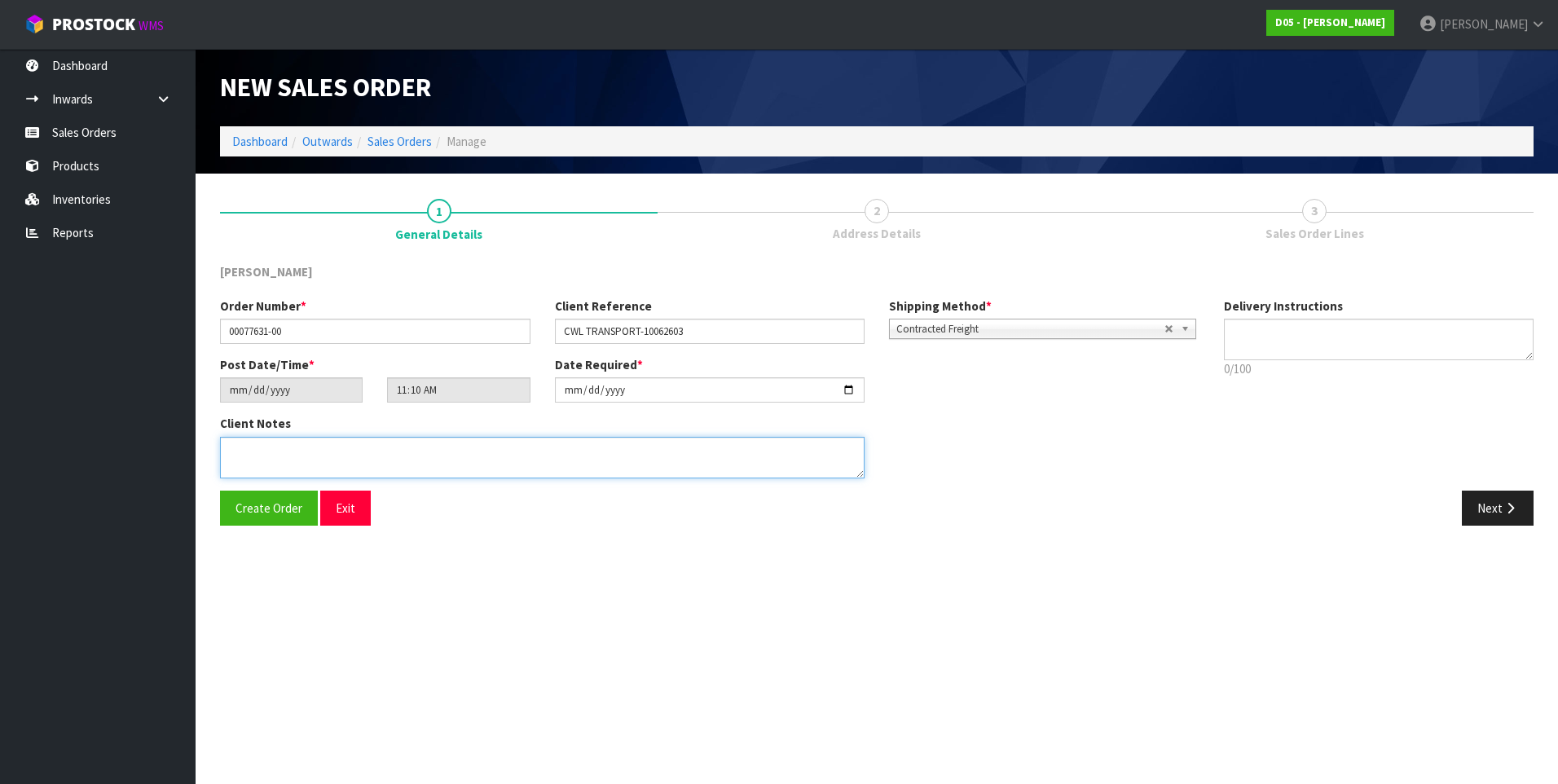
click at [256, 448] on textarea at bounding box center [542, 457] width 645 height 42
paste textarea "FORKLIFT ON SITE - DDD 26/8, PLEASE CONSOLIDATE WITH 00077571-00/10061244 [GEOG…"
type textarea "FORKLIFT ON SITE - DDD 26/8, PLEASE CONSOLIDATE WITH 00077571-00/10061244 [GEOG…"
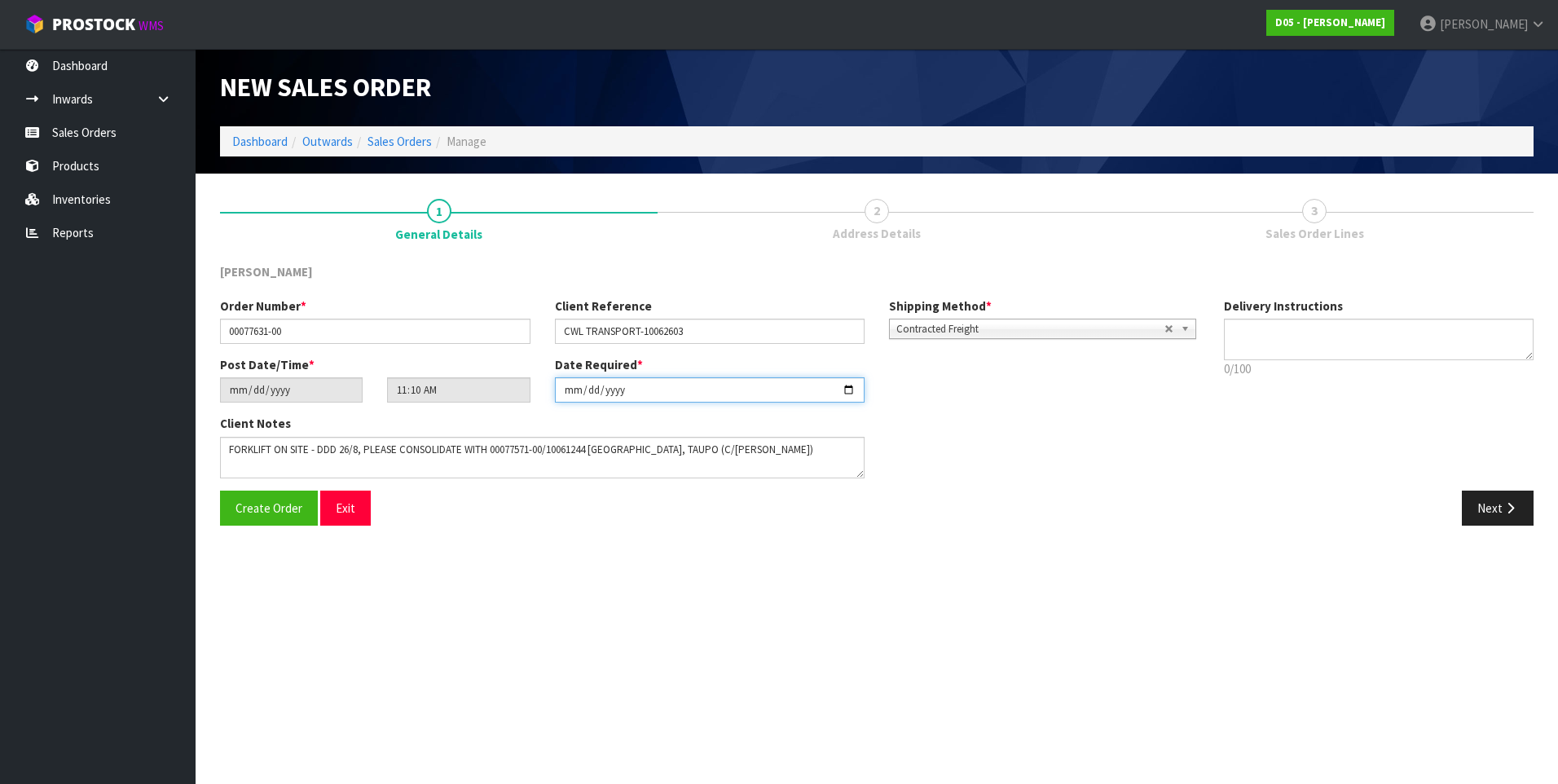
click at [844, 388] on input "[DATE]" at bounding box center [710, 389] width 311 height 25
type input "[DATE]"
click at [1490, 511] on button "Next" at bounding box center [1498, 508] width 72 height 35
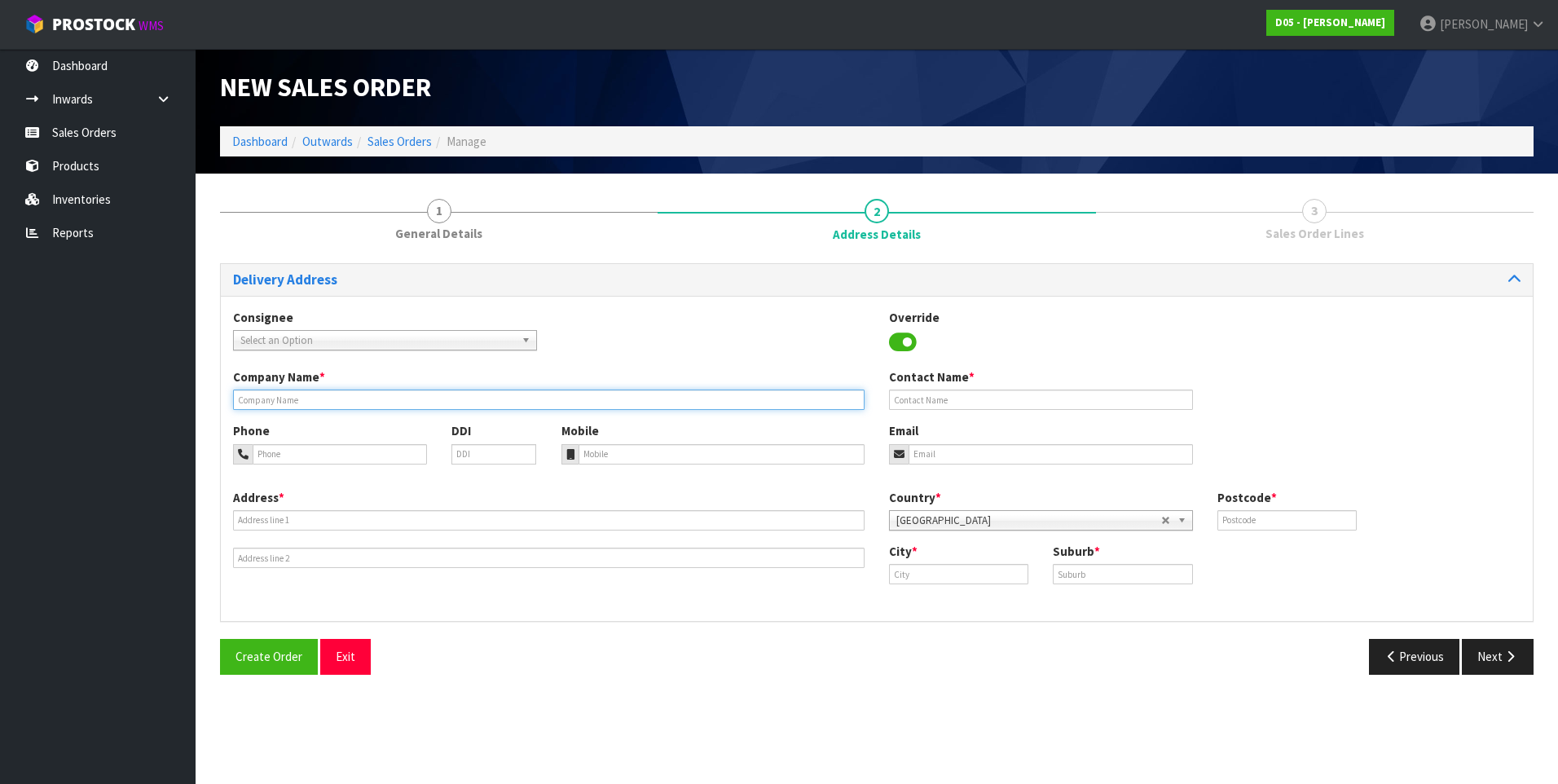
click at [244, 398] on input "text" at bounding box center [549, 399] width 632 height 20
paste input "MCD MANUREWA (C/[PERSON_NAME])"
type input "MCD MANUREWA (C/[PERSON_NAME])"
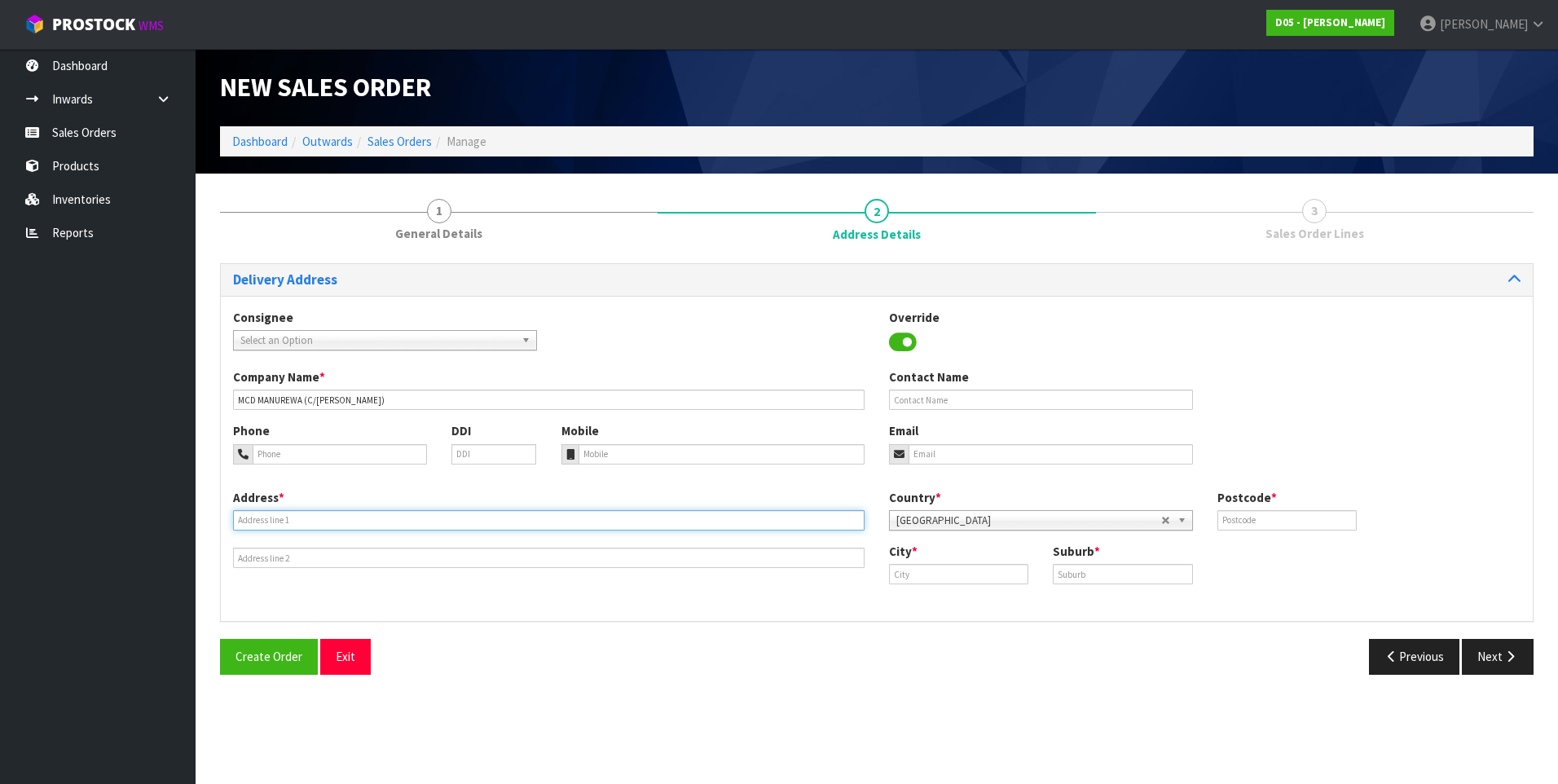
click at [248, 518] on input "text" at bounding box center [549, 520] width 632 height 20
paste input "UNIT D, [STREET_ADDRESS]"
type input "UNIT D, [STREET_ADDRESS]"
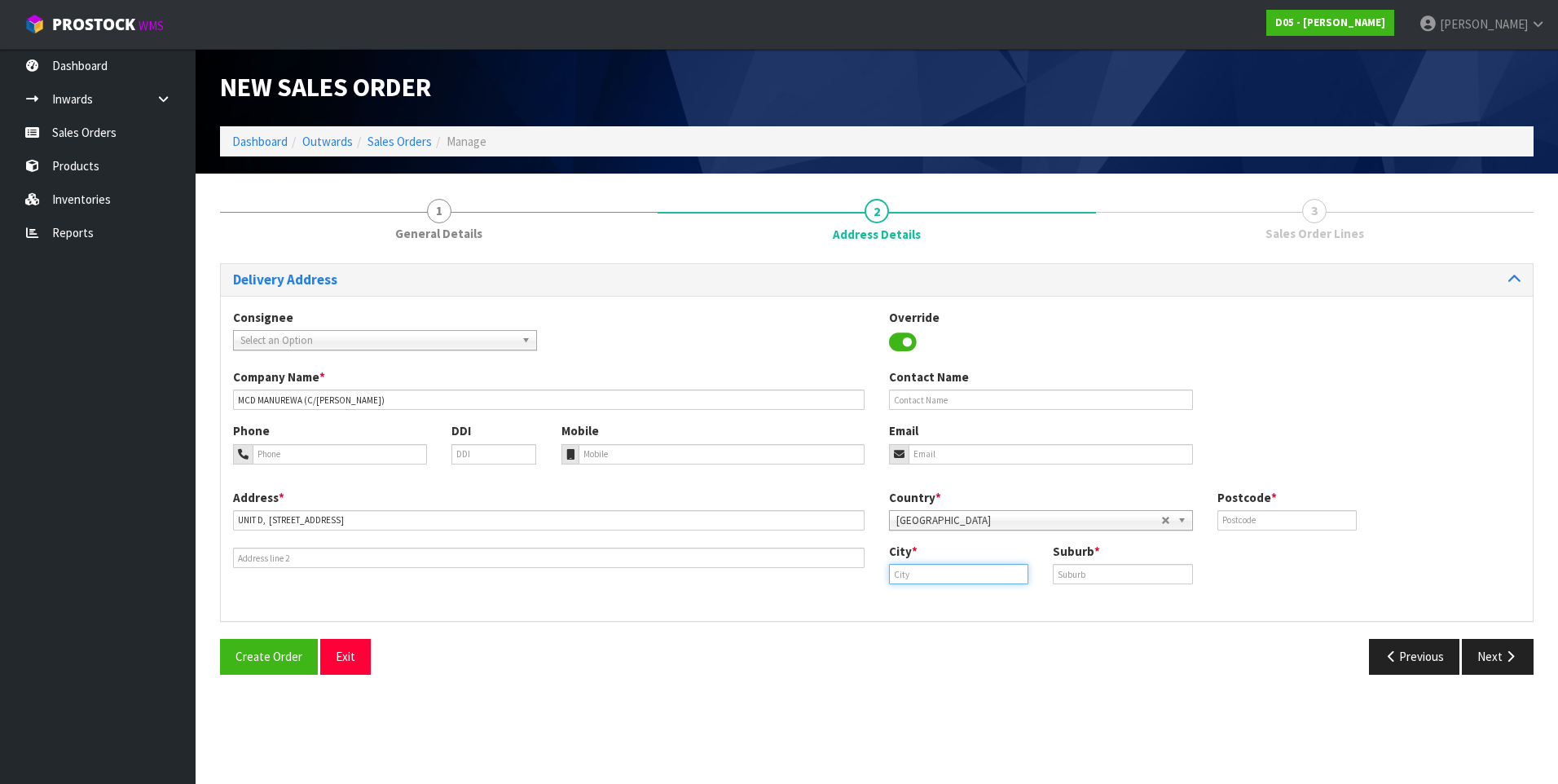
click at [929, 575] on input "text" at bounding box center [958, 574] width 139 height 20
type input "[GEOGRAPHIC_DATA]"
click at [1102, 573] on input "text" at bounding box center [1123, 574] width 139 height 20
type input "[GEOGRAPHIC_DATA]"
click at [1243, 521] on input "text" at bounding box center [1287, 520] width 139 height 20
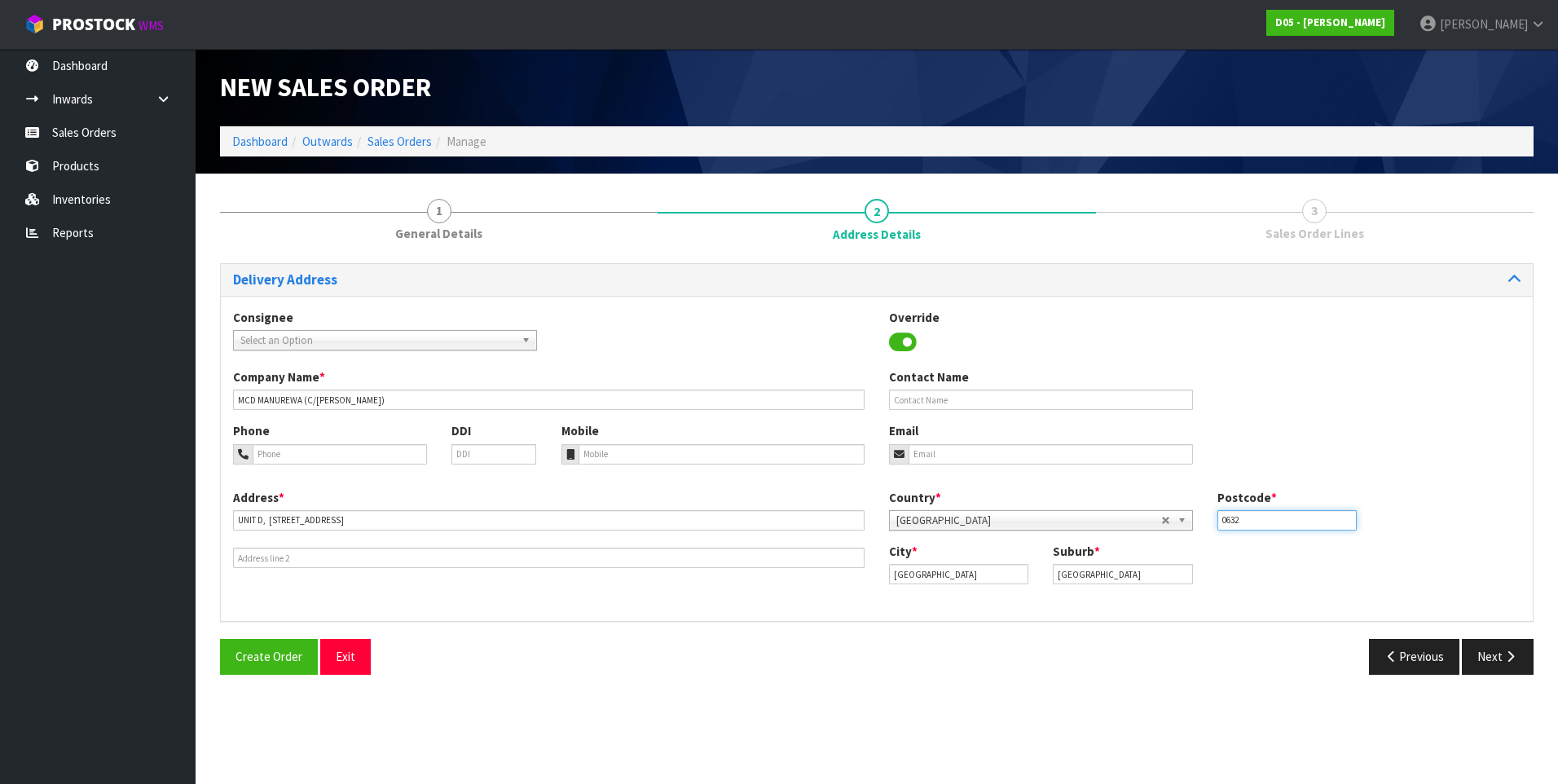
type input "0632"
click at [899, 674] on div "Create Order Exit Previous Next" at bounding box center [876, 662] width 1338 height 47
click at [1509, 652] on icon "button" at bounding box center [1510, 656] width 16 height 12
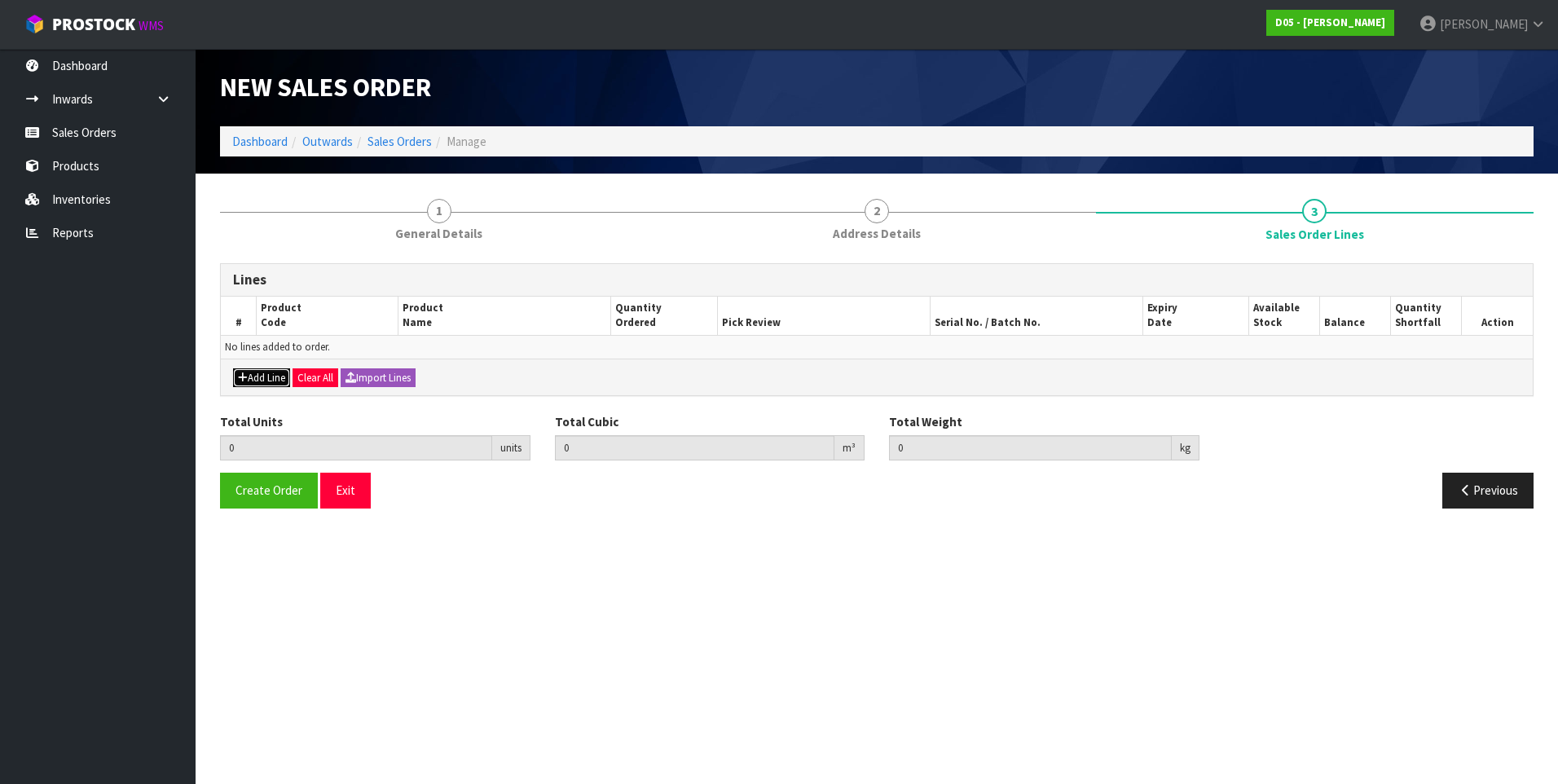
click at [272, 374] on button "Add Line" at bounding box center [262, 377] width 57 height 19
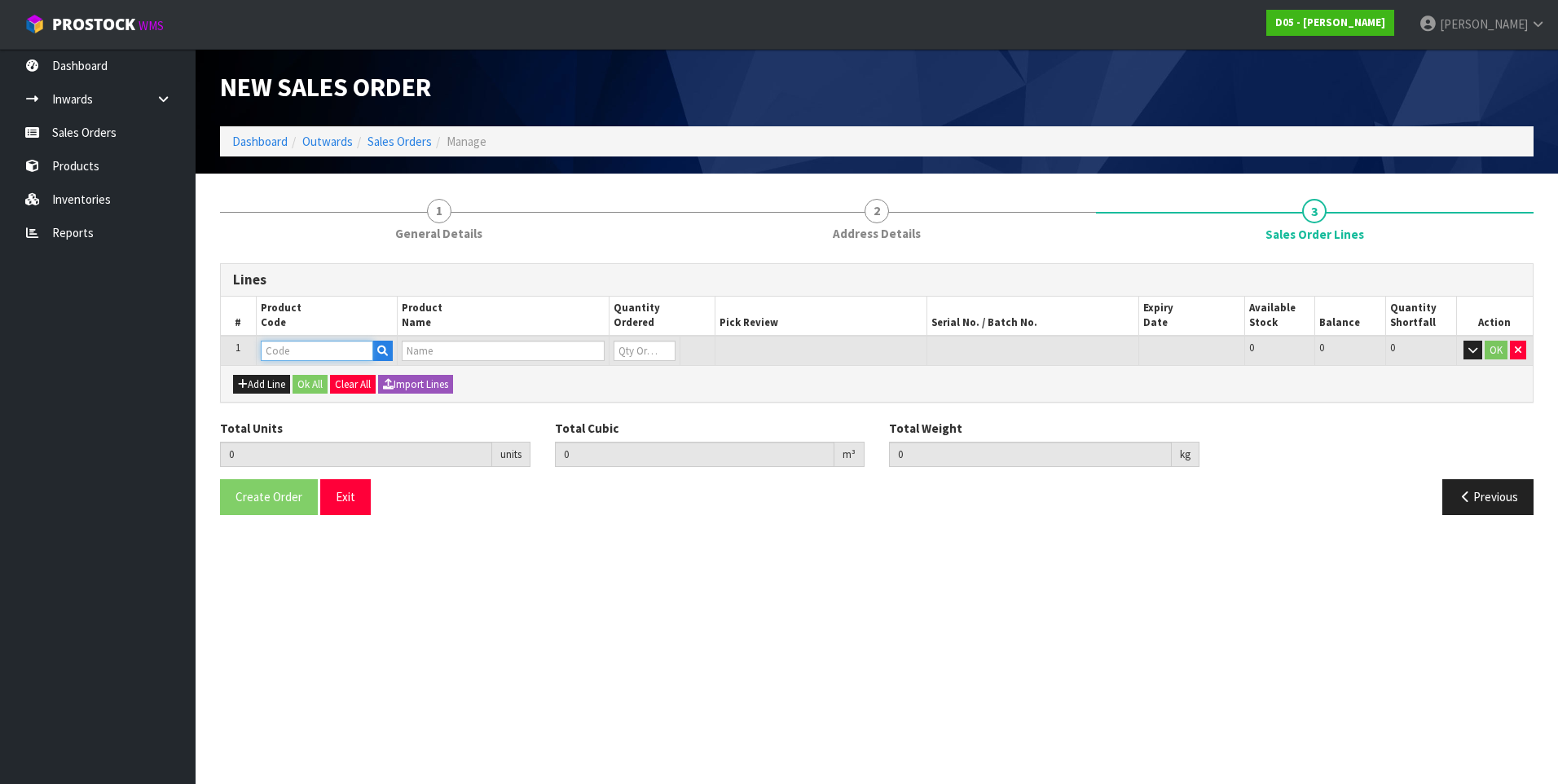
click at [272, 351] on input "text" at bounding box center [317, 350] width 113 height 20
paste input "2020910014-00"
type input "2020910014-00"
type input "0.000000"
type input "0.000"
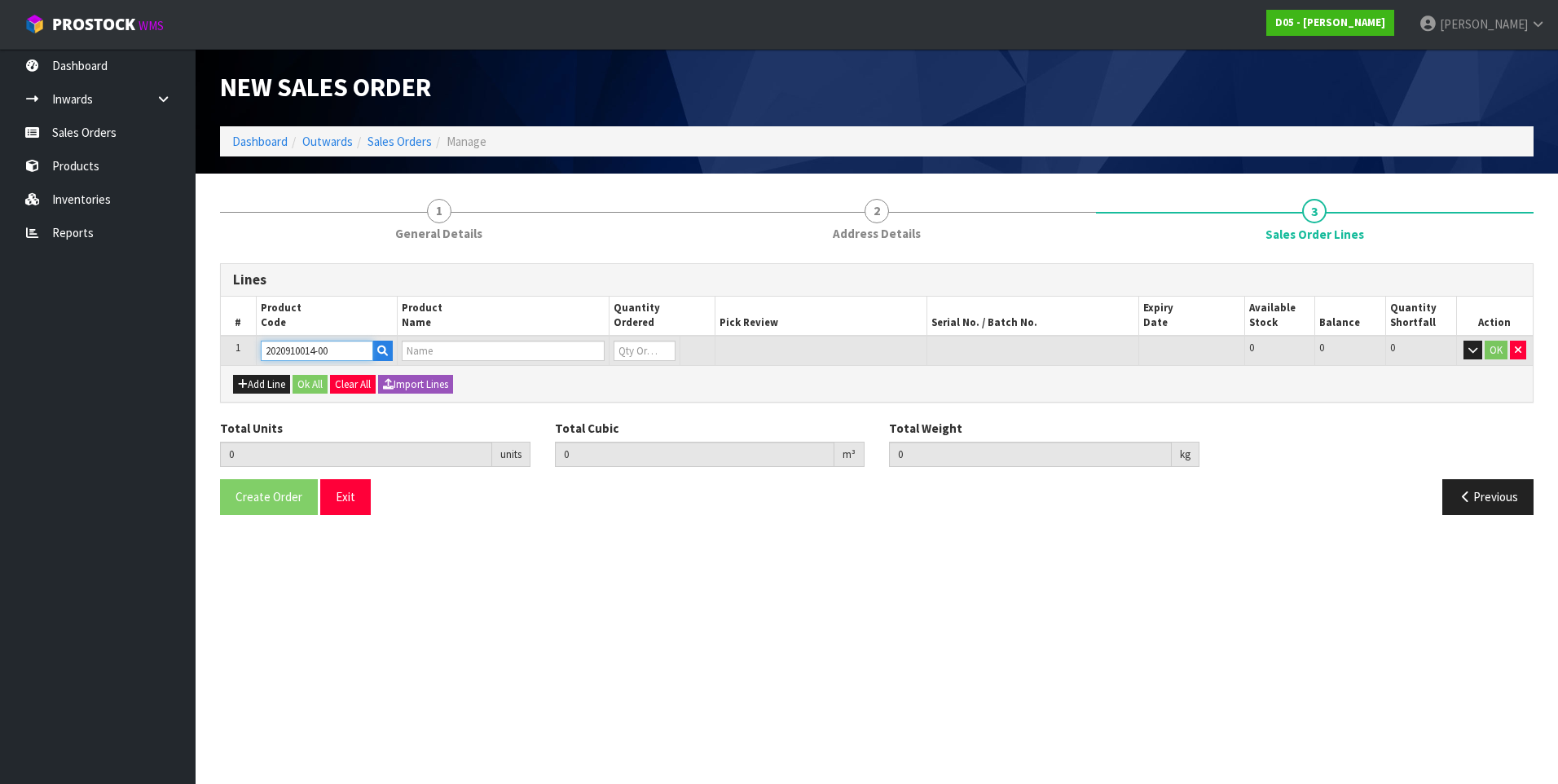
type input "( B )ELECTRICAL CABINET PYLON LED WITH LOCKS - BLACK"
type input "0"
type input "2020910014-00"
click at [626, 350] on input "0" at bounding box center [628, 350] width 59 height 20
type input "0"
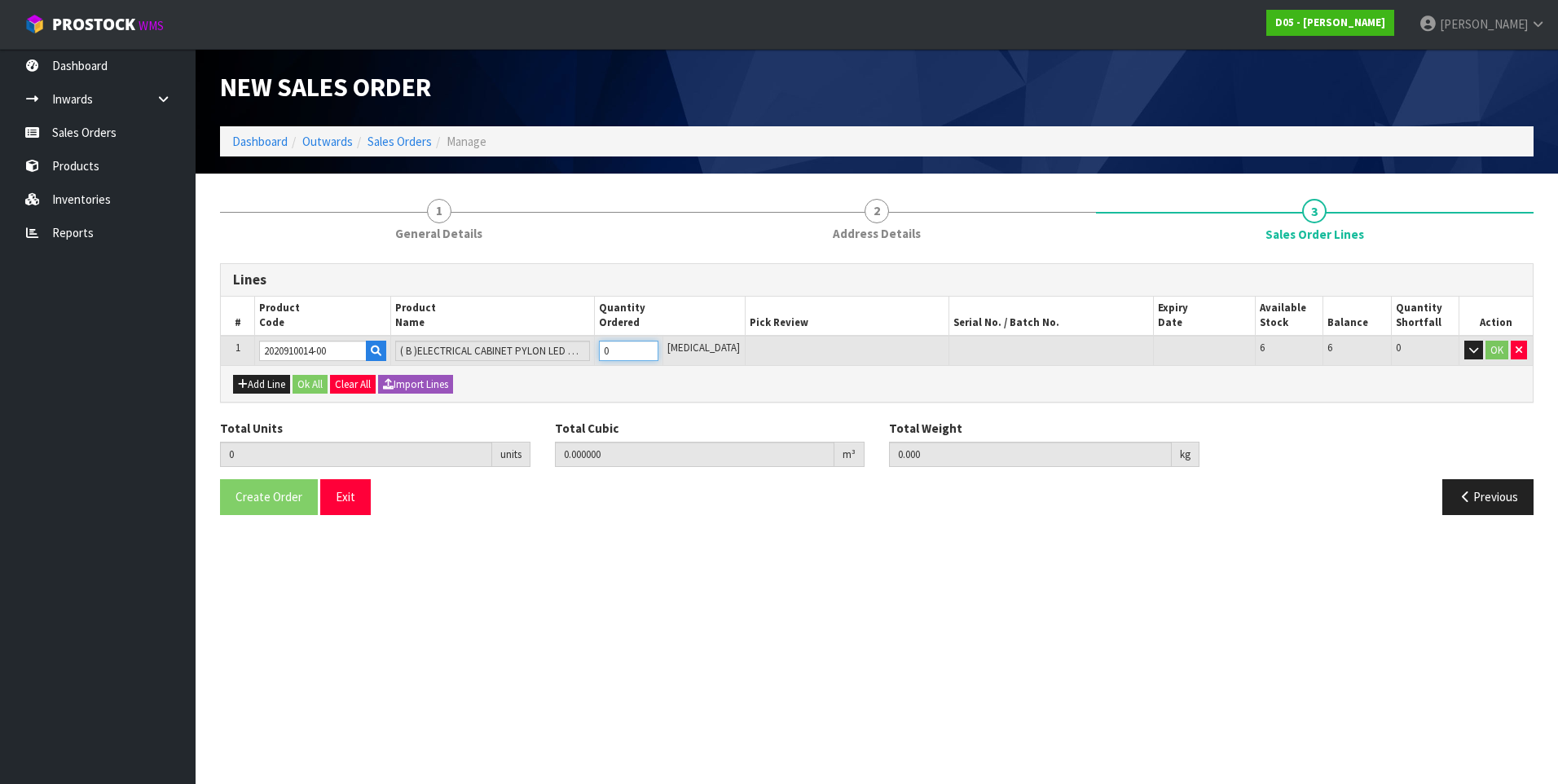
type input "0"
type input "1"
type input "0.058466"
type input "16"
type input "1"
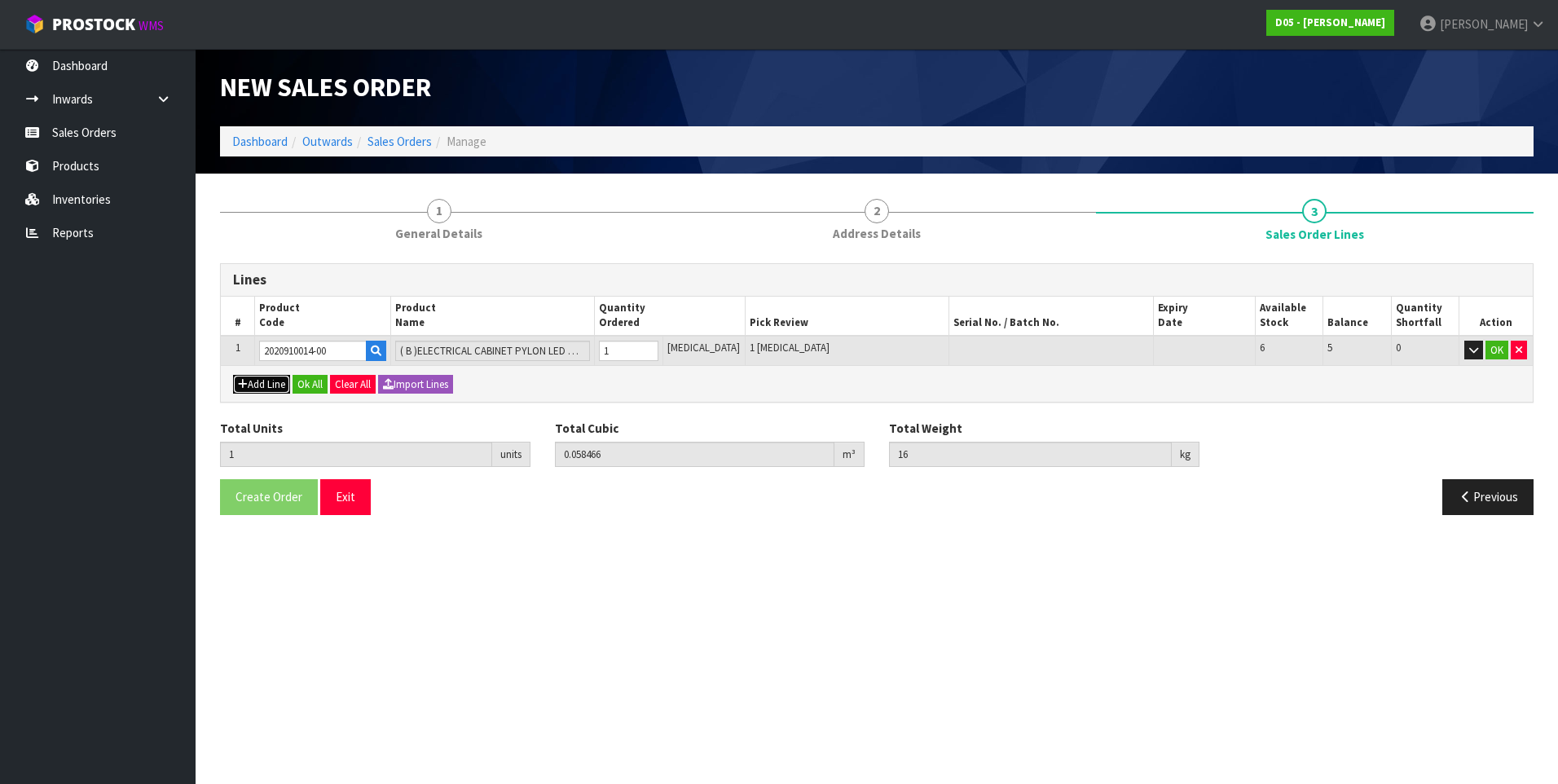
click at [274, 385] on button "Add Line" at bounding box center [262, 384] width 57 height 19
type input "0"
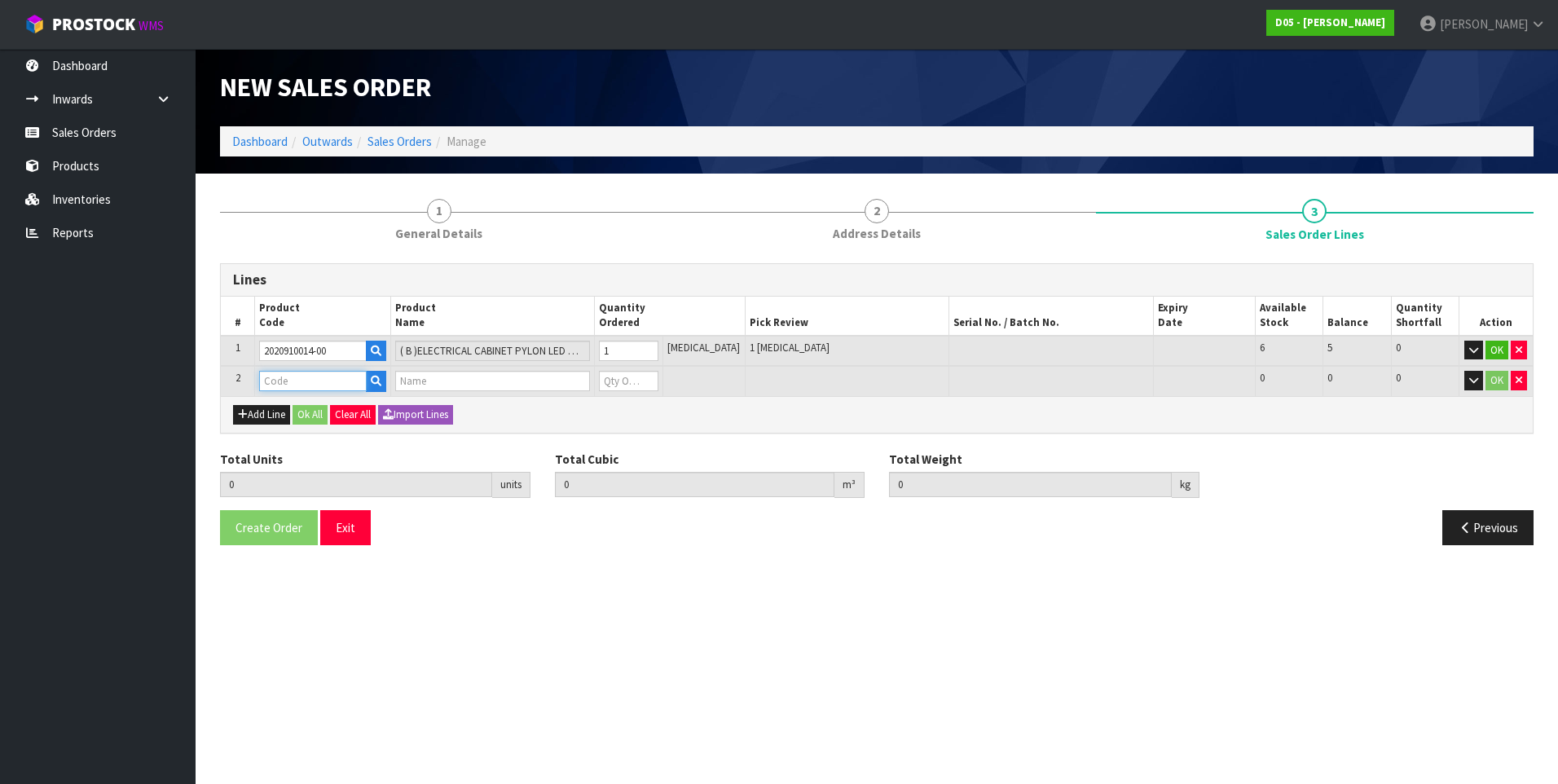
click at [287, 381] on input "text" at bounding box center [313, 381] width 108 height 20
paste input "1011100055-00"
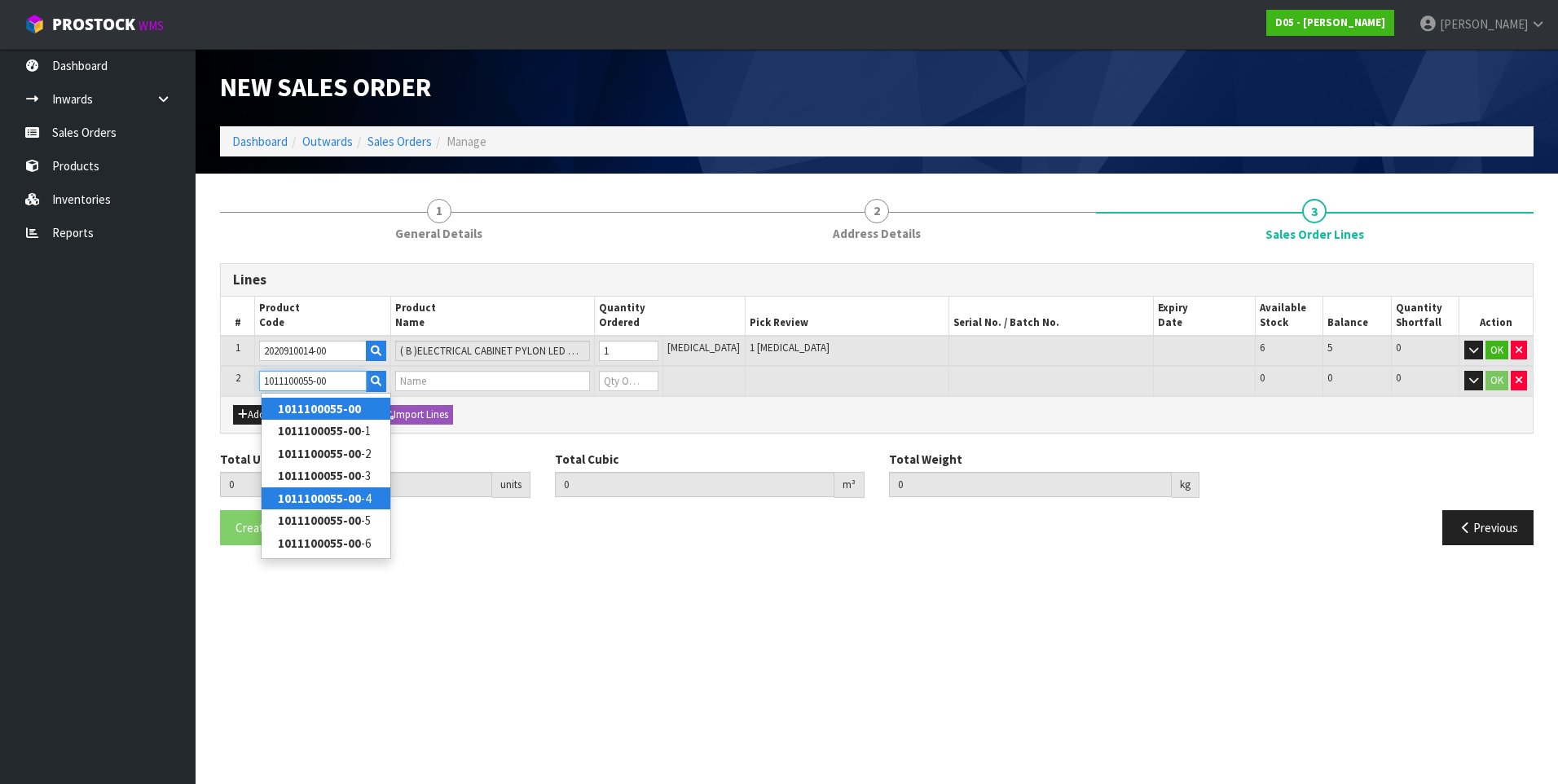
type input "1011100055-00-4"
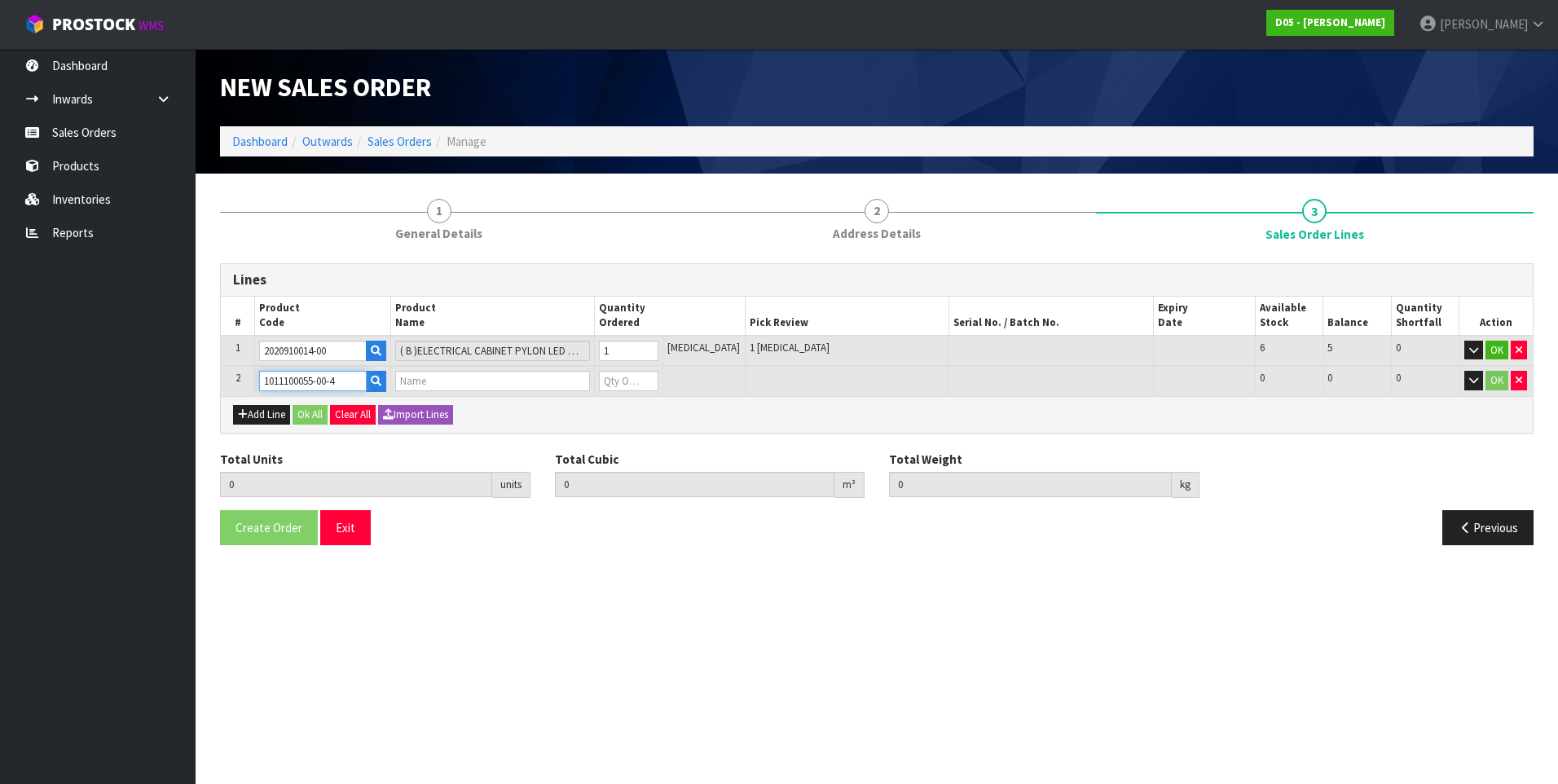
type input "1"
type input "0.058466"
type input "16"
type input "( CARTON 4 )( A )HIGHWAY SIGN&KEYSTONE,NG,3050H,PSU UN-INSTALLED,W/BRACKET"
type input "0"
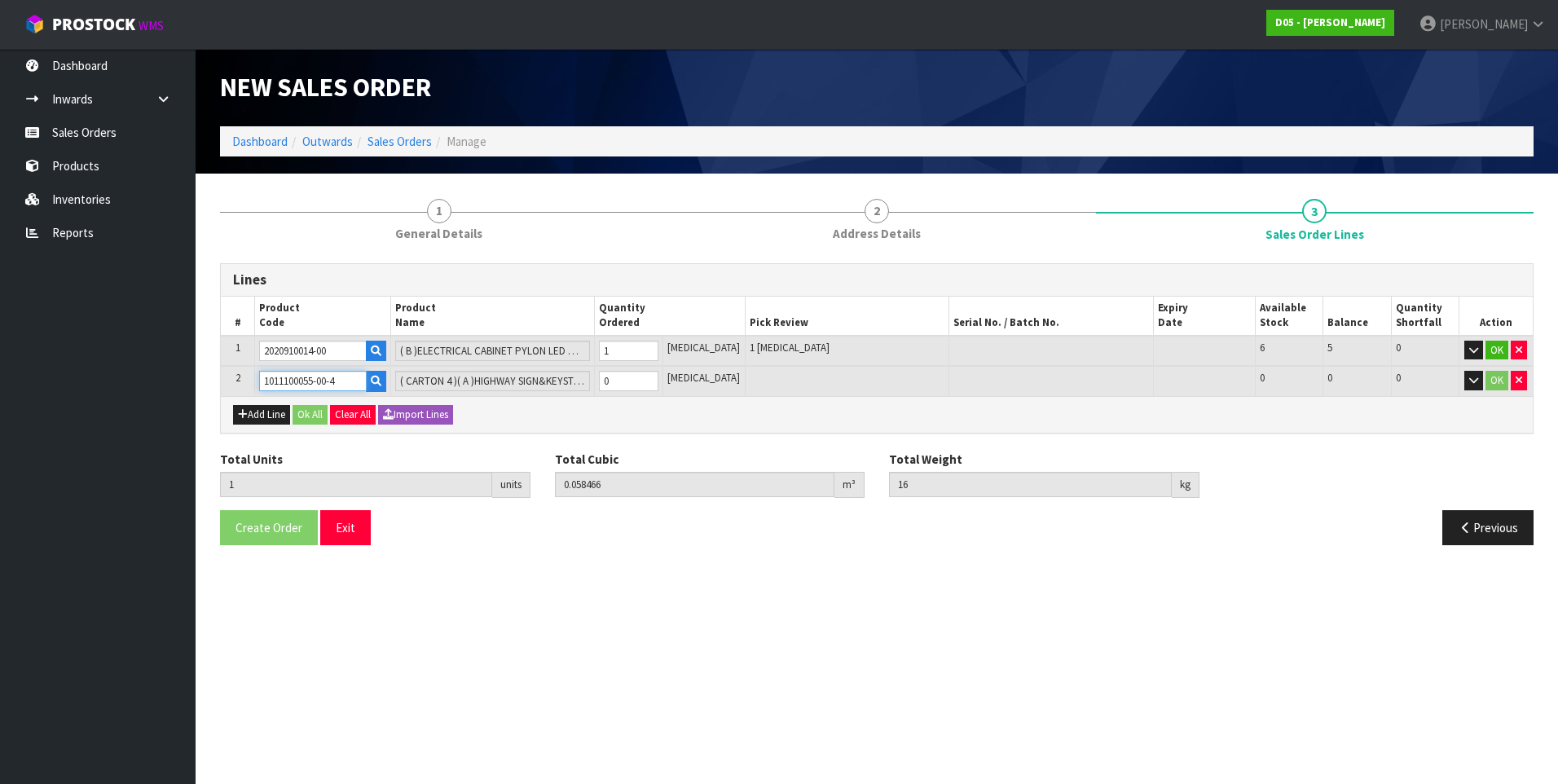
click at [354, 374] on input "1011100055-00-4" at bounding box center [313, 381] width 108 height 20
type input "1011100055-00"
type input "( KITSET )( A )HIGHWAY SIGN&KEYSTONE,NG,3050H,PSU UN-INSTALLED,W/BRACKET"
type input "1011100055-00"
click at [629, 381] on input "0" at bounding box center [628, 381] width 59 height 20
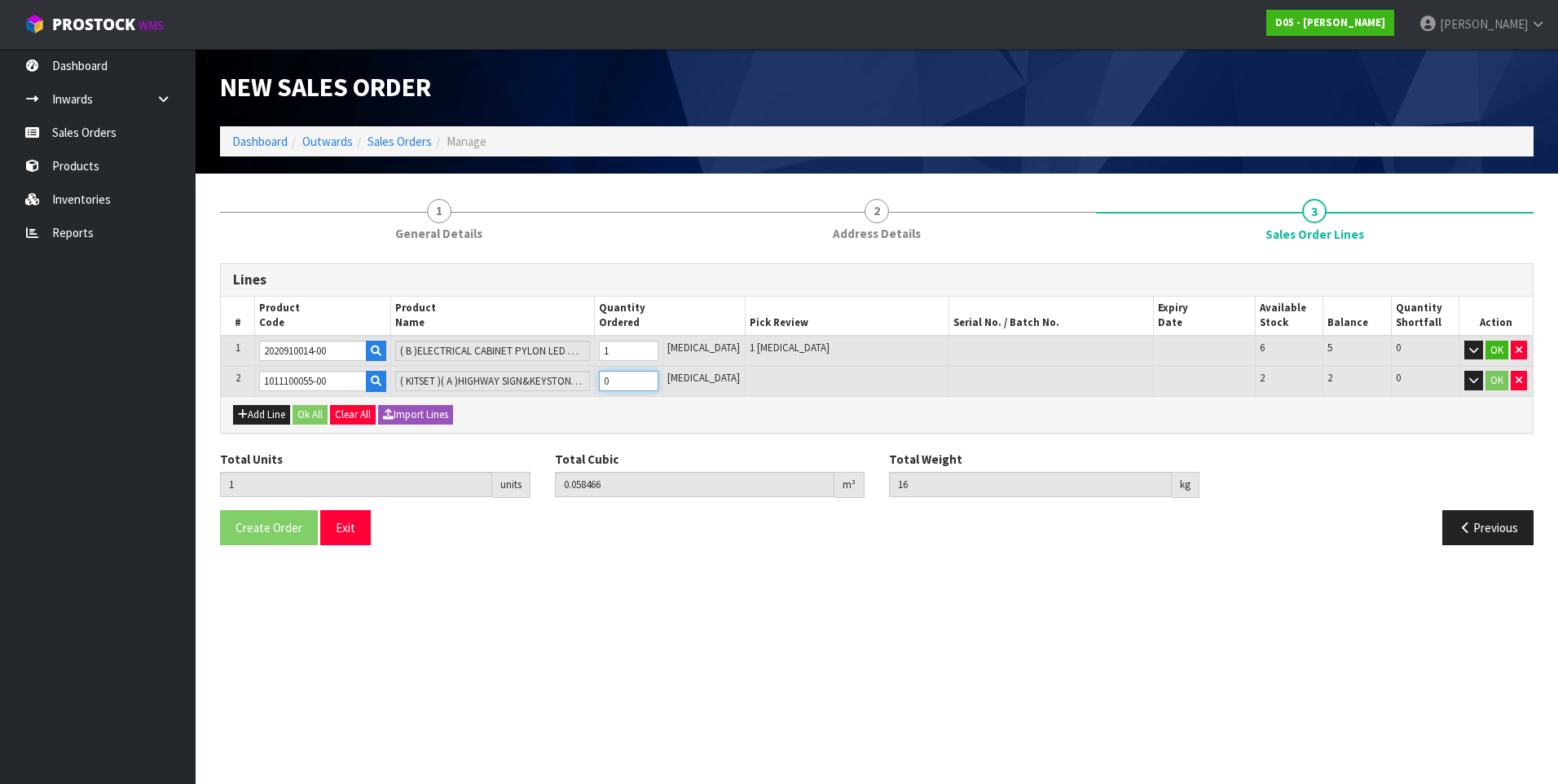
type input "2"
type input "10.552796"
type input "760"
type input "1"
click at [263, 412] on button "Add Line" at bounding box center [262, 414] width 57 height 19
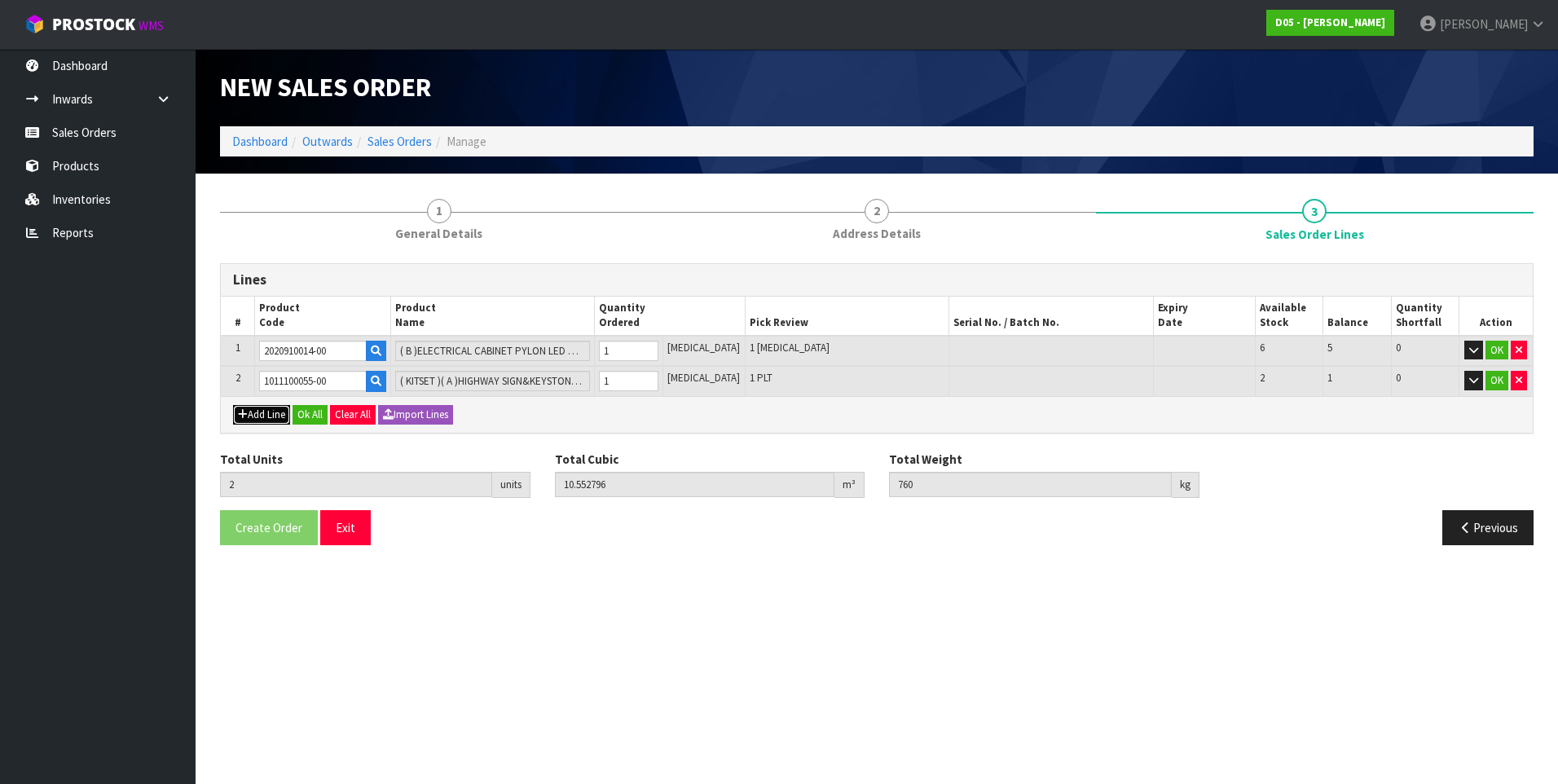
type input "0"
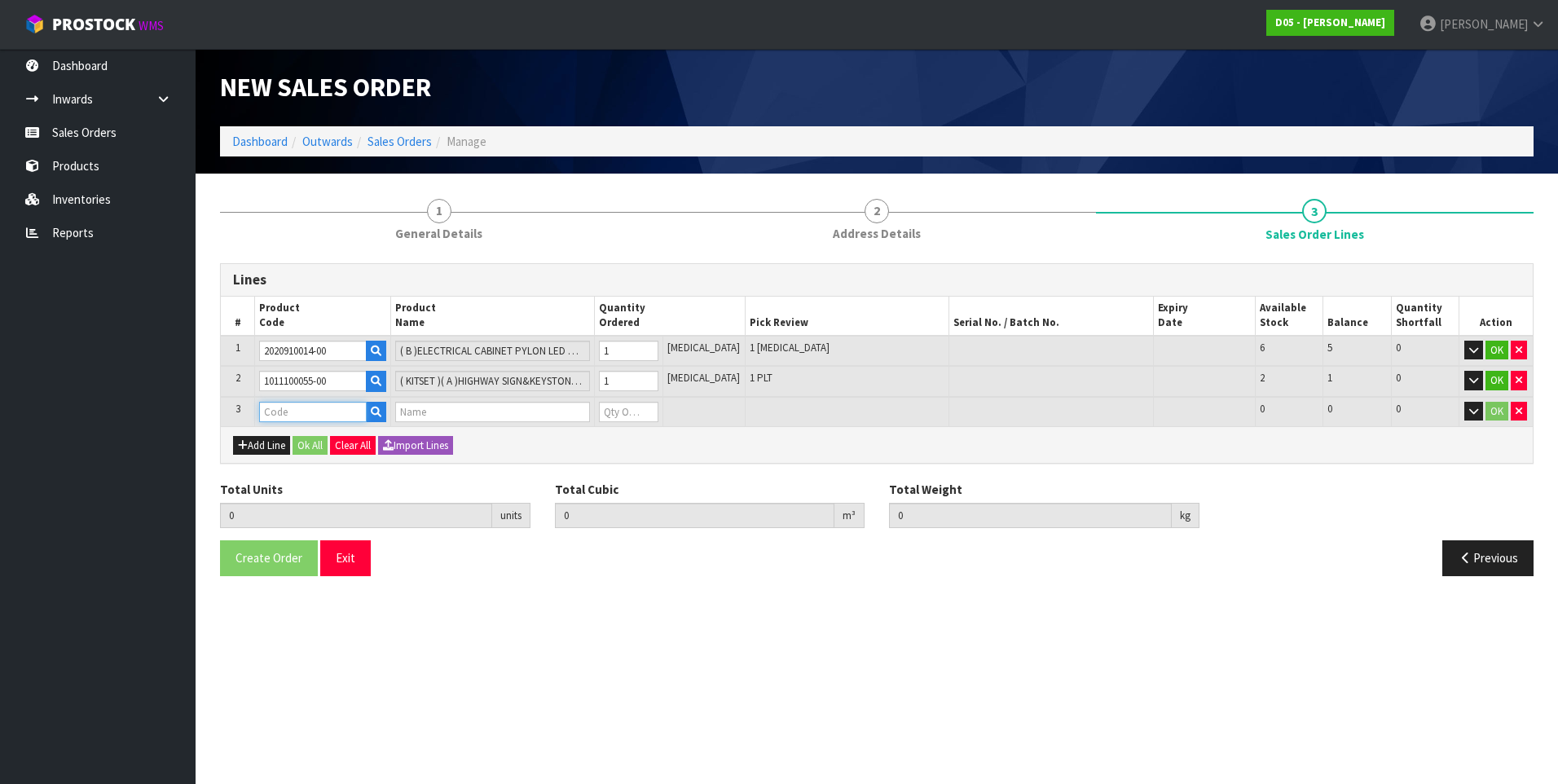
click at [271, 410] on input "text" at bounding box center [313, 412] width 108 height 20
paste input "1011100058-00"
type input "1011100058-00"
type input "2"
type input "10.552796"
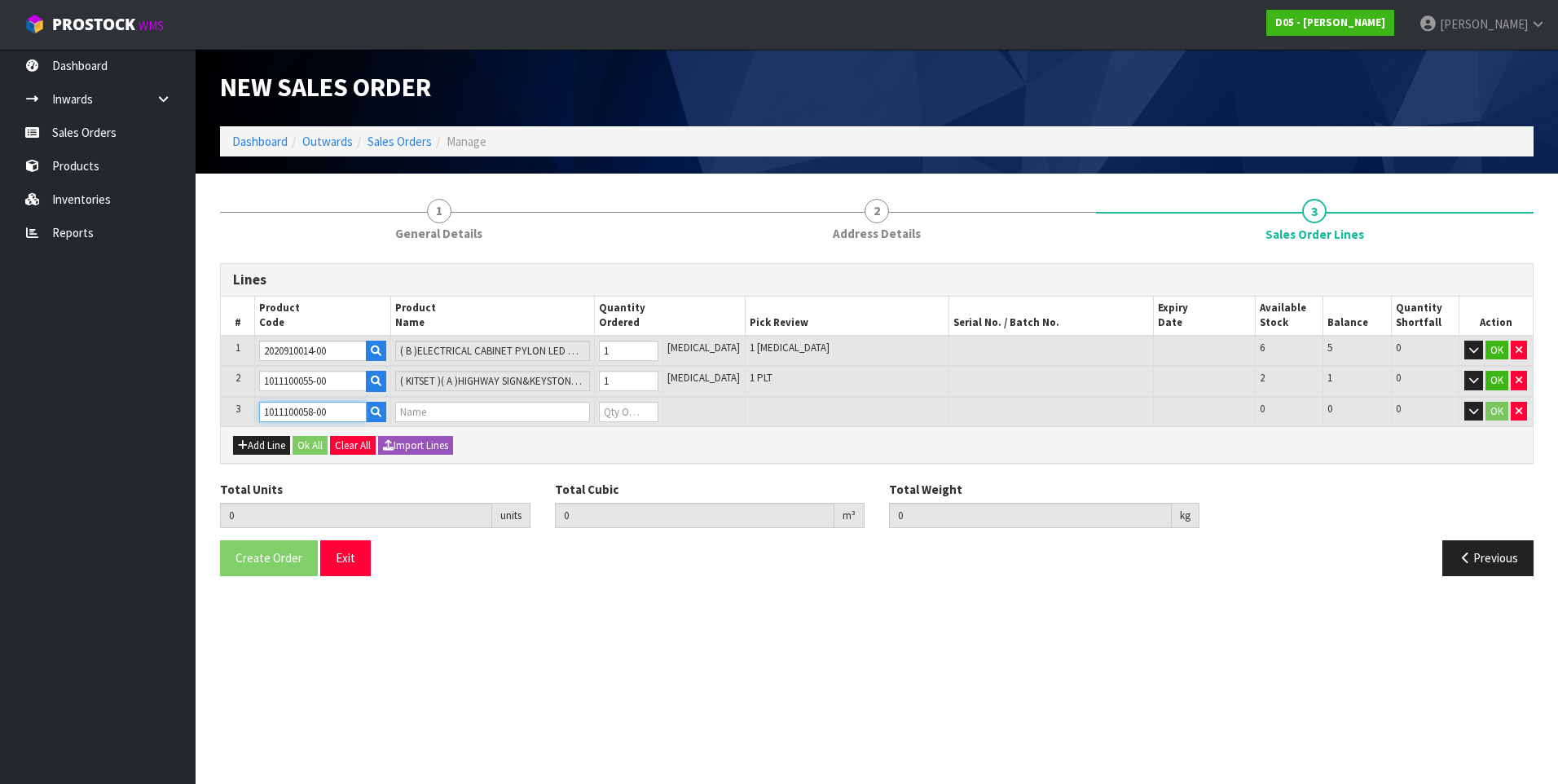
type input "760"
type input "( B )FEATURE SIGN HWS,3000WX600H,NG,"24 HOURS",HLG,71555 ACM"
type input "0"
type input "1011100058-00"
click at [640, 414] on input "0" at bounding box center [628, 412] width 59 height 20
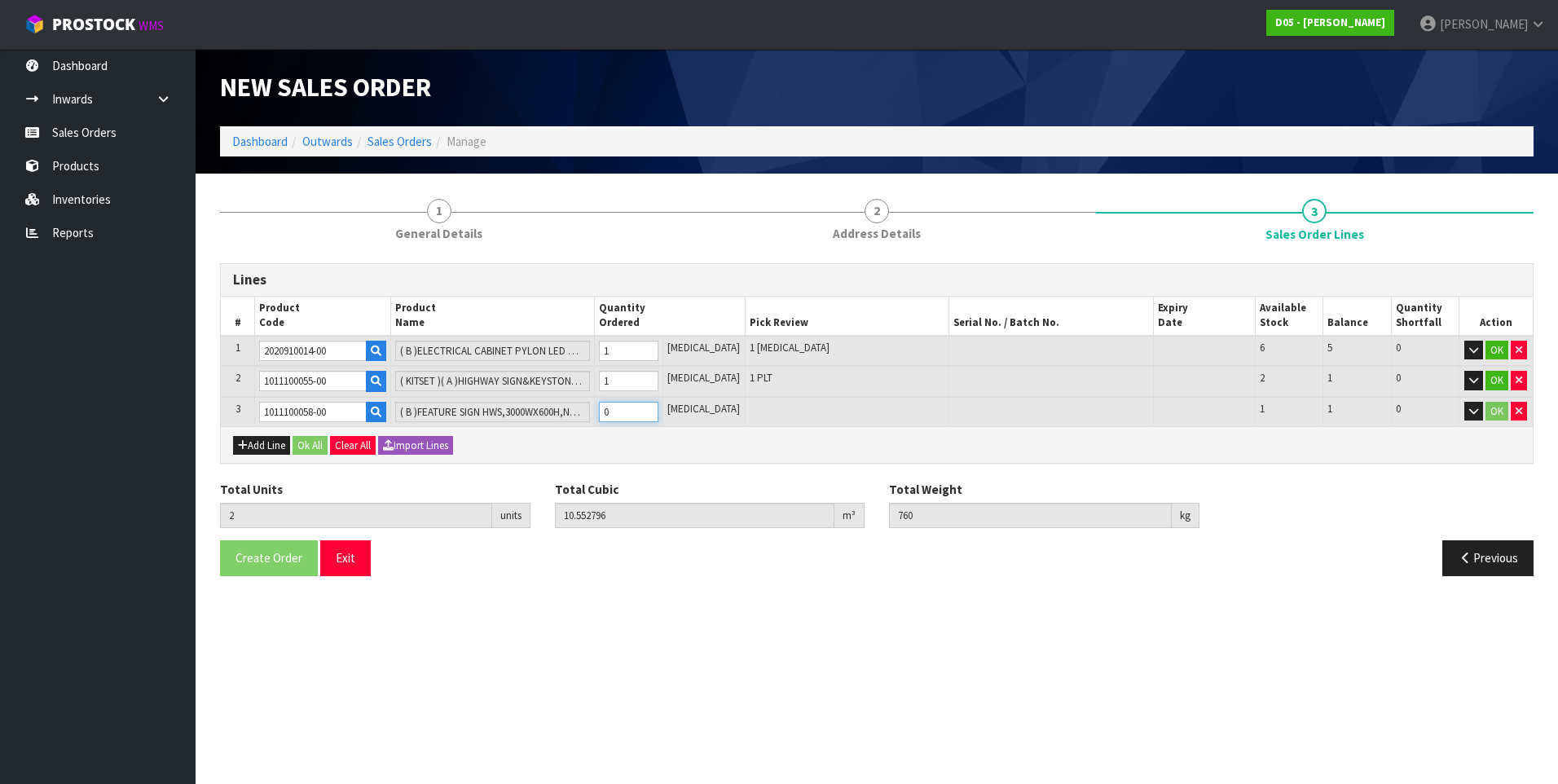
type input "3"
type input "11.339036"
type input "860"
type input "1"
click at [267, 443] on button "Add Line" at bounding box center [262, 445] width 57 height 19
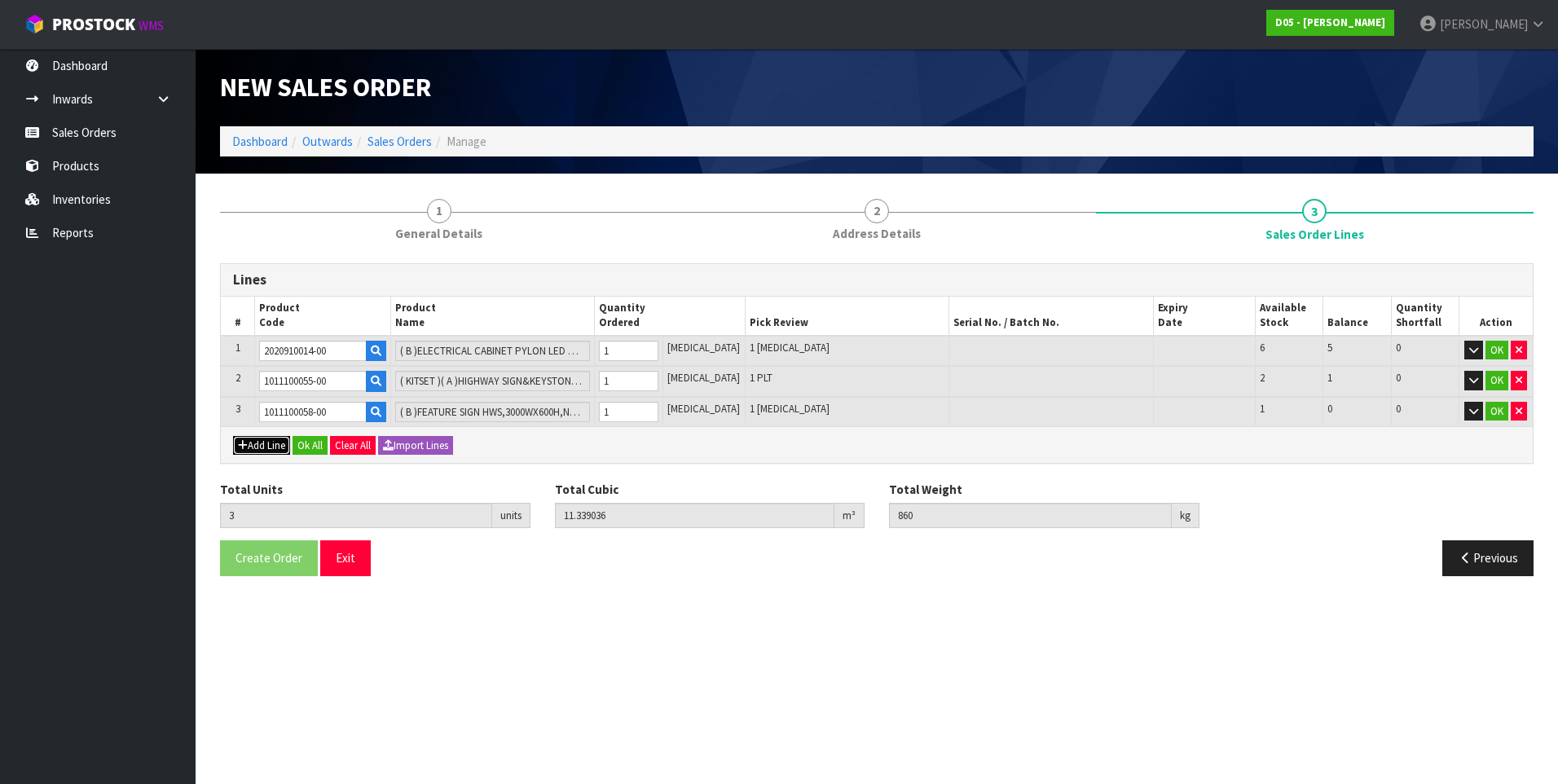
type input "0"
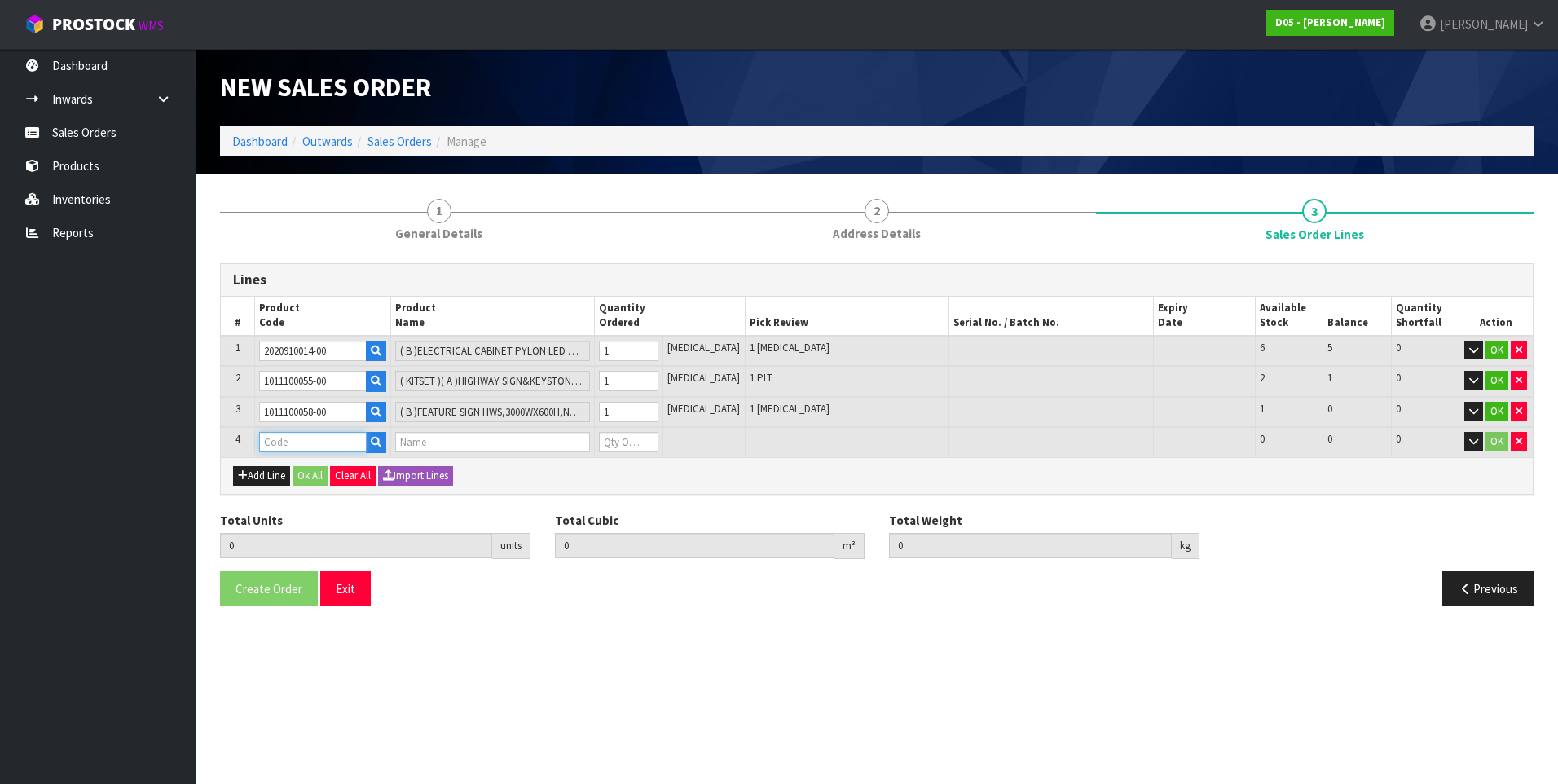
click at [288, 442] on input "text" at bounding box center [313, 442] width 108 height 20
paste input "1011300037-03"
type input "1011300037-03"
type input "3"
type input "11.339036"
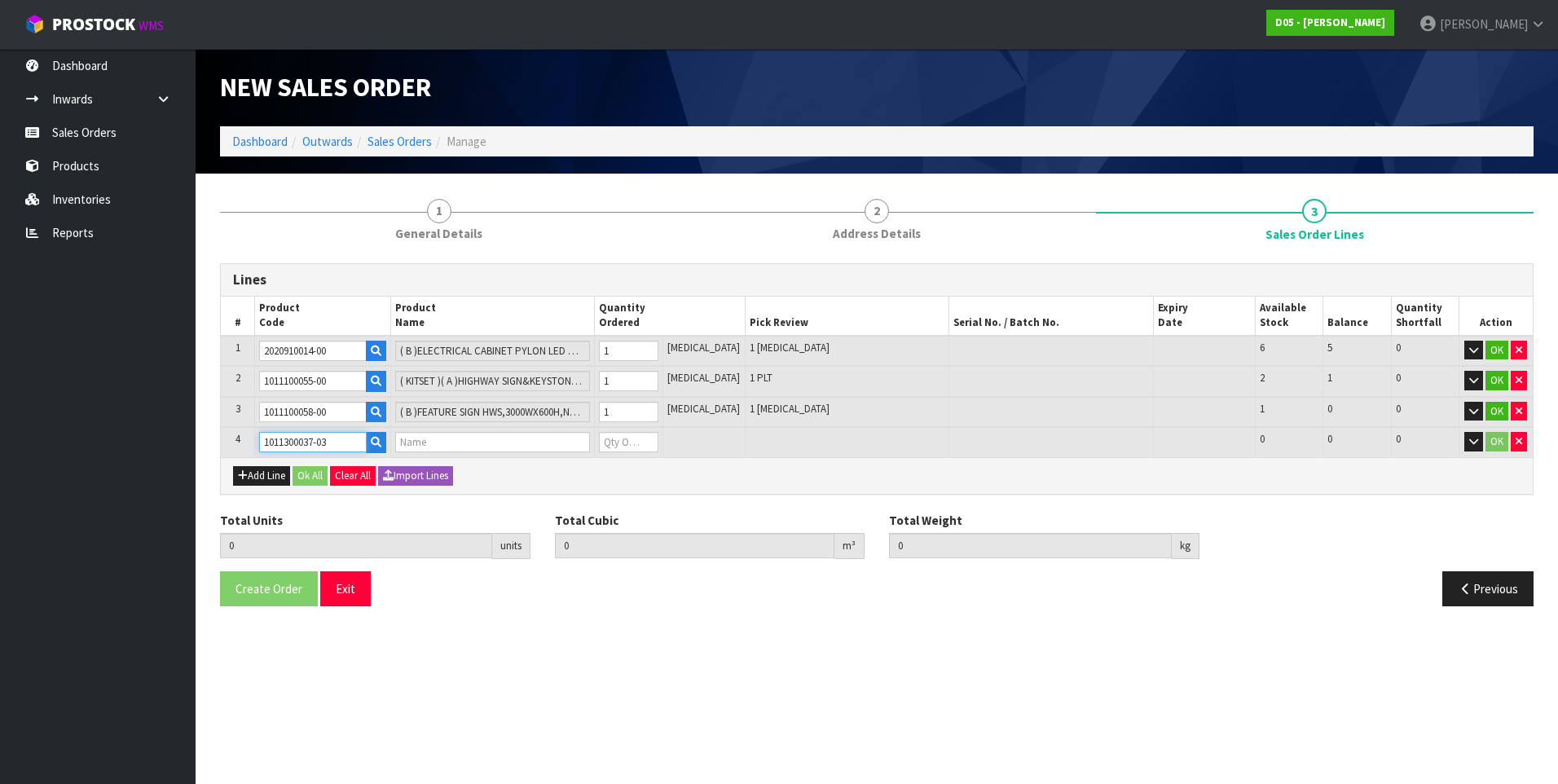
type input "860"
type input "( B )SIGNAGEBUTTON SIGN-DSIDED 1200MM DIA WHT MCCAFE-VER20&N/R"
type input "0"
type input "1011300037-03"
type input "4"
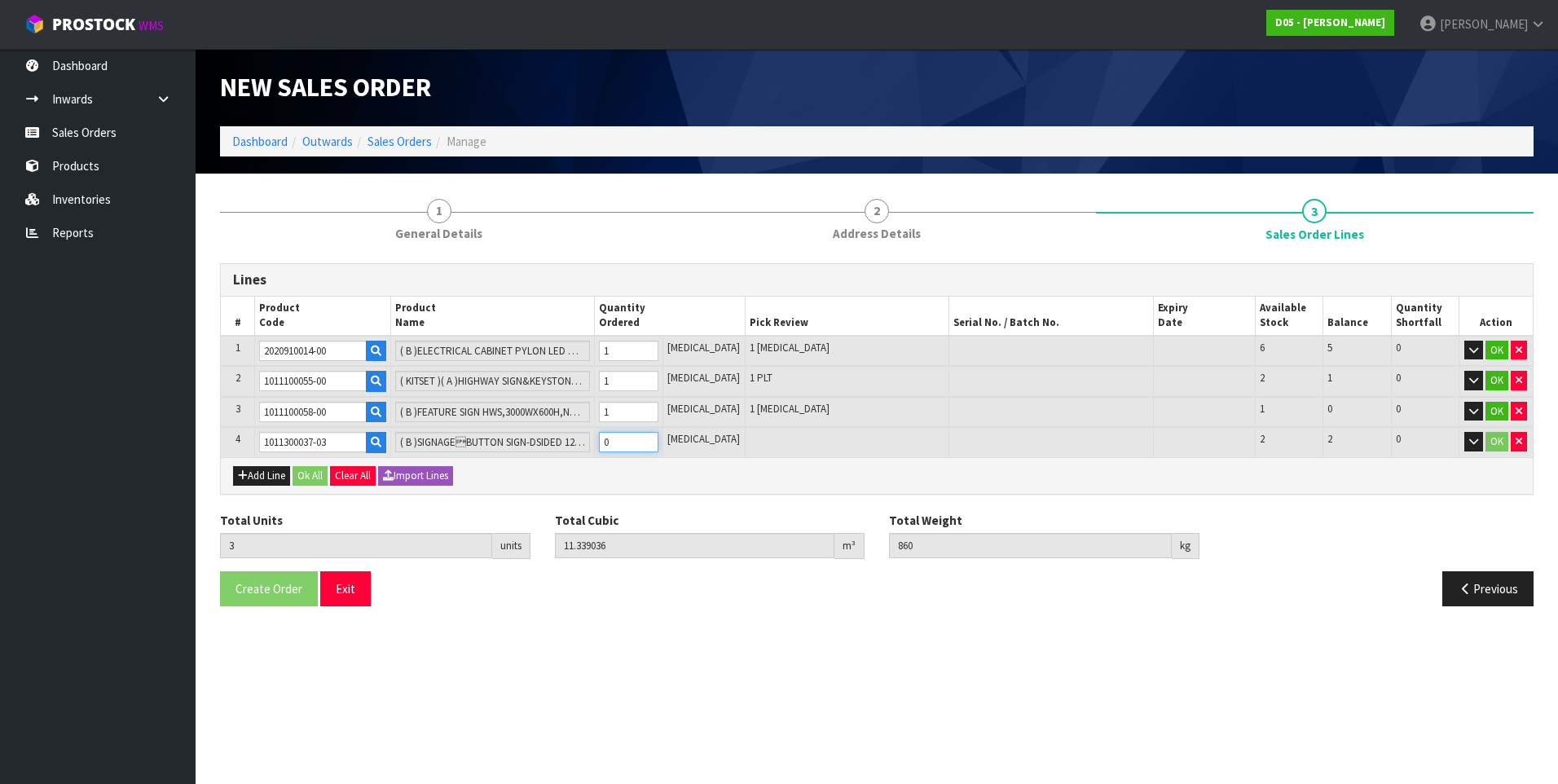
type input "11.640205"
type input "902"
type input "1"
click at [455, 603] on div "Create Order Exit" at bounding box center [541, 588] width 669 height 35
click at [312, 474] on button "Ok All" at bounding box center [310, 475] width 35 height 19
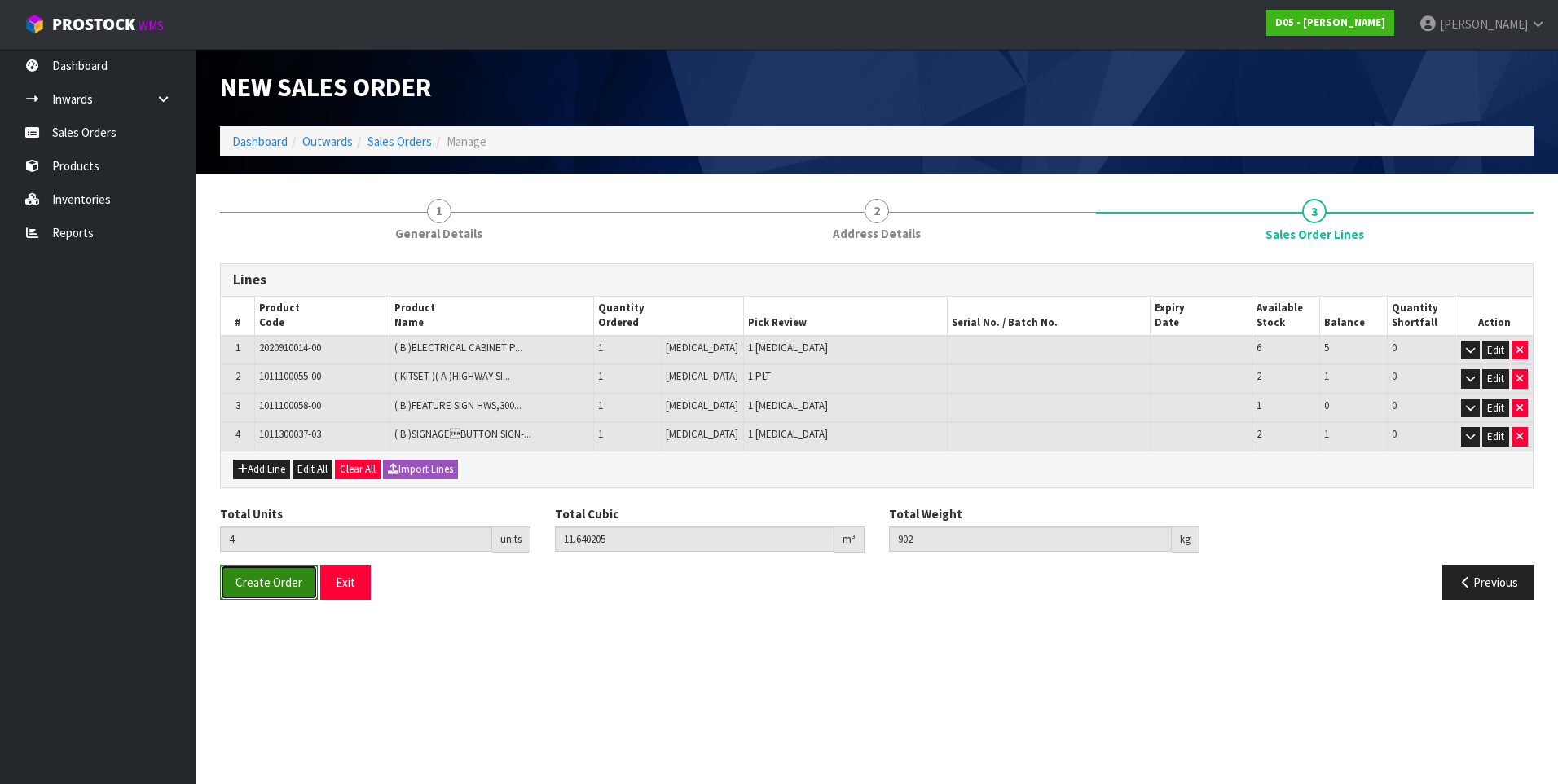
click at [263, 590] on button "Create Order" at bounding box center [269, 582] width 98 height 35
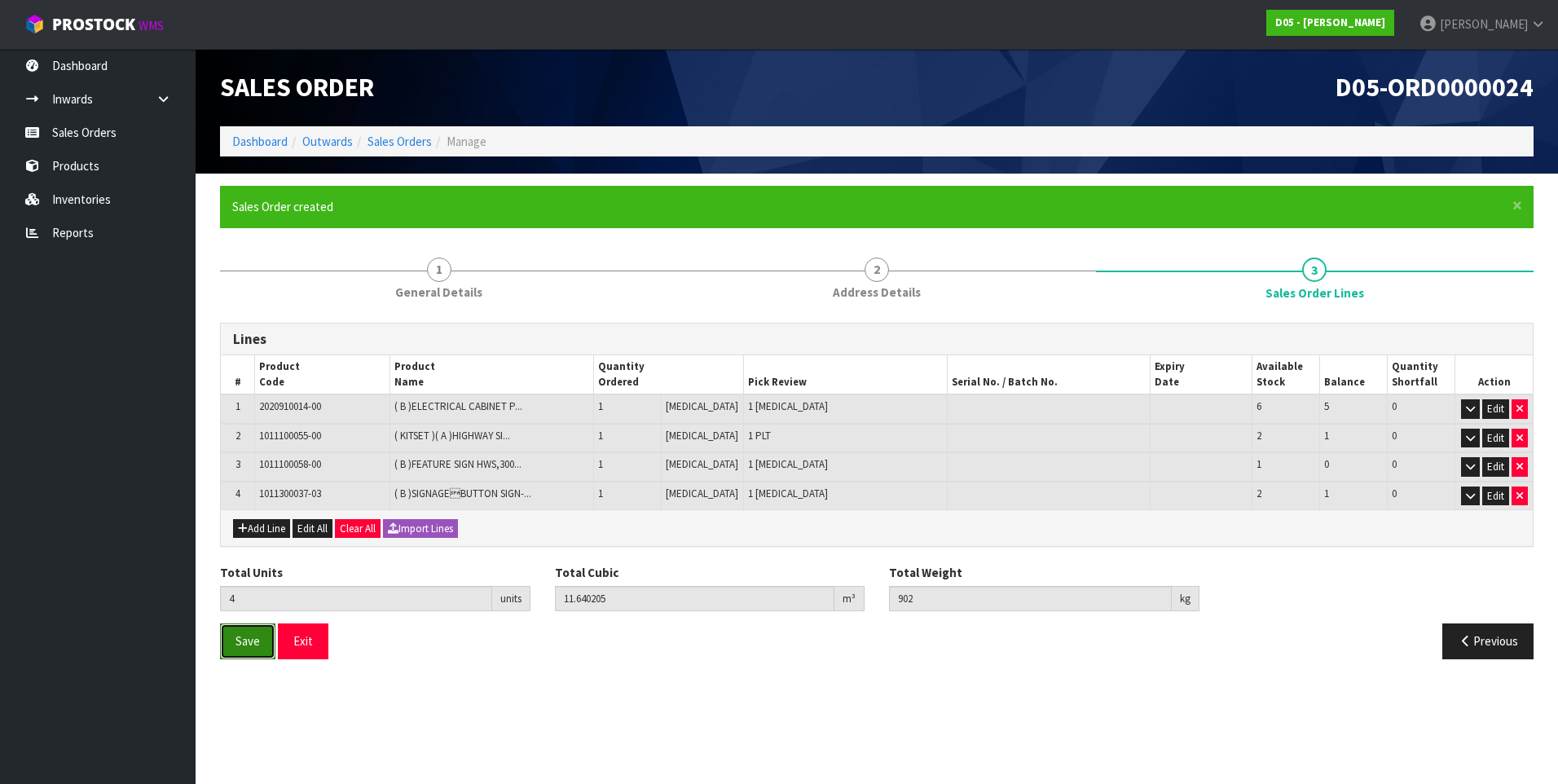
click at [241, 647] on span "Save" at bounding box center [247, 641] width 25 height 16
click at [243, 644] on span "Save" at bounding box center [247, 641] width 25 height 16
click at [84, 141] on link "Sales Orders" at bounding box center [98, 132] width 196 height 33
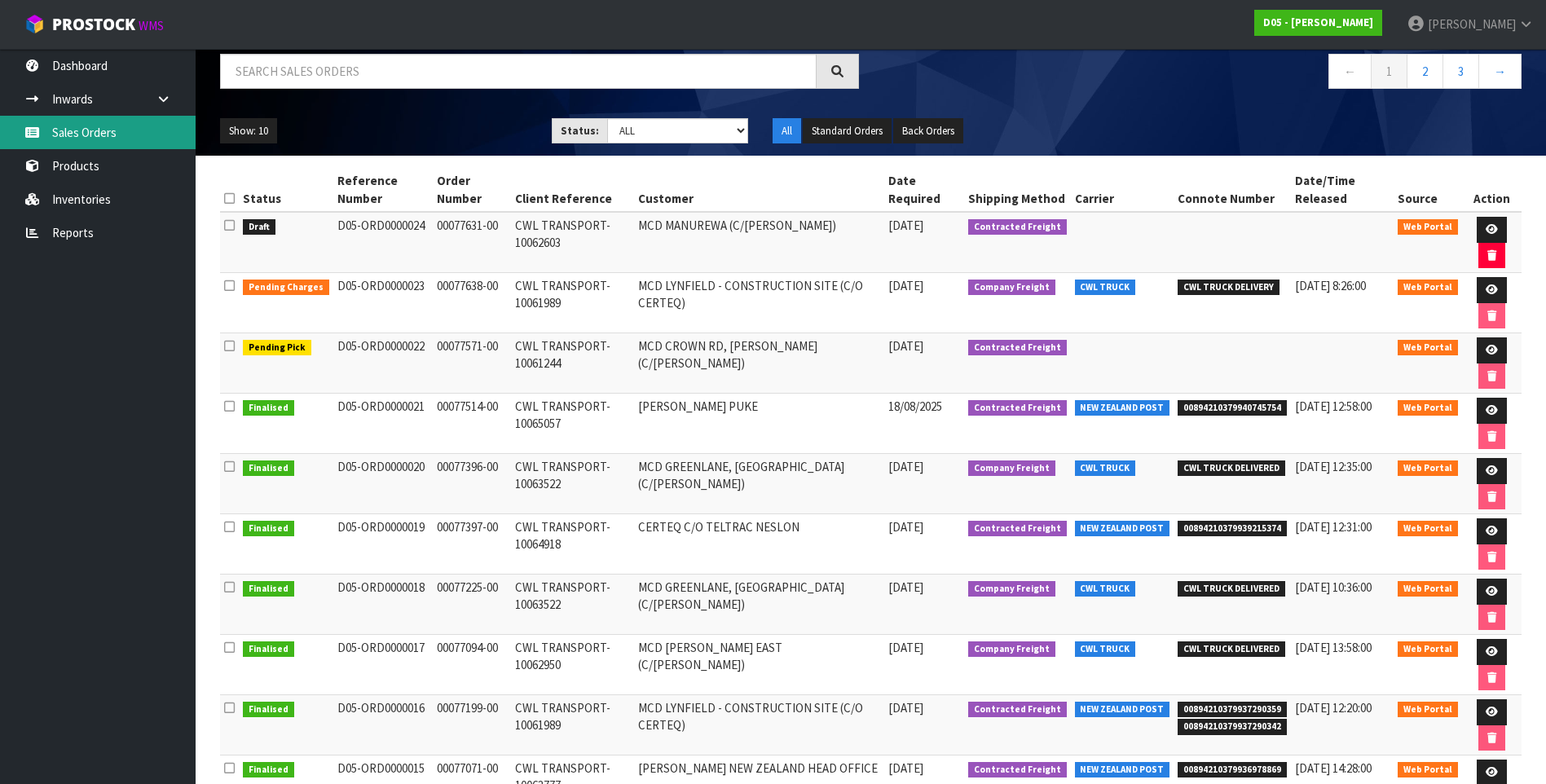
scroll to position [232, 0]
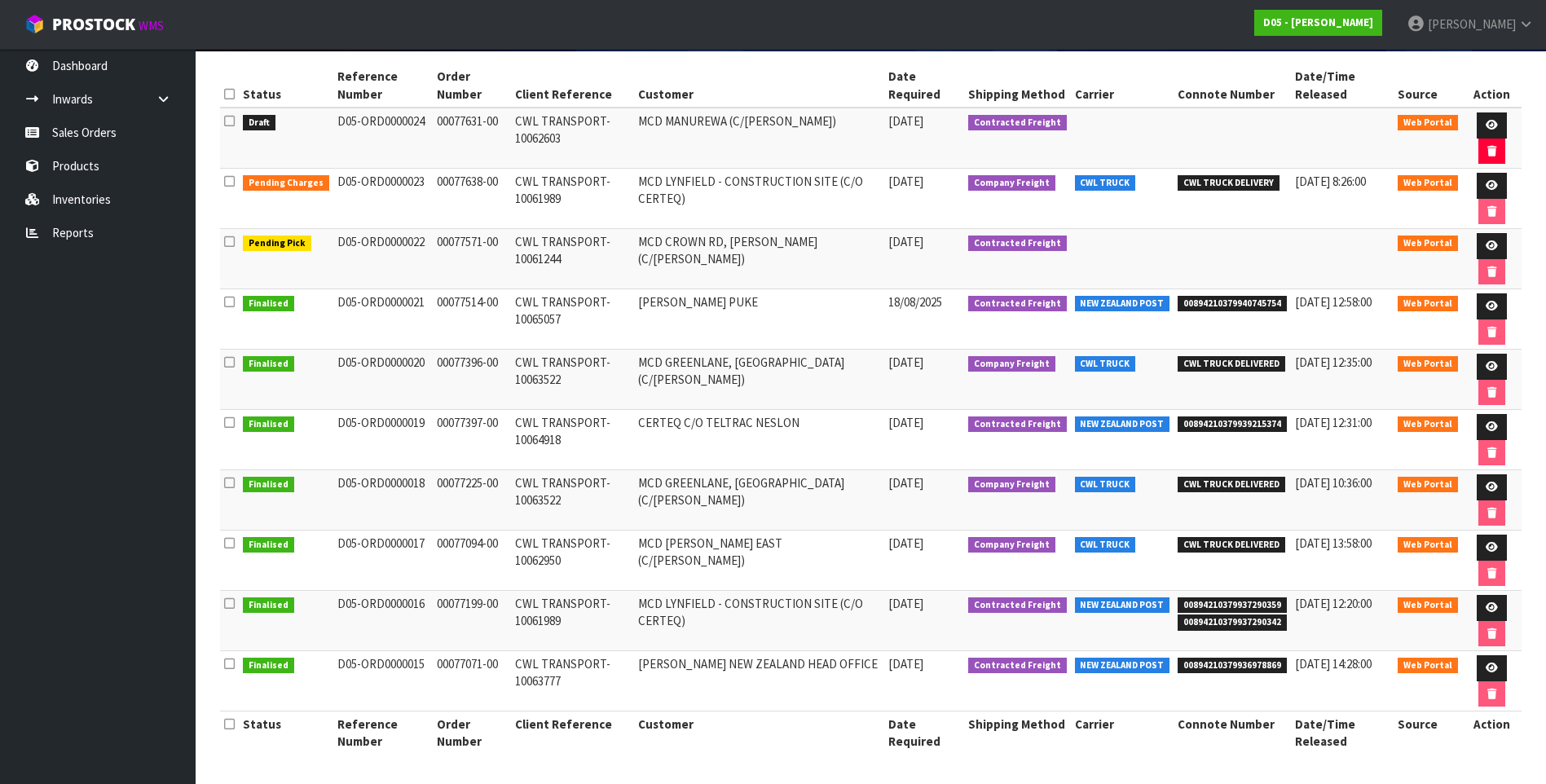
click at [632, 371] on td "CWL TRANSPORT-10063522" at bounding box center [572, 379] width 123 height 60
click at [620, 315] on td "CWL TRANSPORT-10065057" at bounding box center [572, 319] width 123 height 60
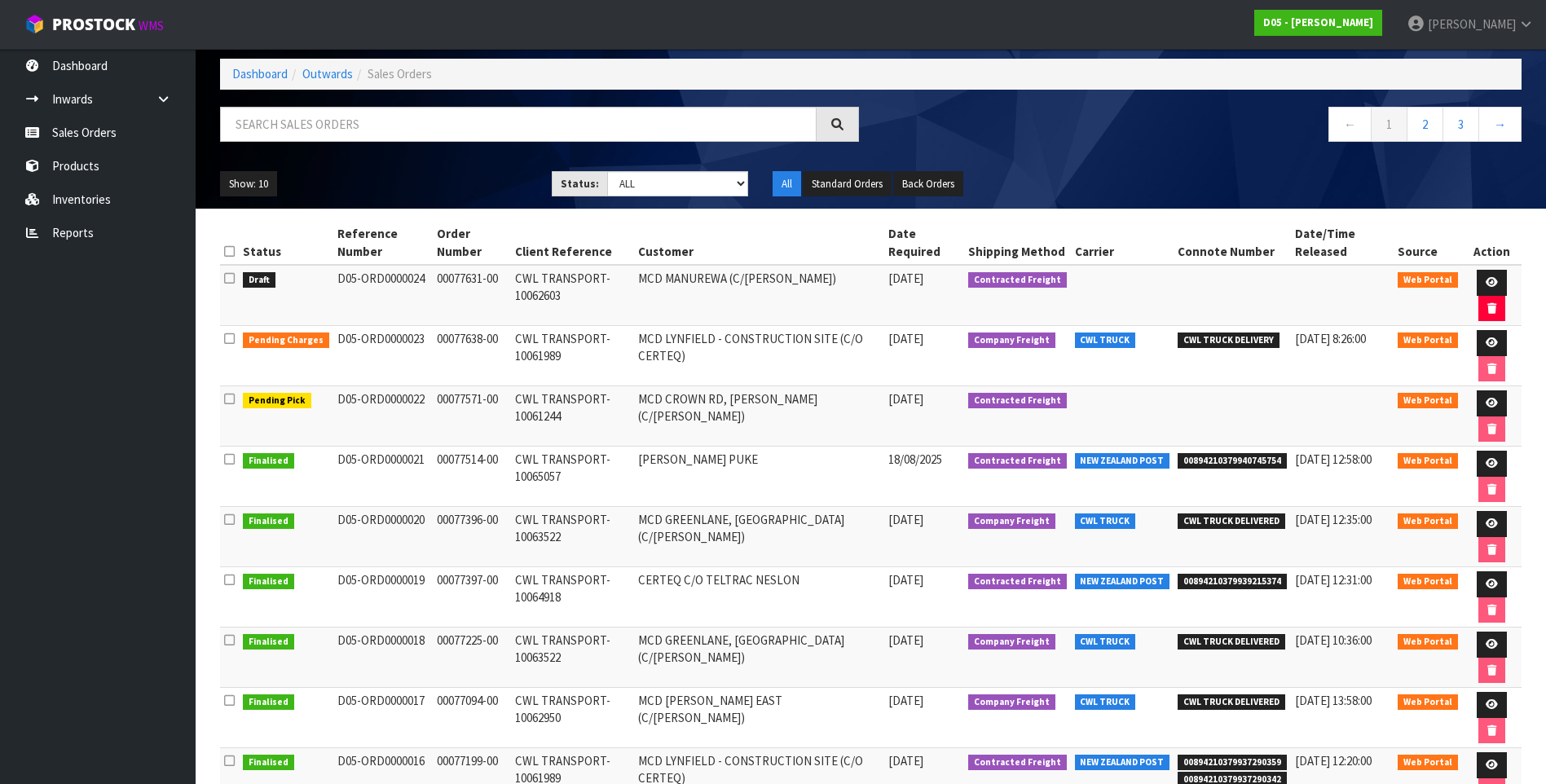
scroll to position [68, 0]
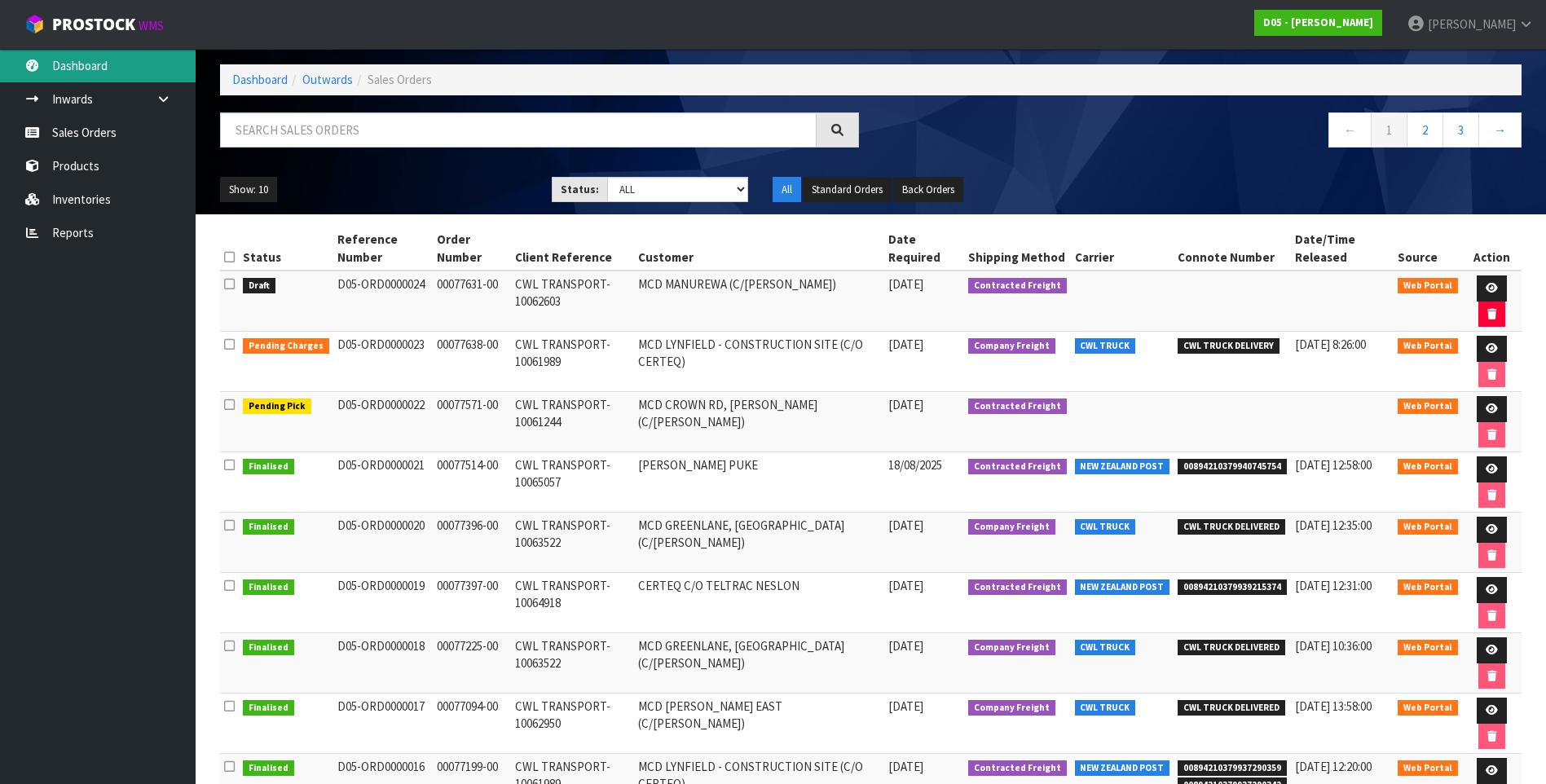
click at [105, 64] on link "Dashboard" at bounding box center [98, 65] width 196 height 33
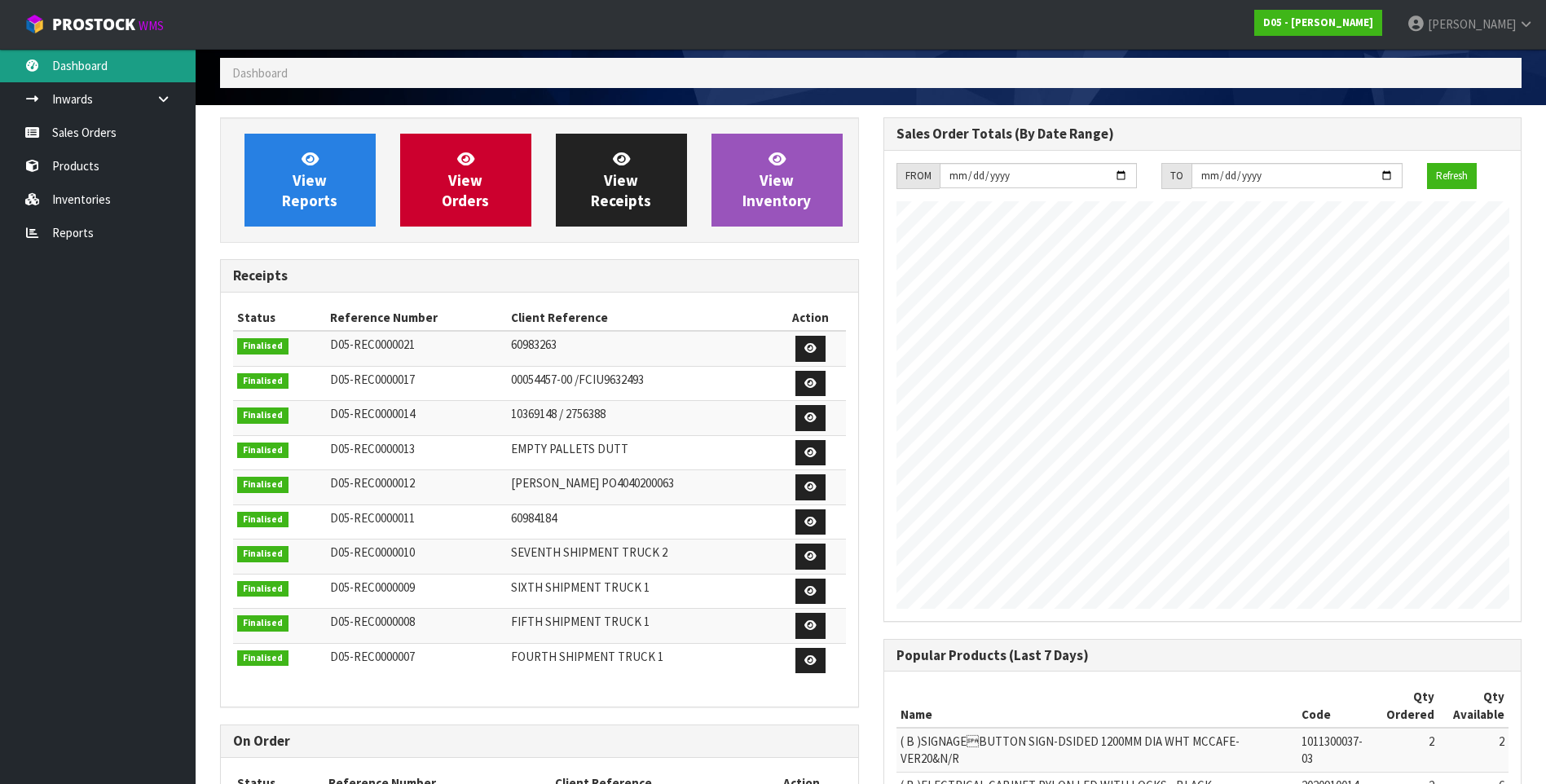
scroll to position [1096, 662]
click at [153, 96] on link at bounding box center [170, 99] width 53 height 33
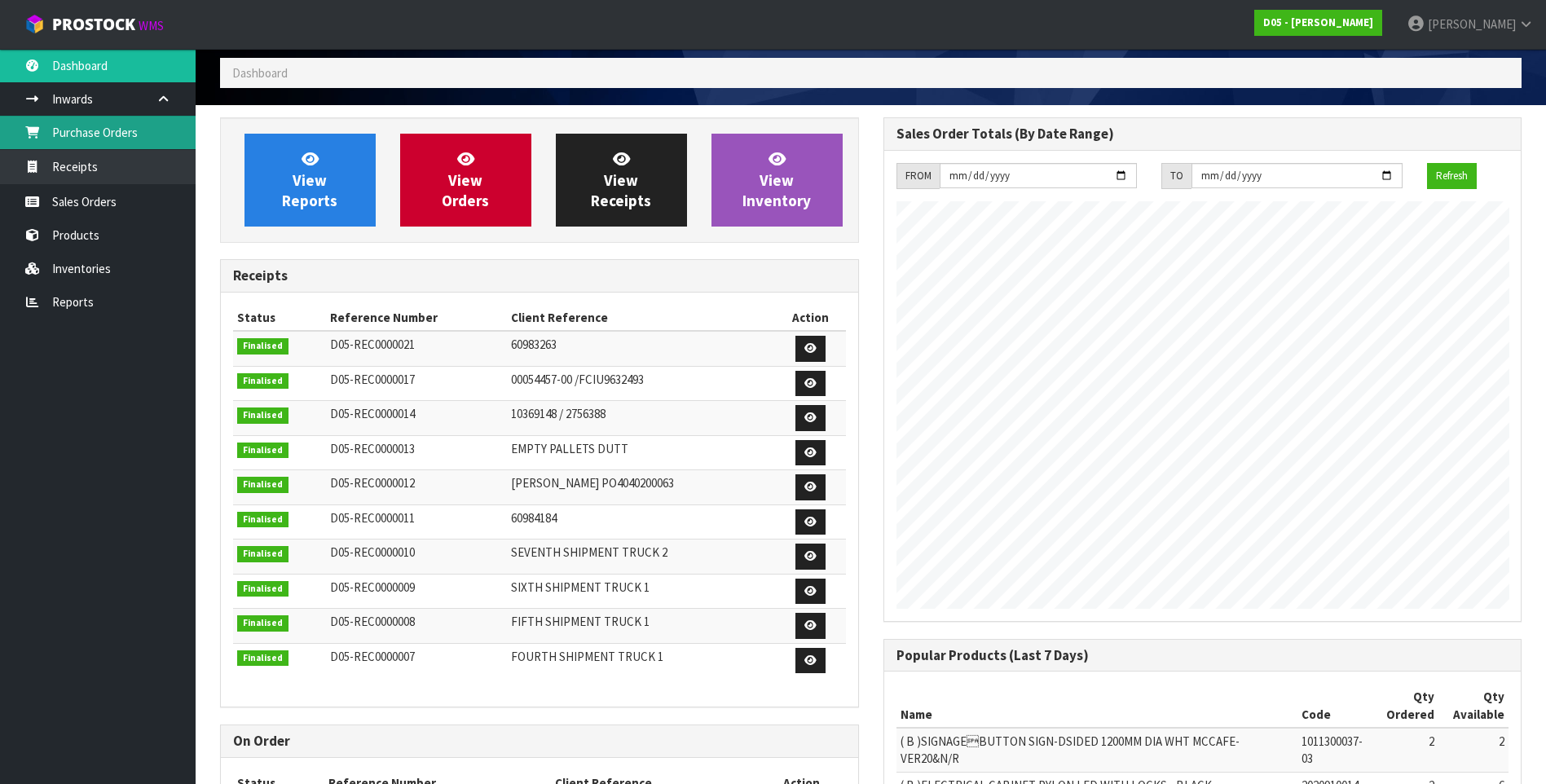
click at [125, 128] on link "Purchase Orders" at bounding box center [98, 132] width 196 height 33
